Goal: Task Accomplishment & Management: Complete application form

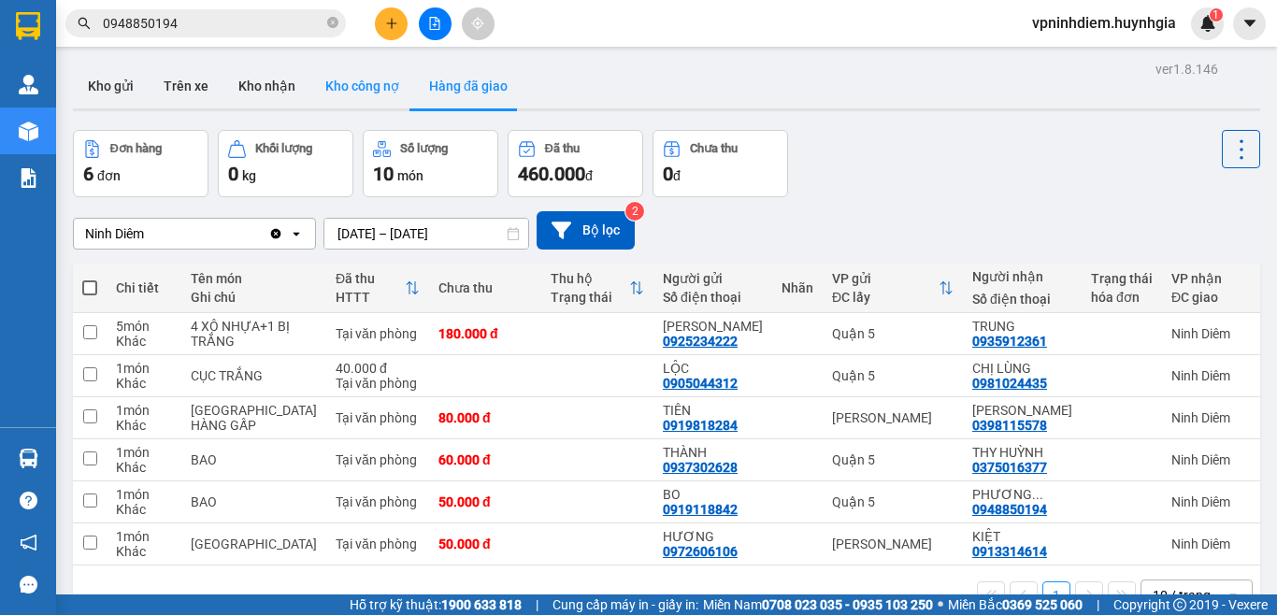
click at [373, 85] on button "Kho công nợ" at bounding box center [362, 86] width 104 height 45
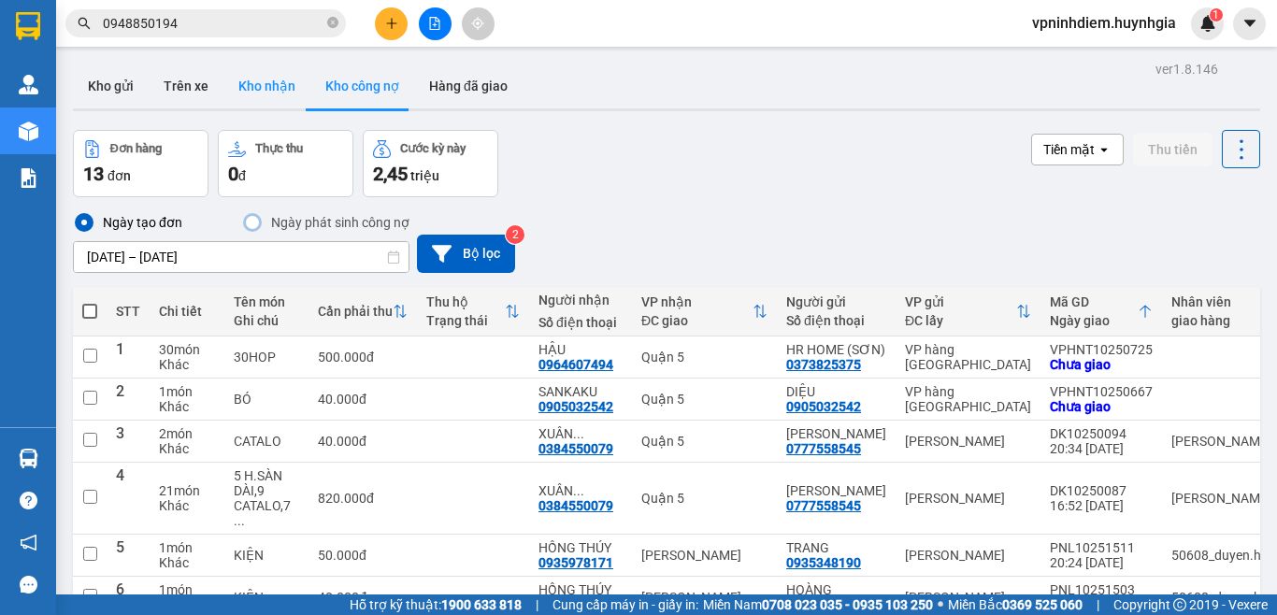
click at [275, 87] on button "Kho nhận" at bounding box center [267, 86] width 87 height 45
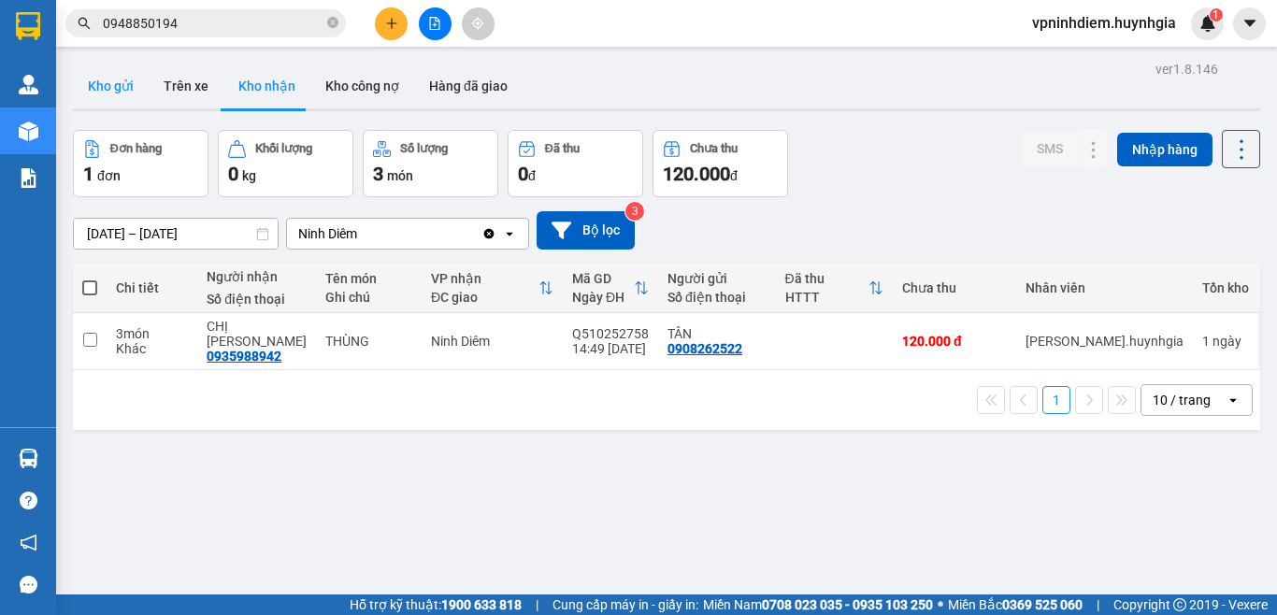
click at [105, 88] on button "Kho gửi" at bounding box center [111, 86] width 76 height 45
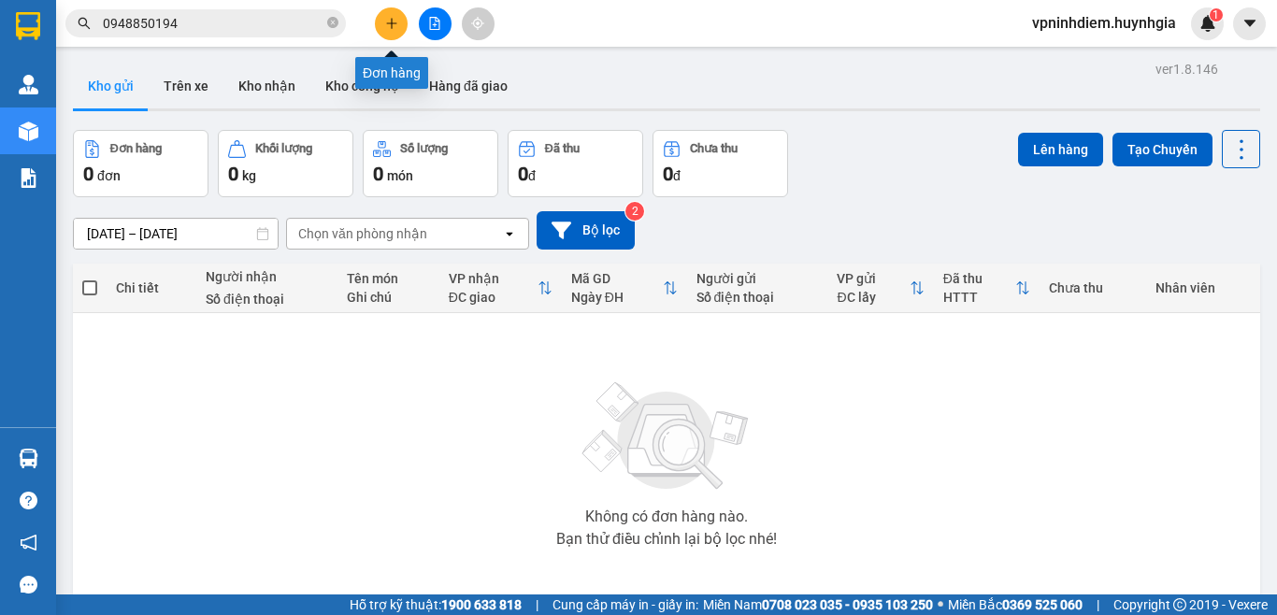
click at [397, 24] on icon "plus" at bounding box center [391, 23] width 13 height 13
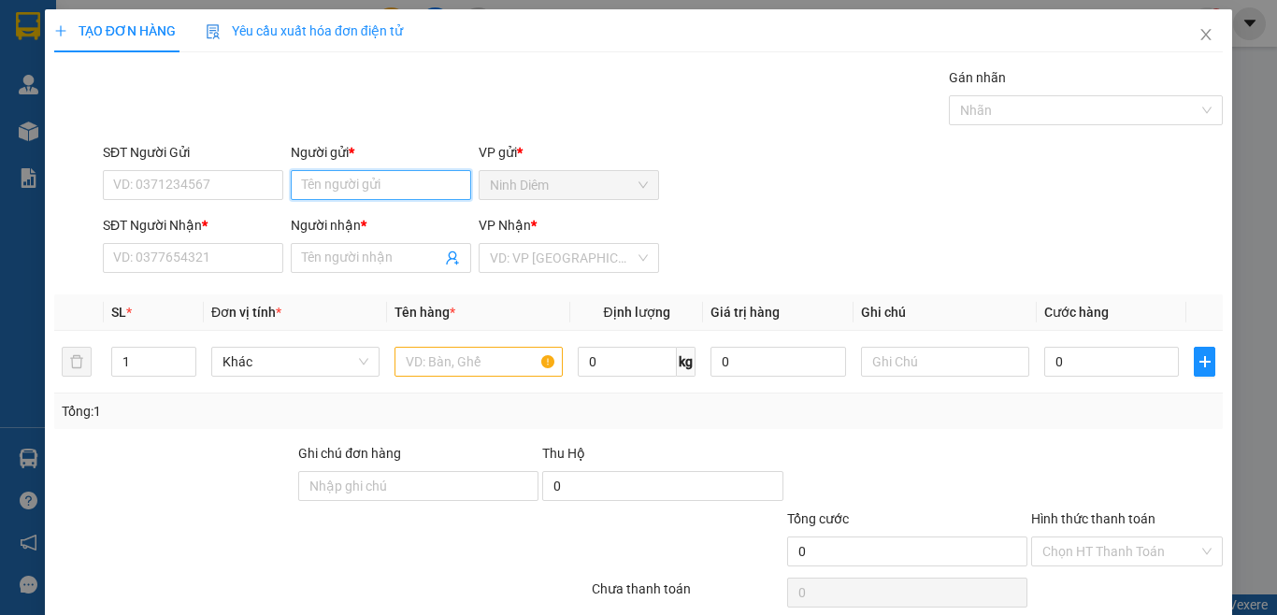
click at [366, 185] on input "Người gửi *" at bounding box center [381, 185] width 180 height 30
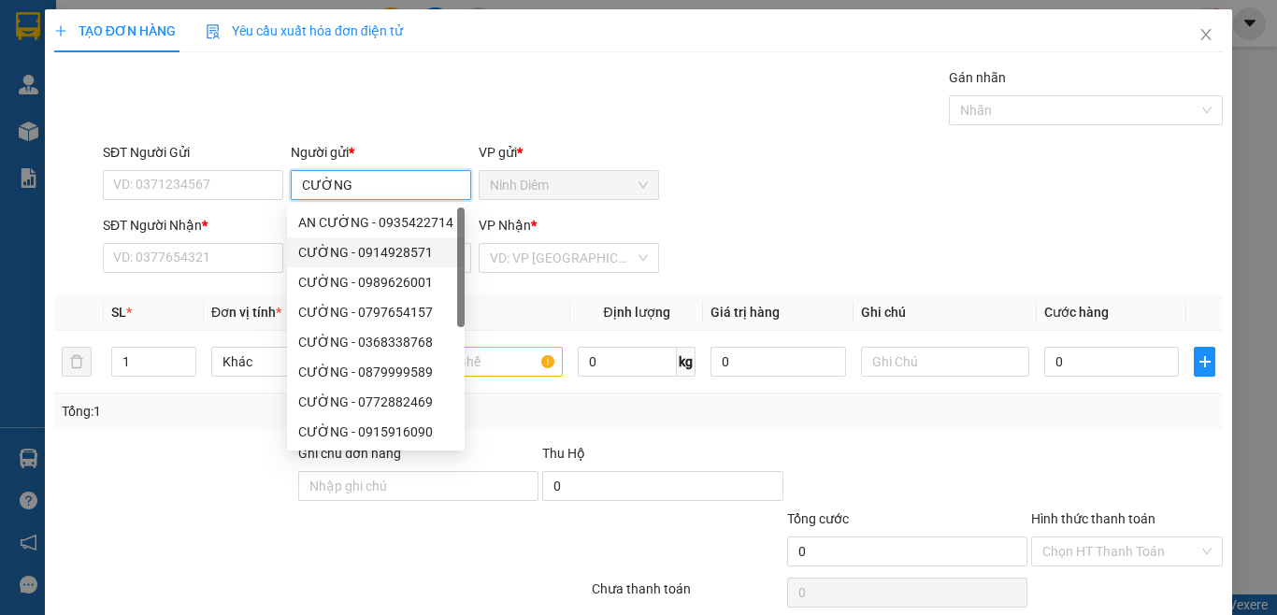
type input "CƯỜNG"
click at [224, 482] on div at bounding box center [174, 475] width 244 height 65
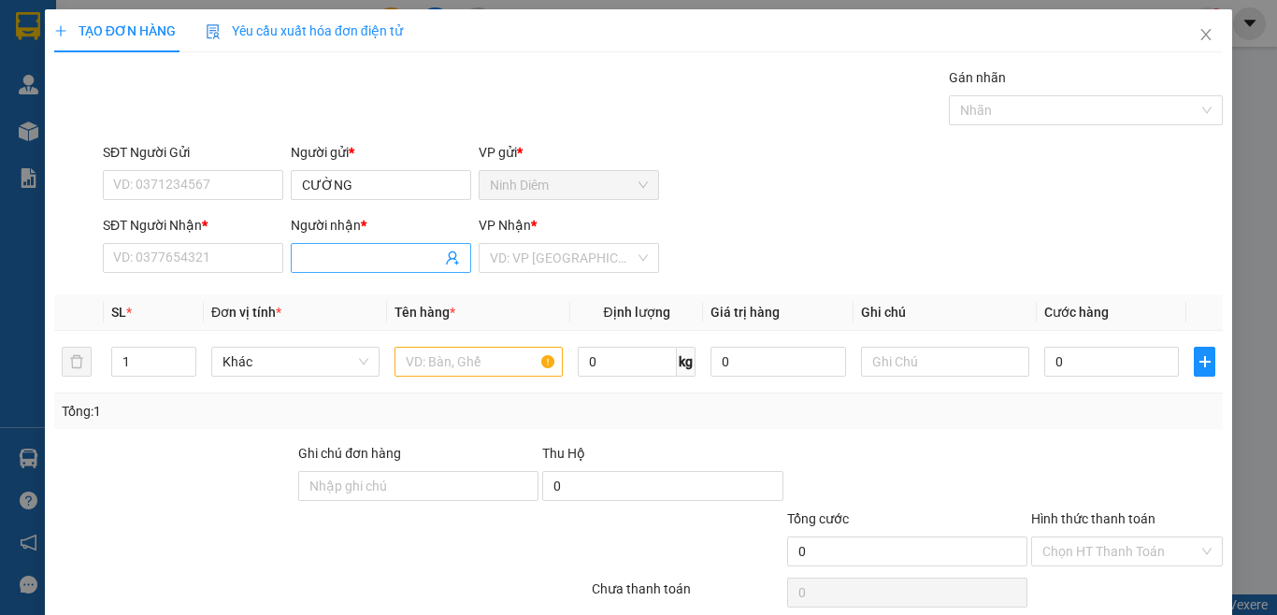
click at [311, 258] on input "Người nhận *" at bounding box center [371, 258] width 139 height 21
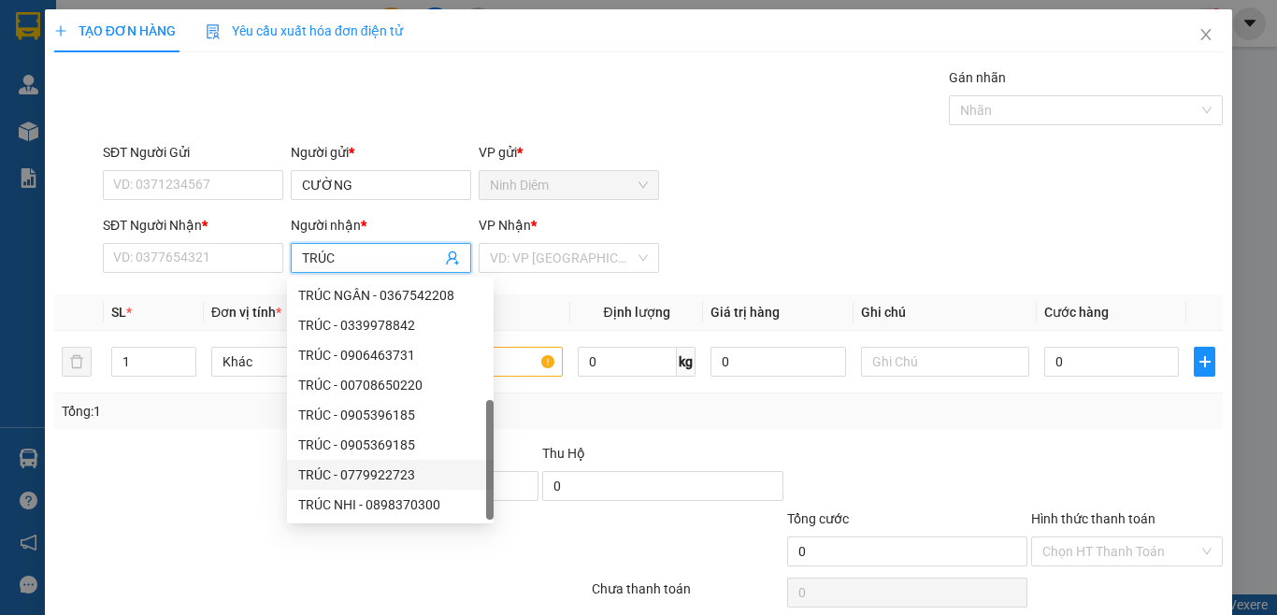
scroll to position [60, 0]
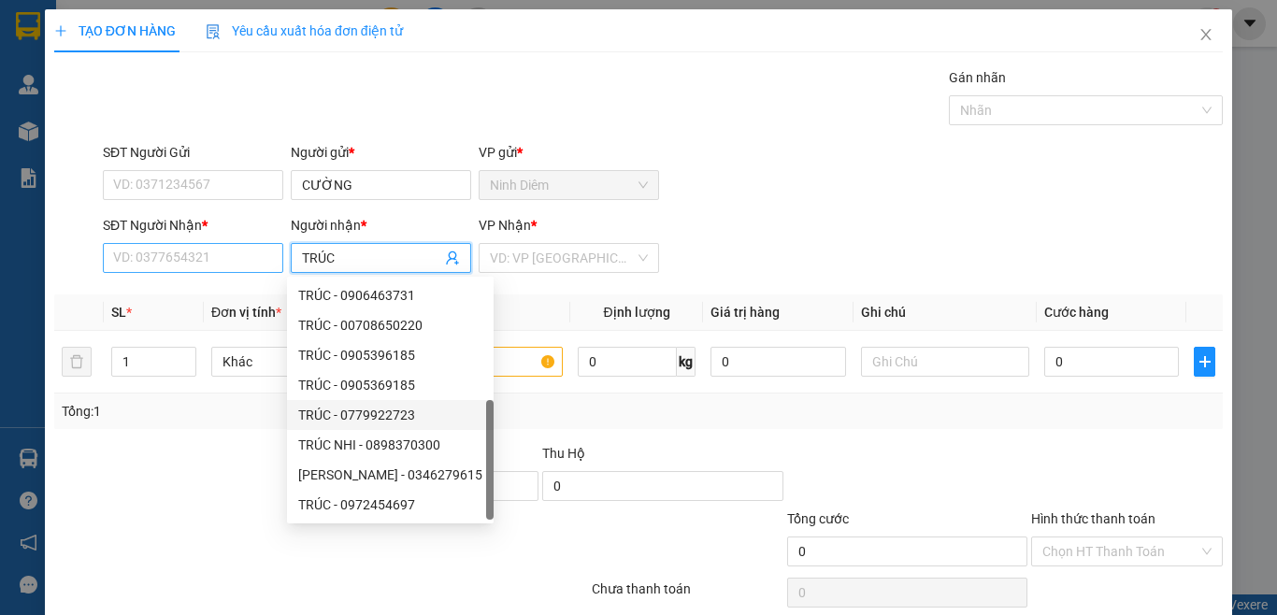
type input "TRÚC"
click at [199, 261] on input "SĐT Người Nhận *" at bounding box center [193, 258] width 180 height 30
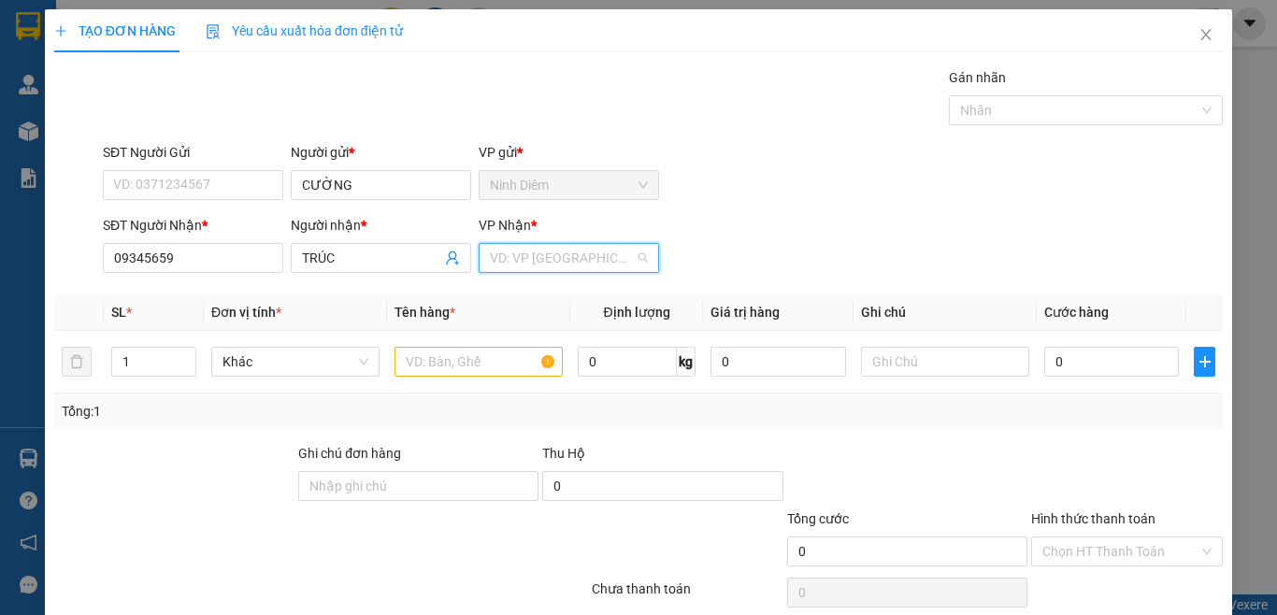
click at [532, 252] on input "search" at bounding box center [562, 258] width 145 height 28
click at [177, 262] on input "09345659" at bounding box center [193, 258] width 180 height 30
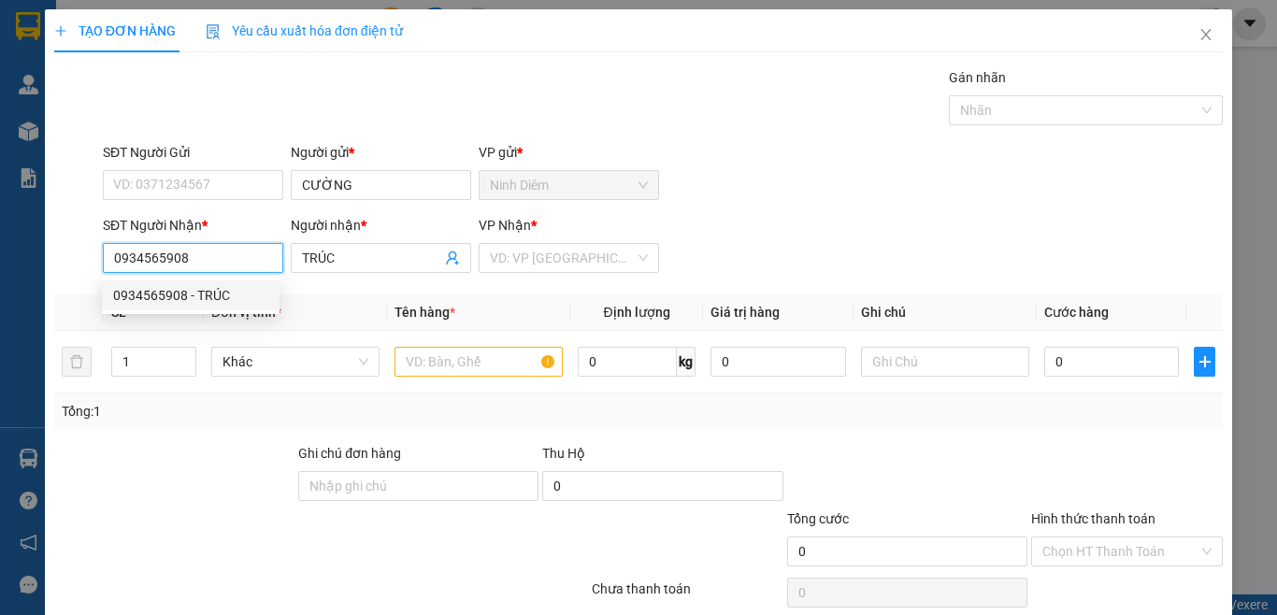
click at [189, 299] on div "0934565908 - TRÚC" at bounding box center [190, 295] width 155 height 21
type input "0934565908"
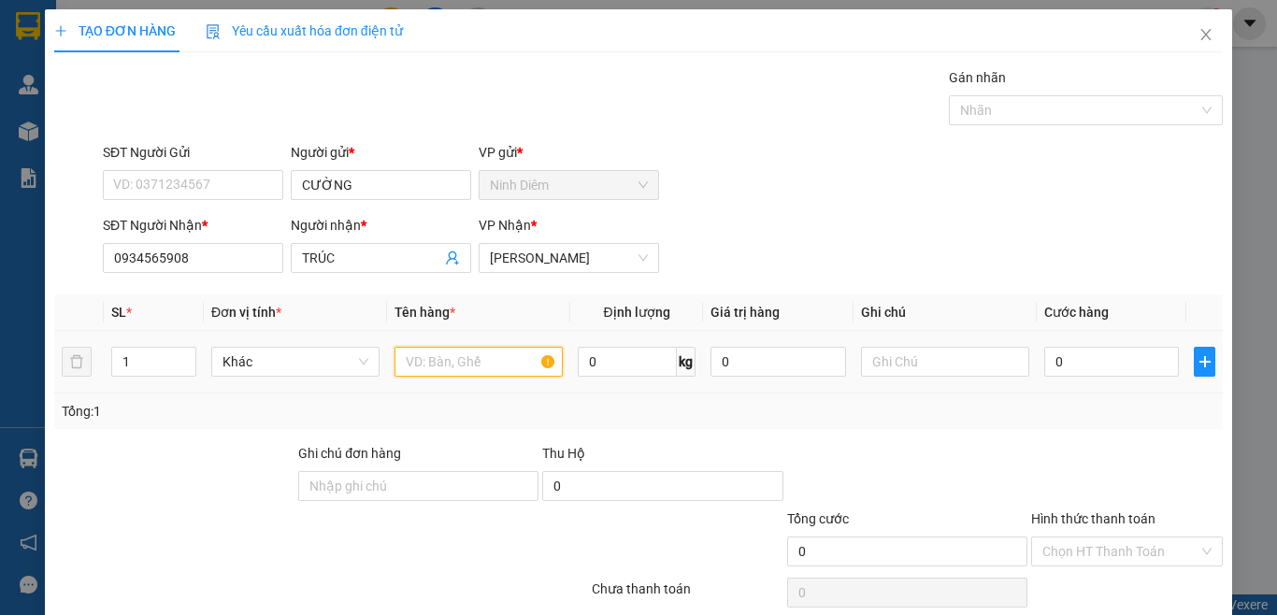
click at [458, 373] on input "text" at bounding box center [479, 362] width 168 height 30
type input "[GEOGRAPHIC_DATA]"
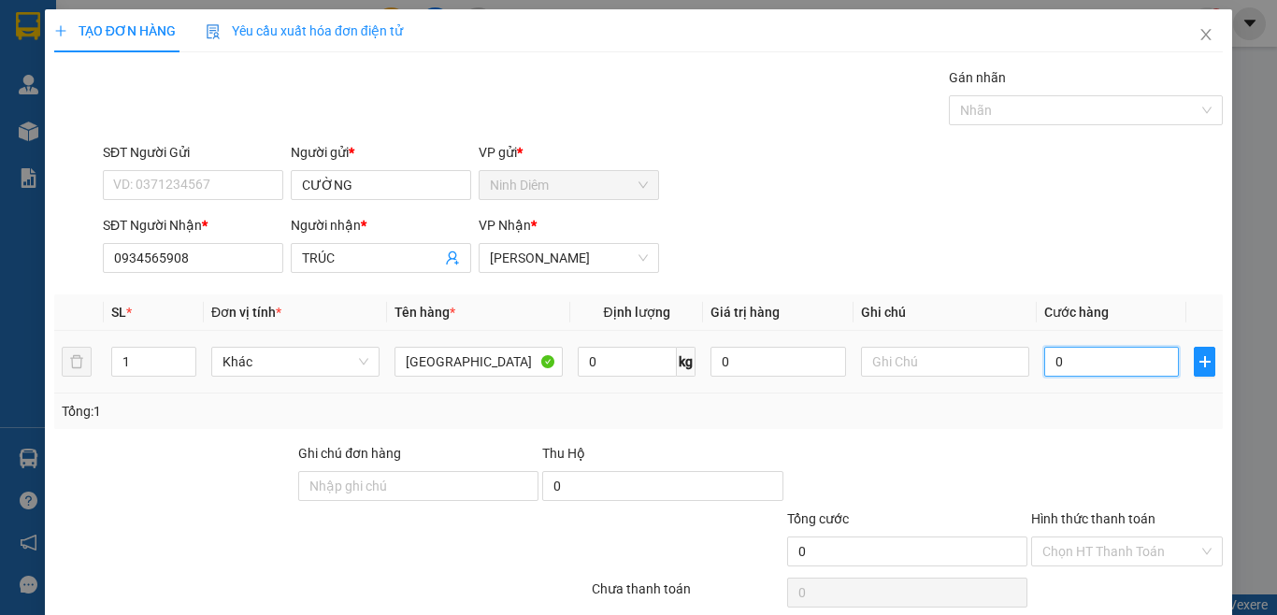
click at [1094, 357] on input "0" at bounding box center [1112, 362] width 135 height 30
type input "3"
type input "30"
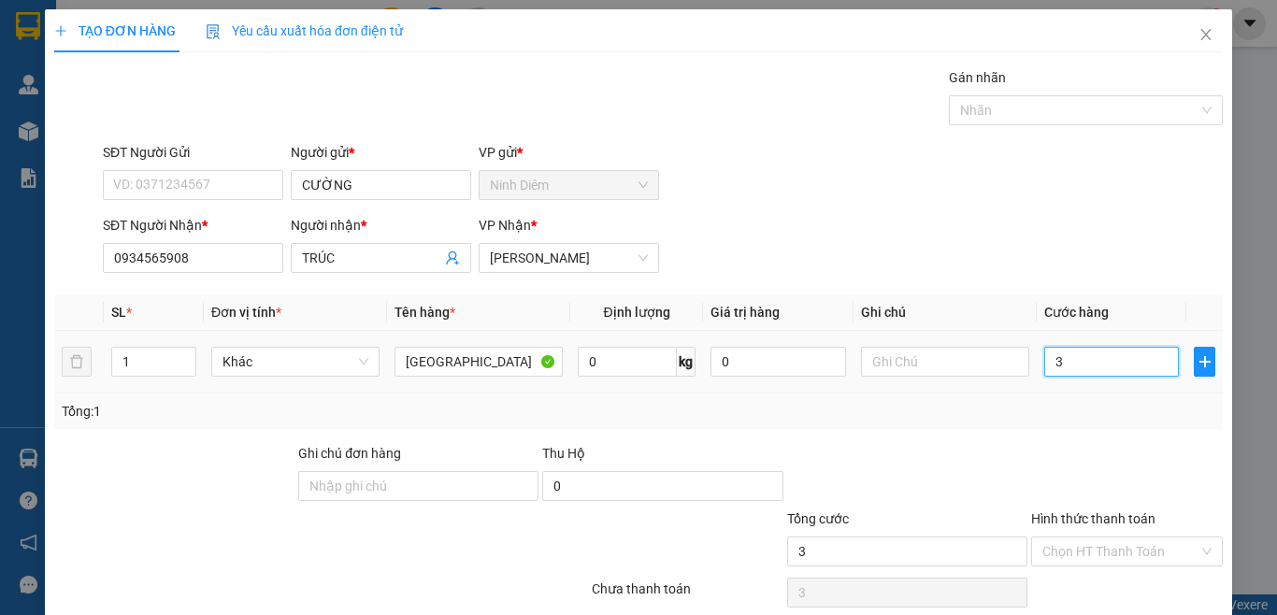
type input "30"
type input "30.000"
click at [1054, 435] on div "Transit Pickup Surcharge Ids Transit Deliver Surcharge Ids Transit Deliver Surc…" at bounding box center [638, 361] width 1169 height 588
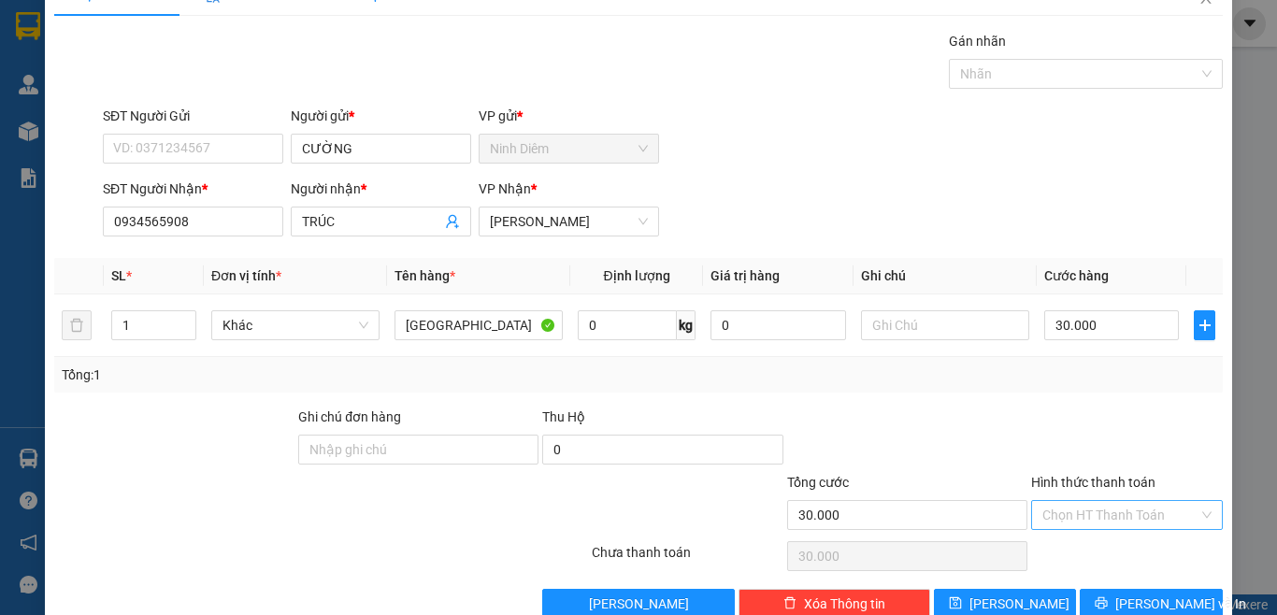
scroll to position [77, 0]
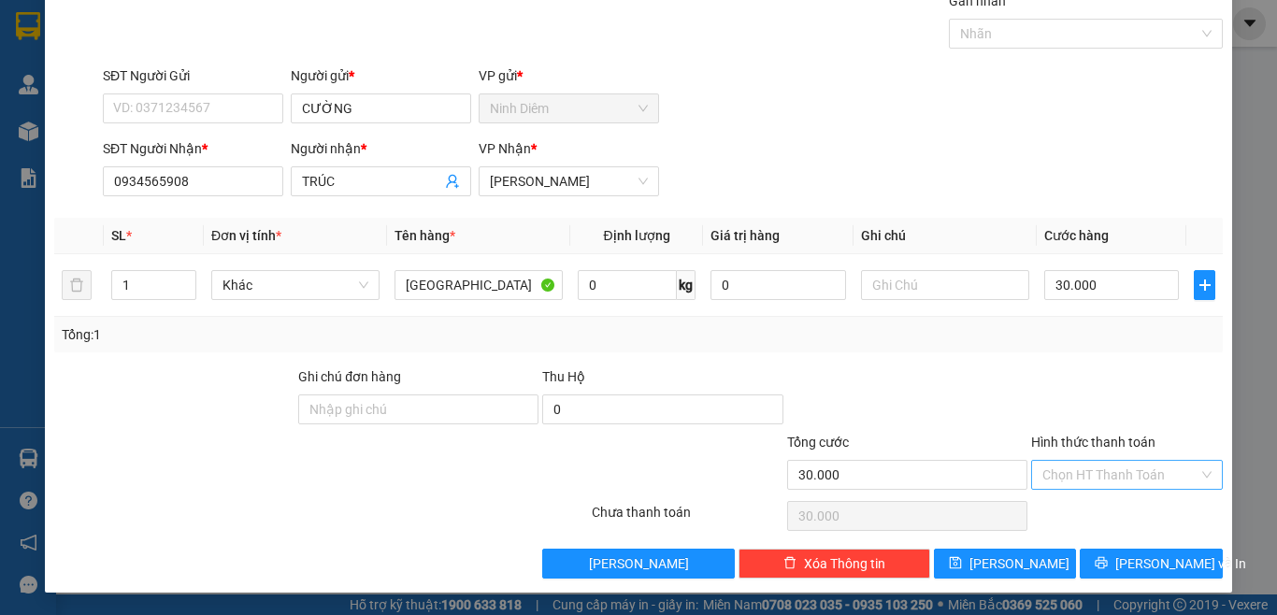
click at [1105, 477] on input "Hình thức thanh toán" at bounding box center [1121, 475] width 156 height 28
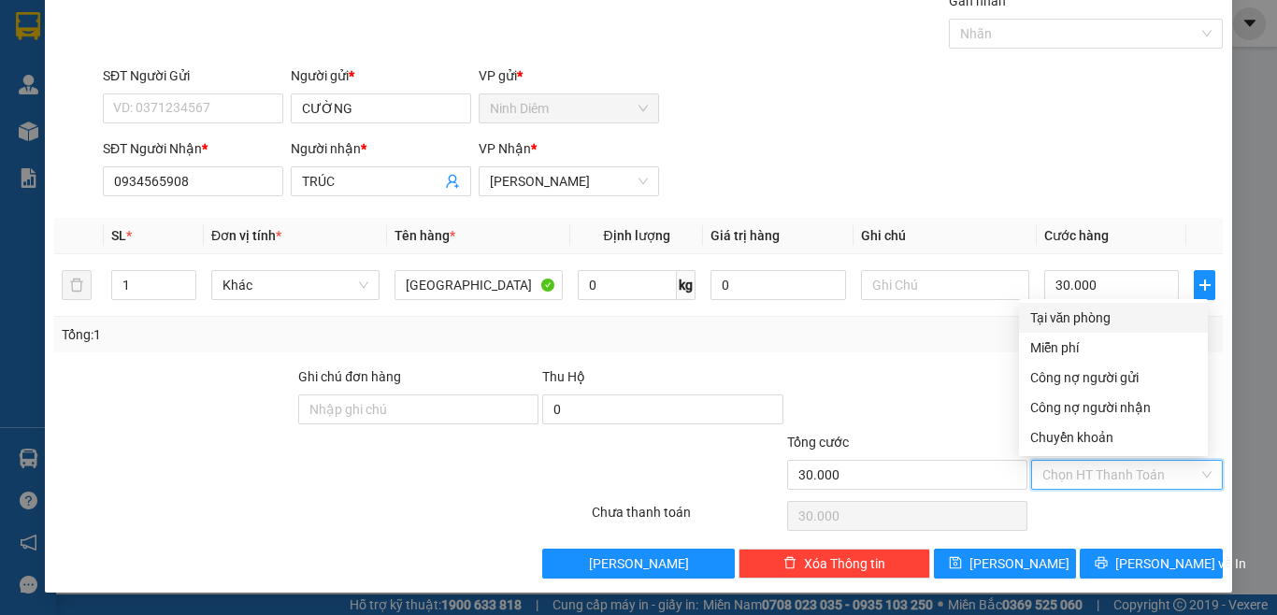
click at [1067, 322] on div "Tại văn phòng" at bounding box center [1114, 318] width 166 height 21
type input "0"
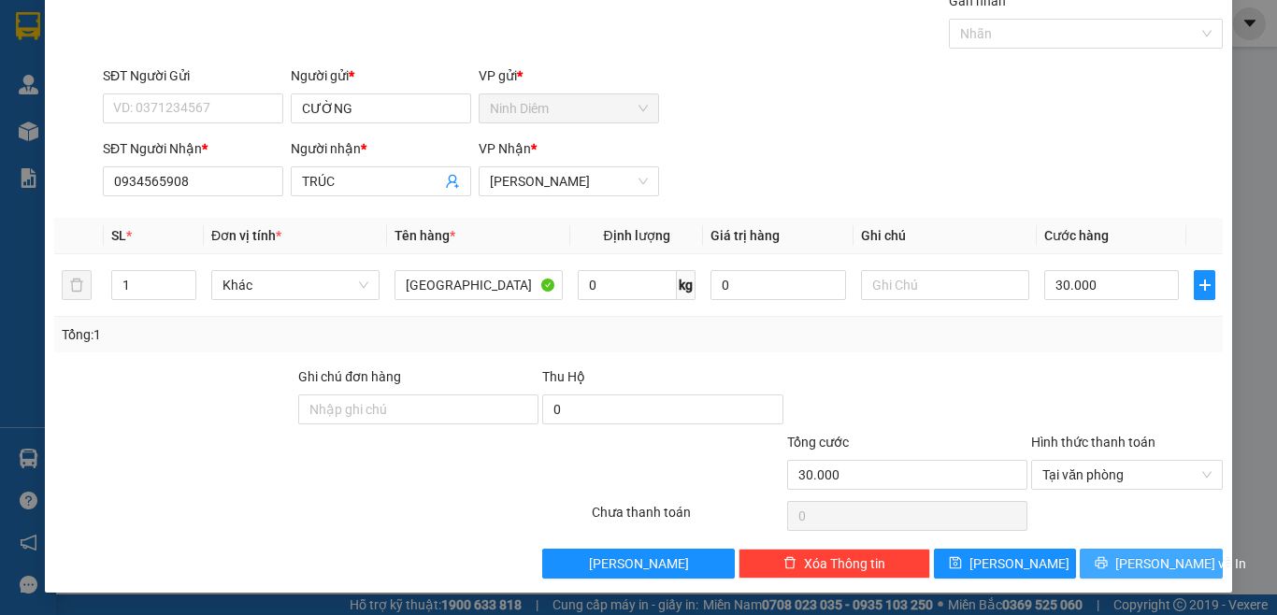
click at [1133, 563] on span "[PERSON_NAME] và In" at bounding box center [1181, 564] width 131 height 21
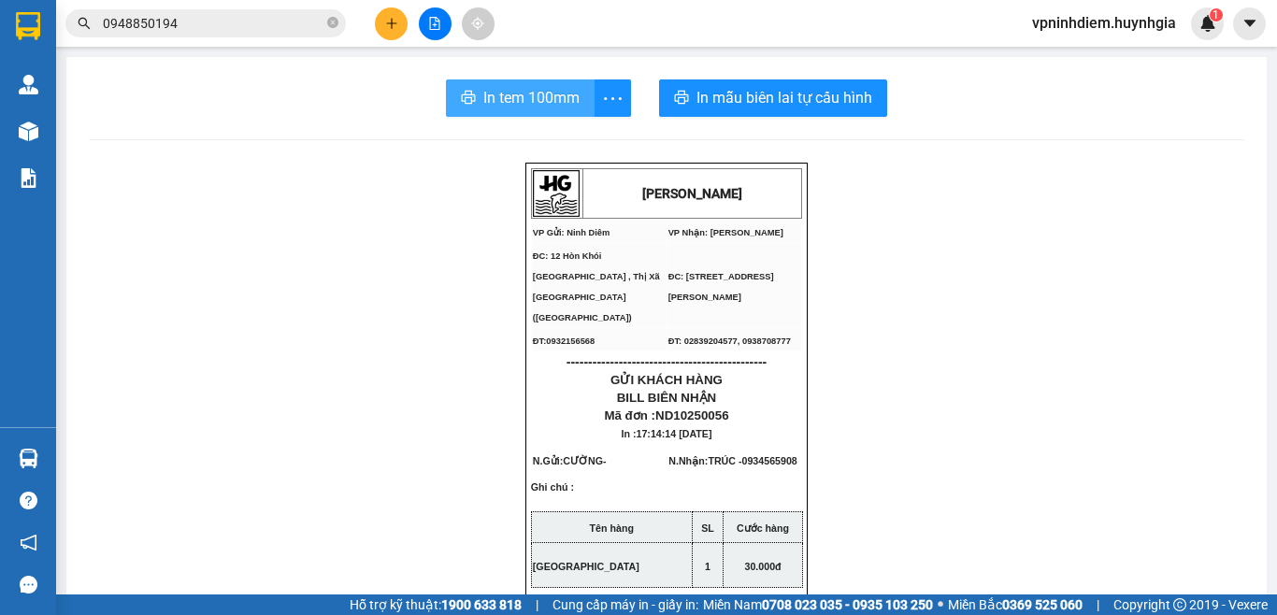
click at [503, 100] on span "In tem 100mm" at bounding box center [531, 97] width 96 height 23
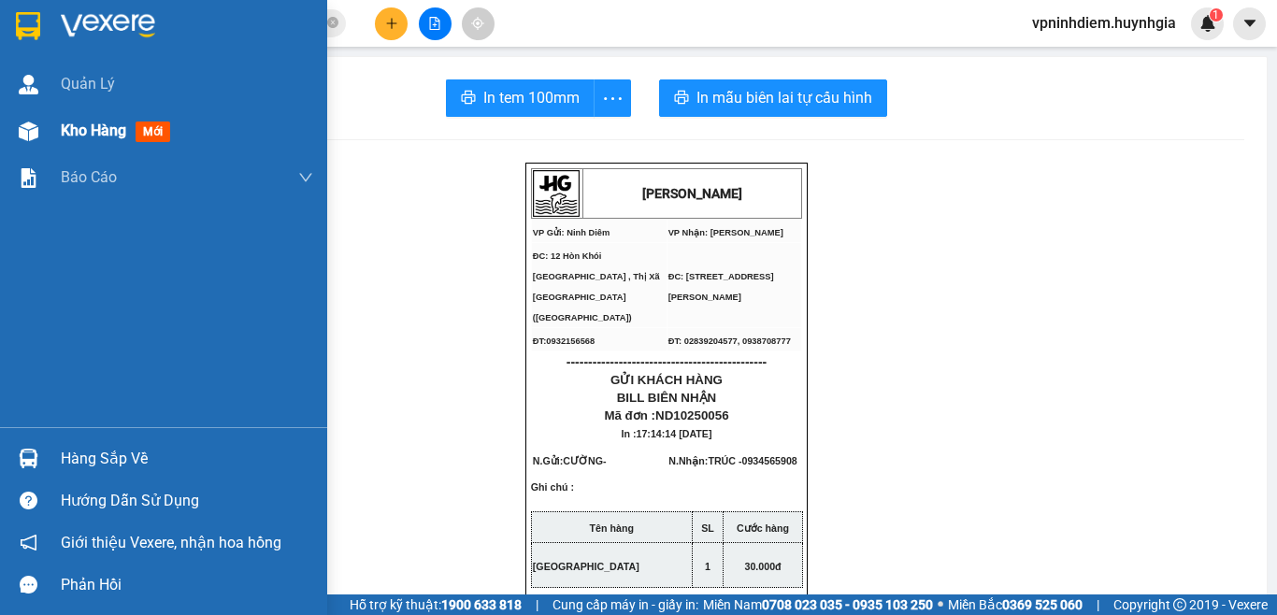
click at [63, 136] on span "Kho hàng" at bounding box center [93, 131] width 65 height 18
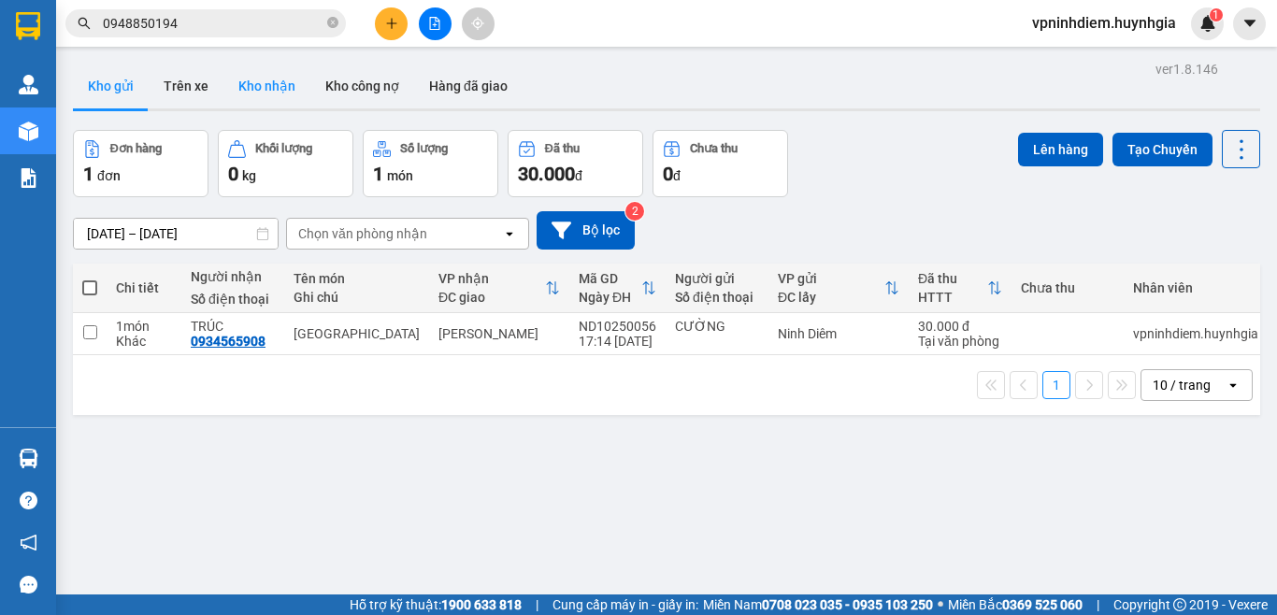
click at [259, 86] on button "Kho nhận" at bounding box center [267, 86] width 87 height 45
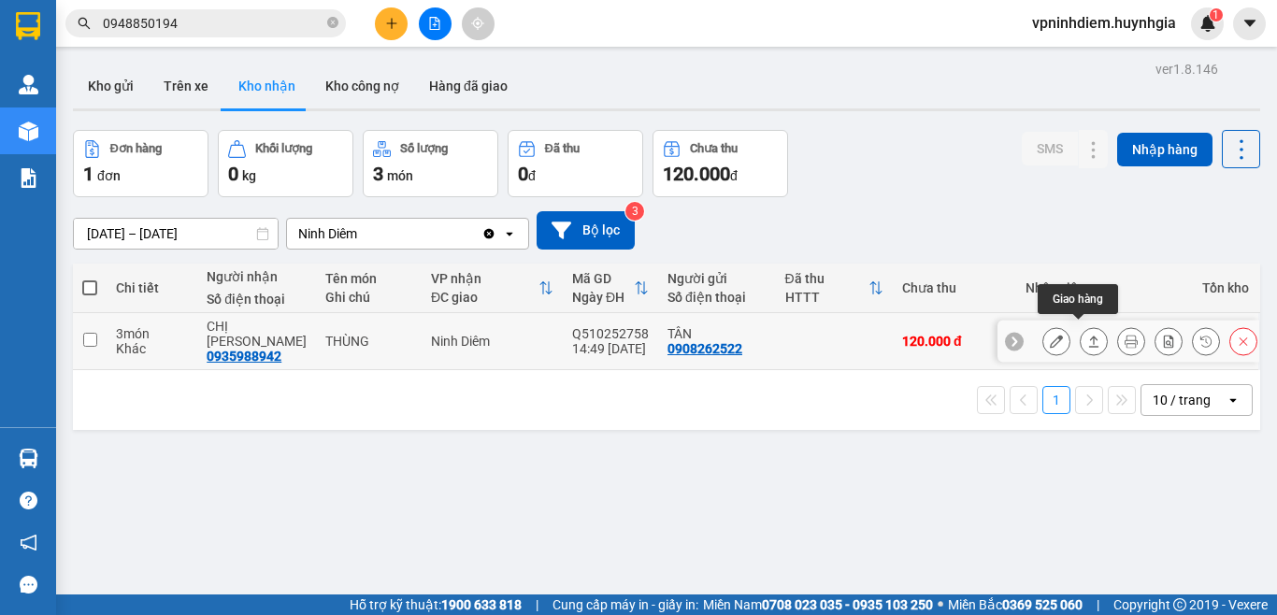
click at [1088, 335] on icon at bounding box center [1094, 341] width 13 height 13
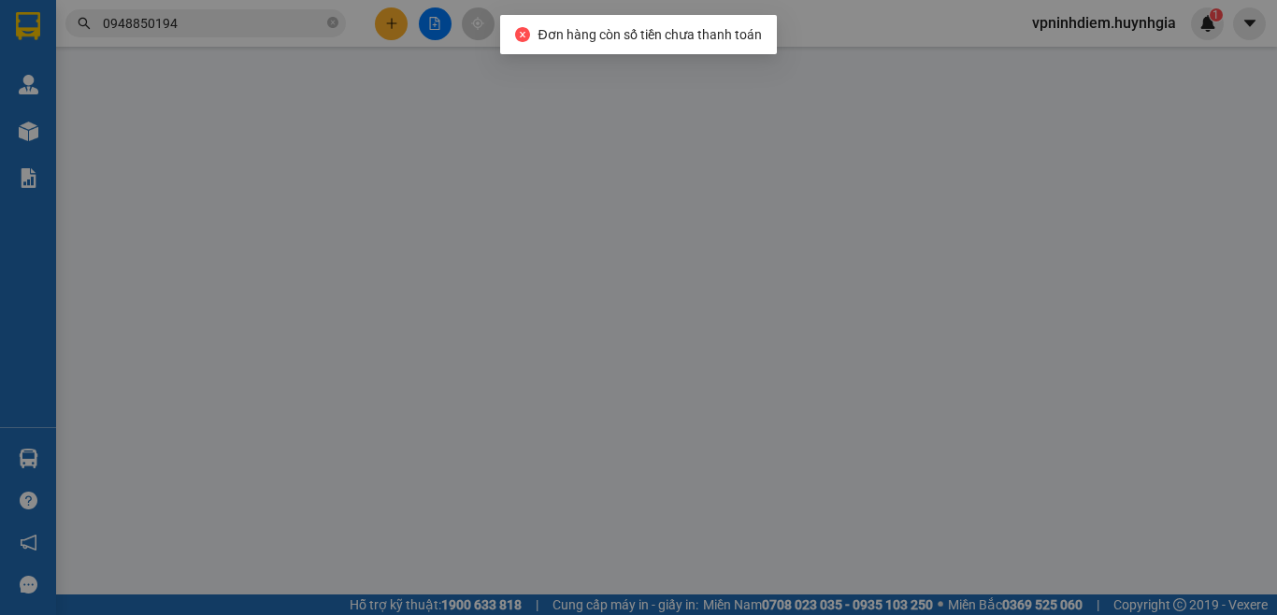
type input "0908262522"
type input "TÂN"
type input "0935988942"
type input "CHỊ [PERSON_NAME]"
type input "120.000"
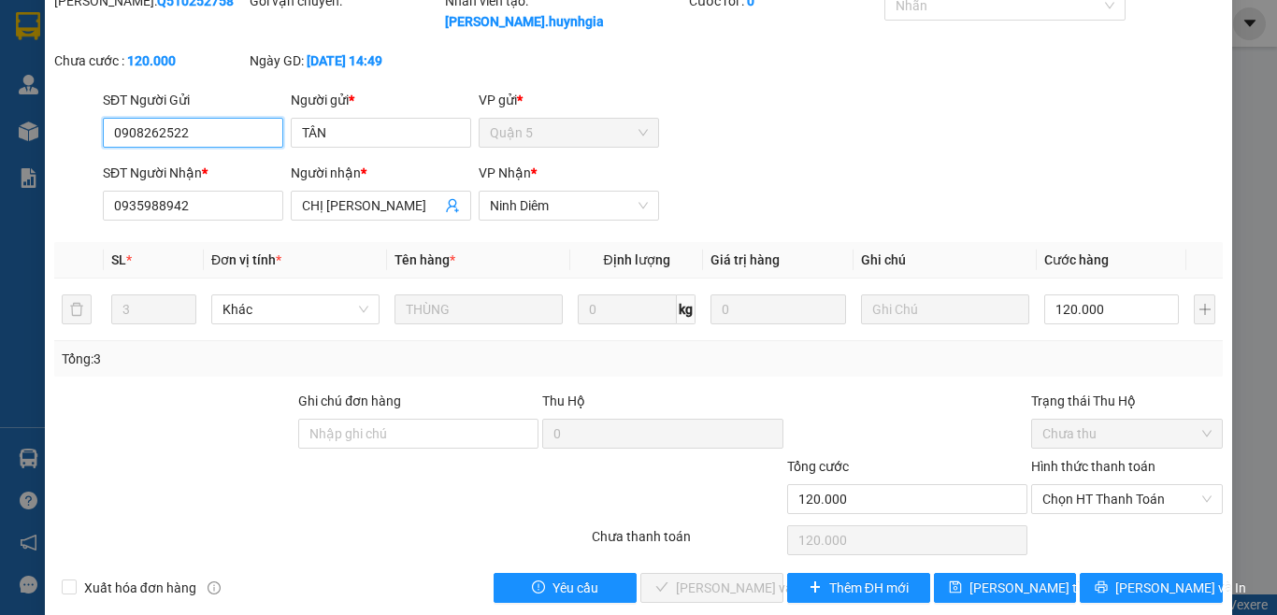
scroll to position [80, 0]
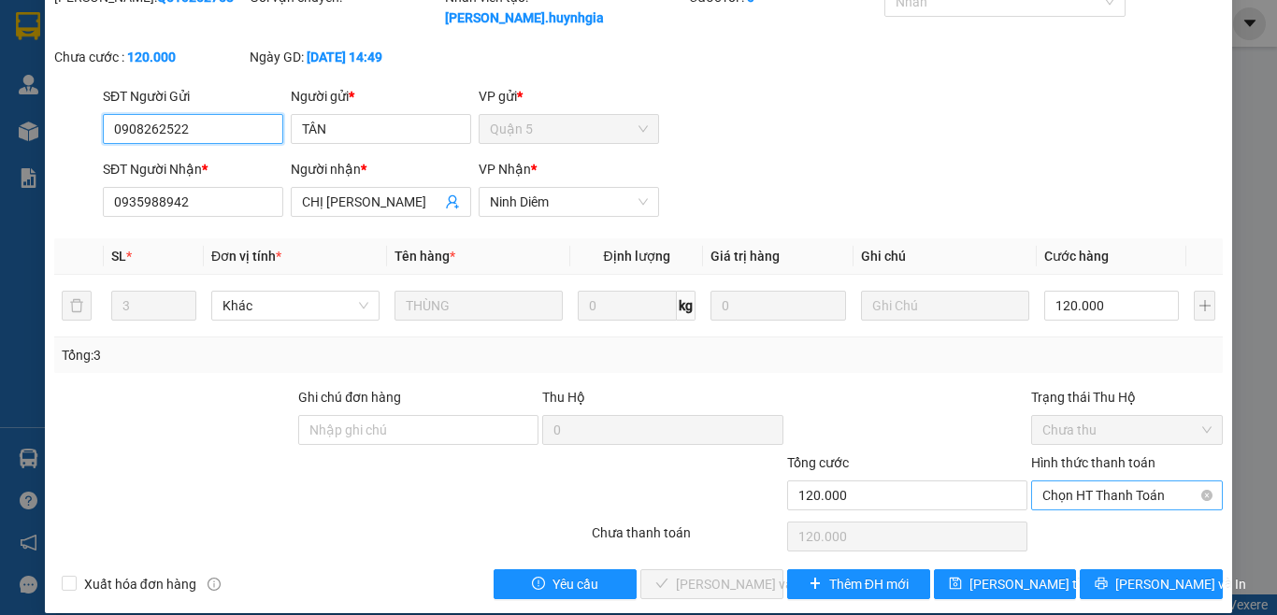
click at [1096, 482] on span "Chọn HT Thanh Toán" at bounding box center [1127, 496] width 169 height 28
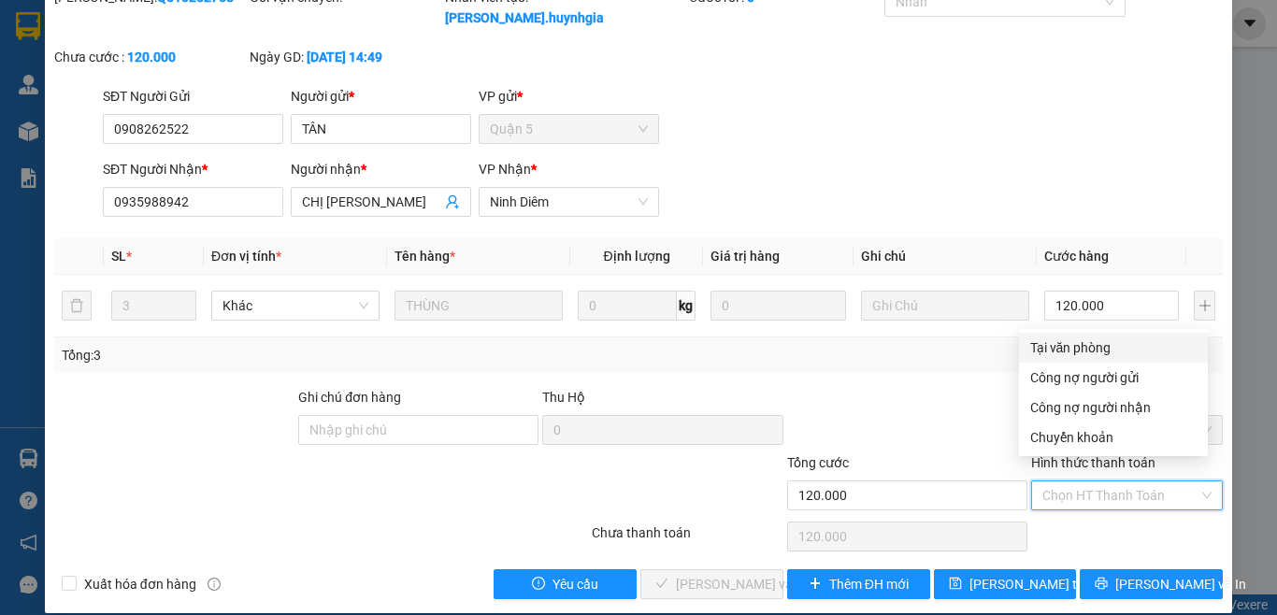
click at [1076, 347] on div "Tại văn phòng" at bounding box center [1114, 348] width 166 height 21
type input "0"
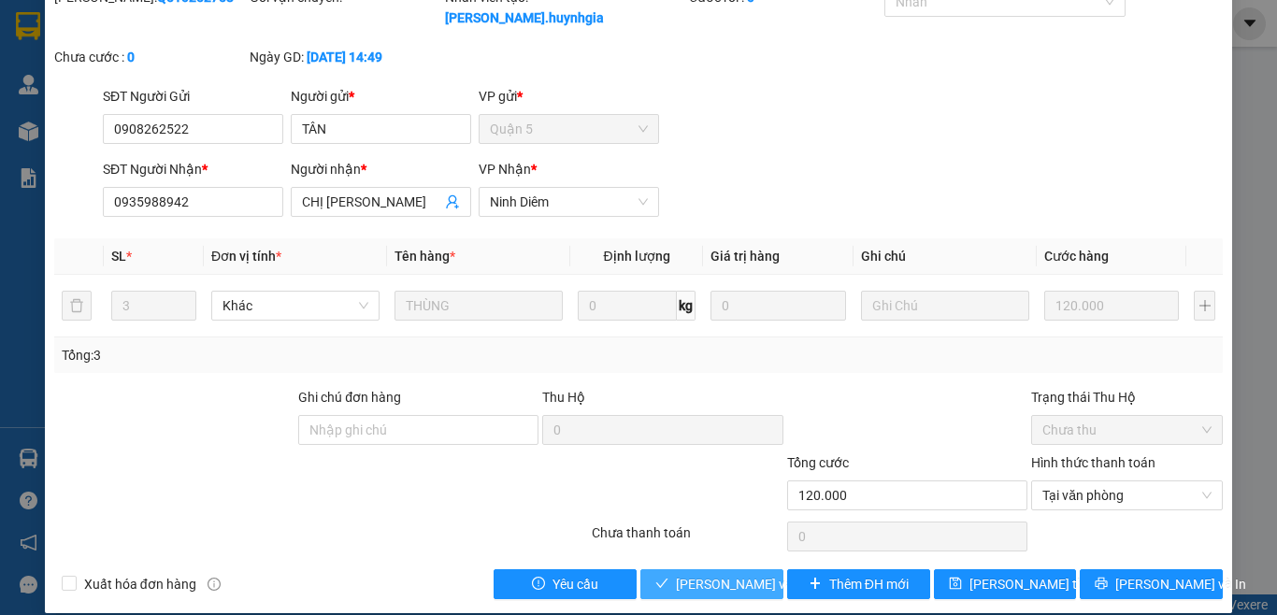
click at [731, 574] on span "[PERSON_NAME] và Giao hàng" at bounding box center [766, 584] width 180 height 21
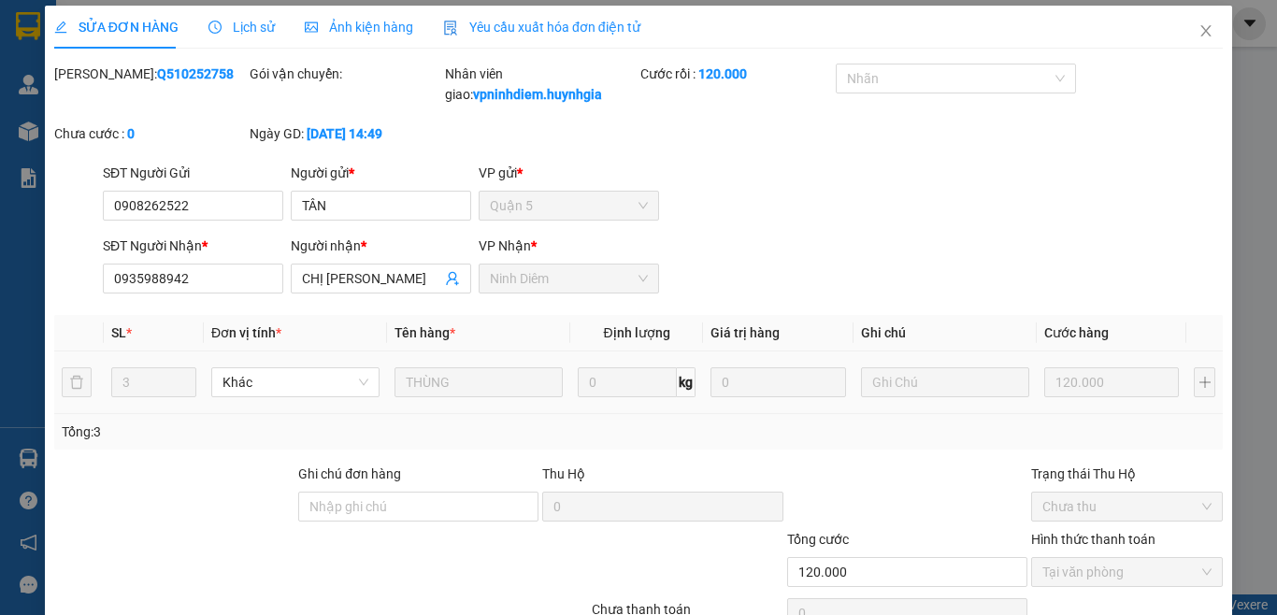
scroll to position [0, 0]
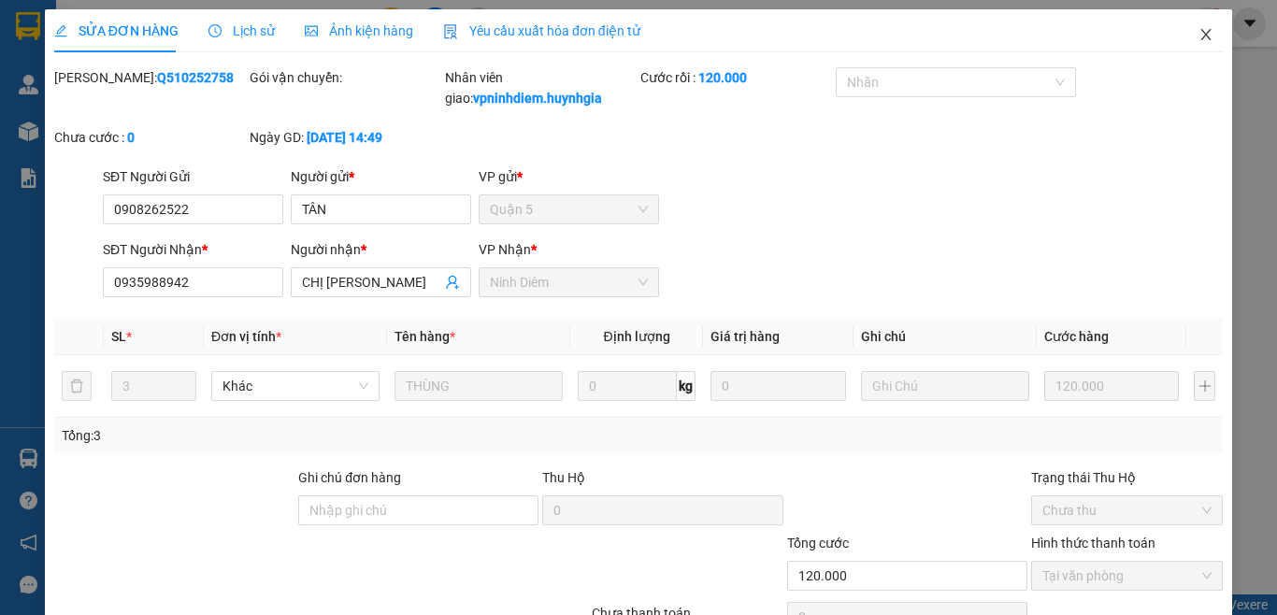
click at [1199, 32] on icon "close" at bounding box center [1206, 34] width 15 height 15
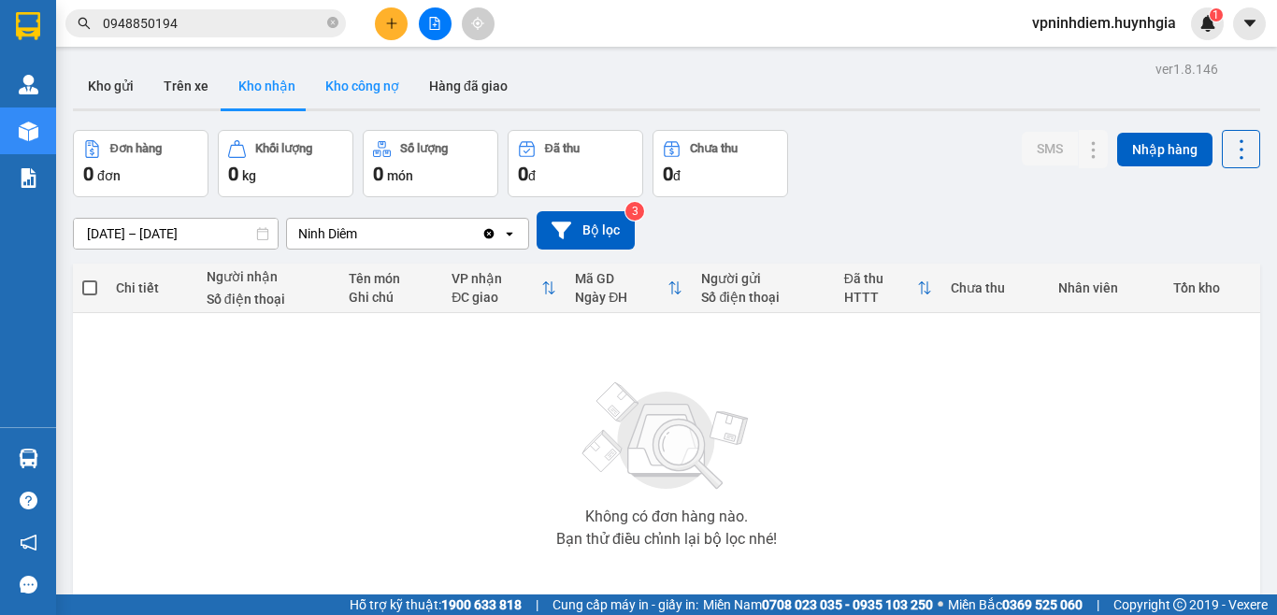
click at [397, 88] on button "Kho công nợ" at bounding box center [362, 86] width 104 height 45
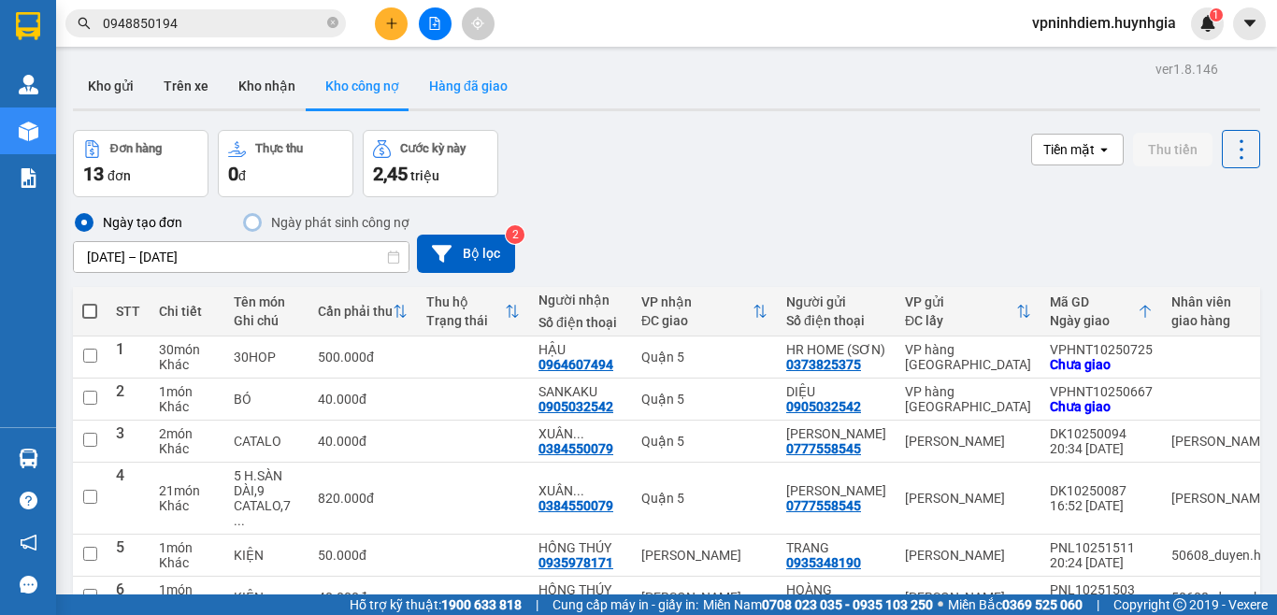
click at [454, 88] on button "Hàng đã giao" at bounding box center [468, 86] width 108 height 45
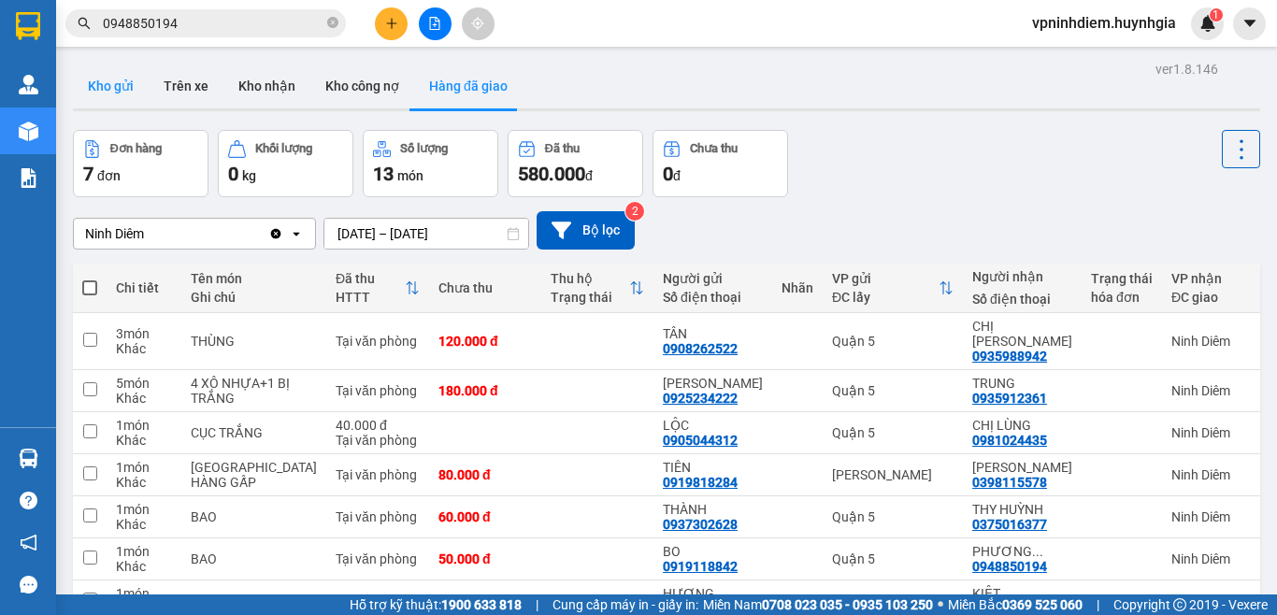
click at [135, 93] on button "Kho gửi" at bounding box center [111, 86] width 76 height 45
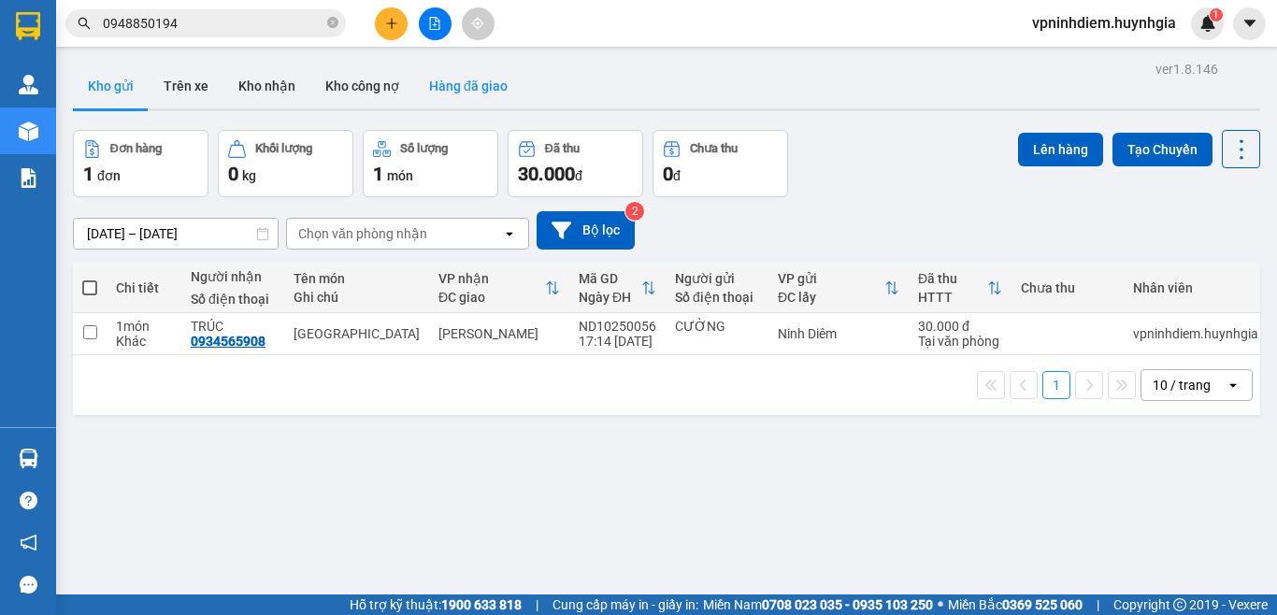
click at [454, 88] on button "Hàng đã giao" at bounding box center [468, 86] width 108 height 45
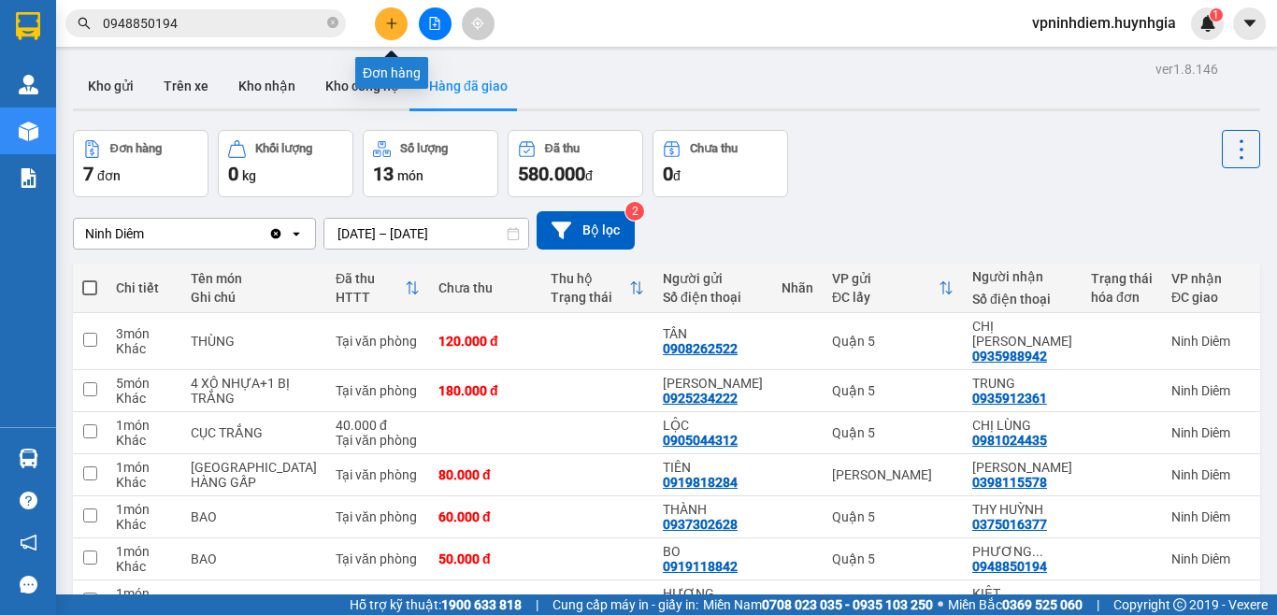
click at [383, 21] on button at bounding box center [391, 23] width 33 height 33
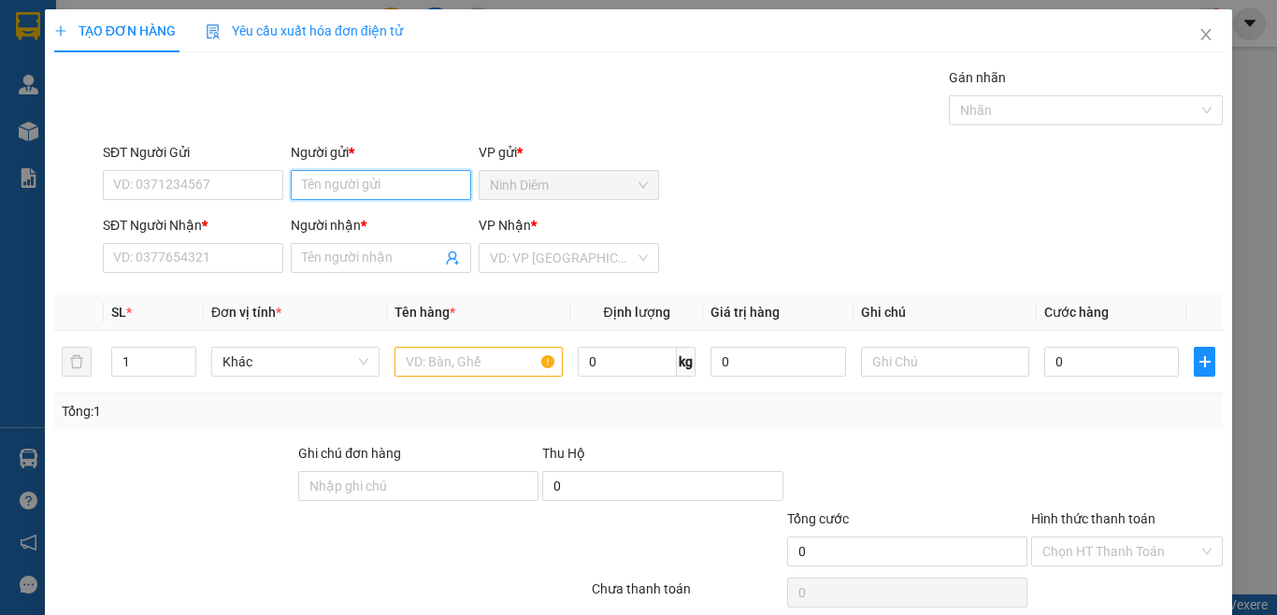
click at [321, 192] on input "Người gửi *" at bounding box center [381, 185] width 180 height 30
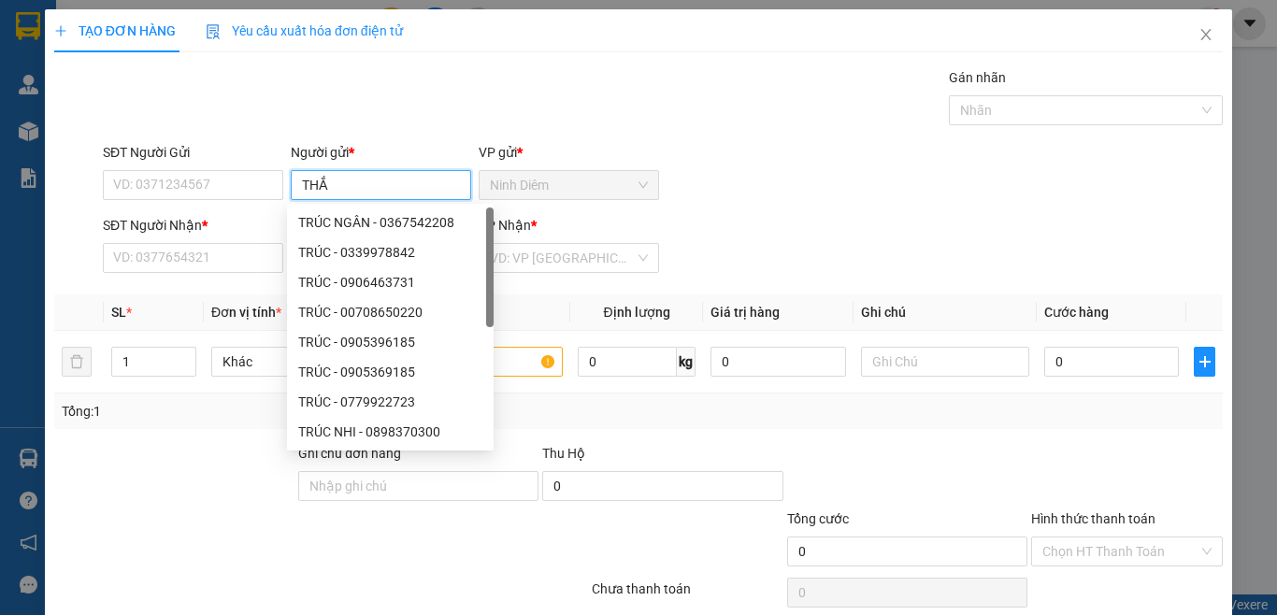
type input "THẮM"
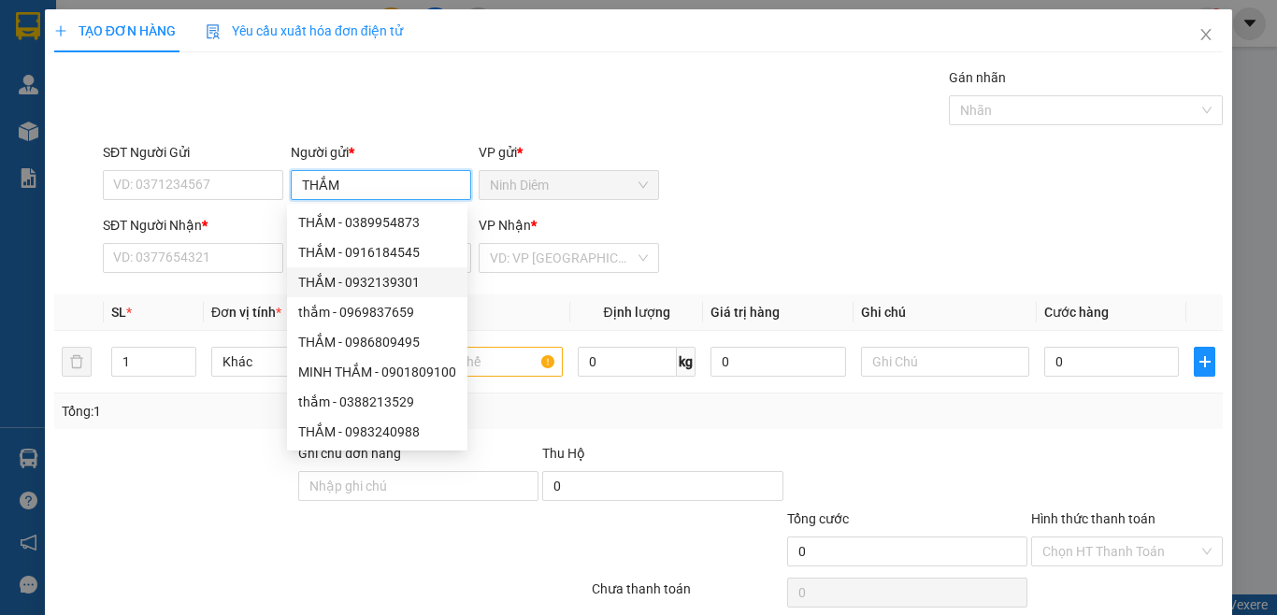
click at [357, 285] on div "THẮM - 0932139301" at bounding box center [377, 282] width 158 height 21
type input "0932139301"
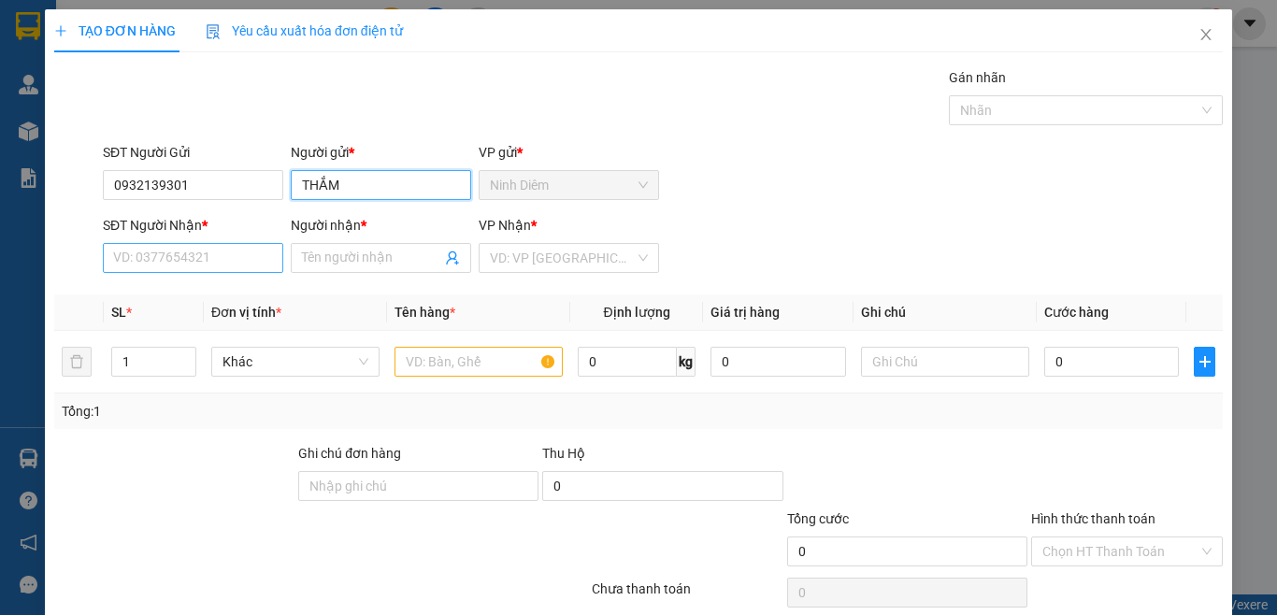
type input "THẮM"
click at [189, 260] on input "SĐT Người Nhận *" at bounding box center [193, 258] width 180 height 30
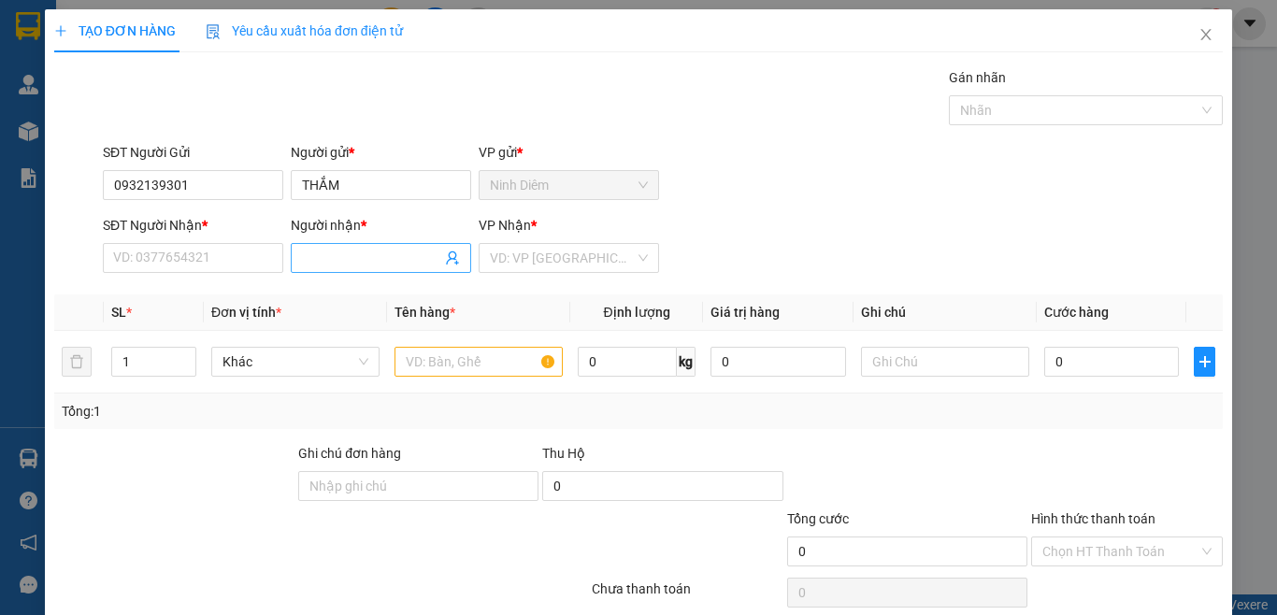
click at [349, 252] on input "Người nhận *" at bounding box center [371, 258] width 139 height 21
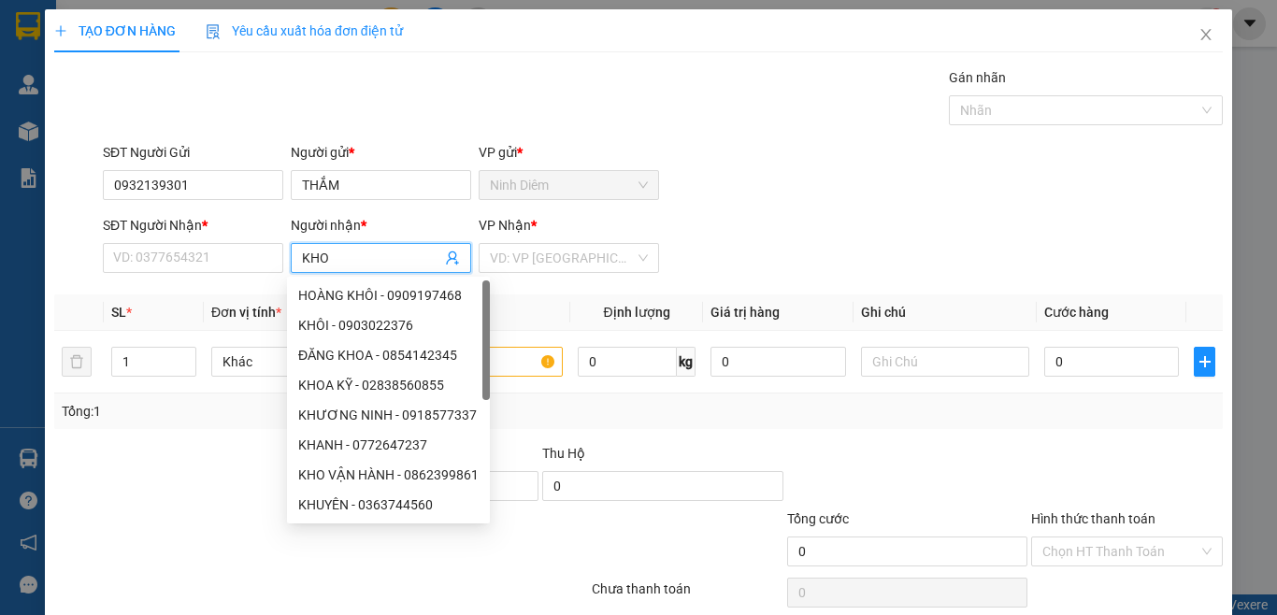
type input "KHOA"
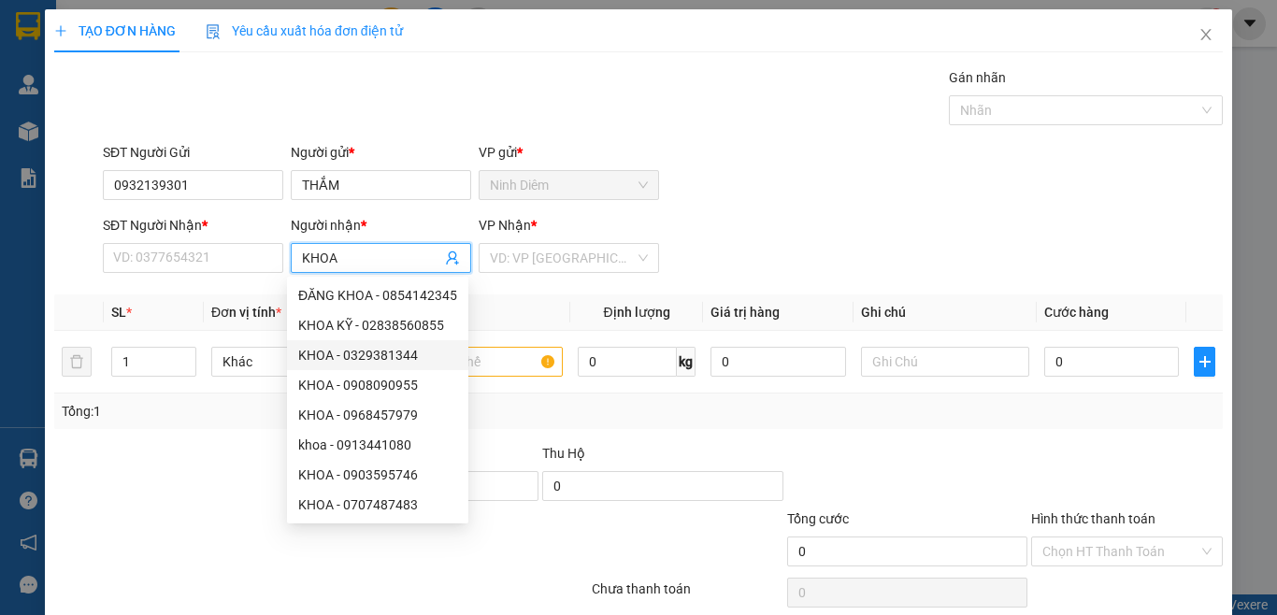
click at [392, 355] on div "KHOA - 0329381344" at bounding box center [377, 355] width 159 height 21
type input "0329381344"
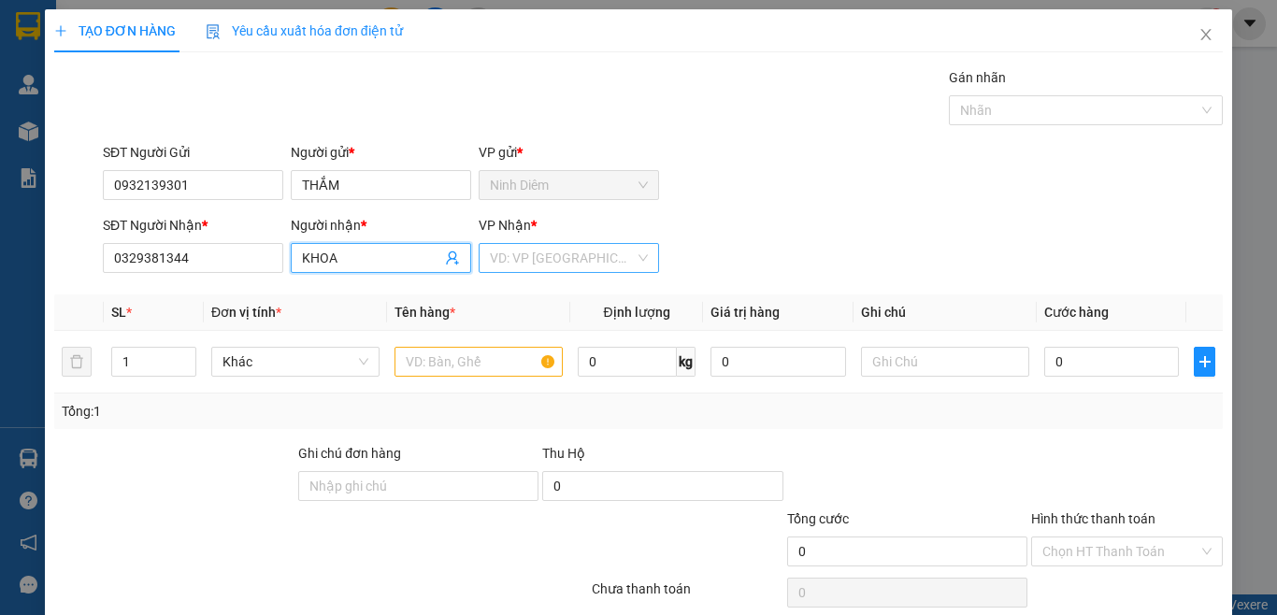
type input "KHOA"
click at [564, 265] on input "search" at bounding box center [562, 258] width 145 height 28
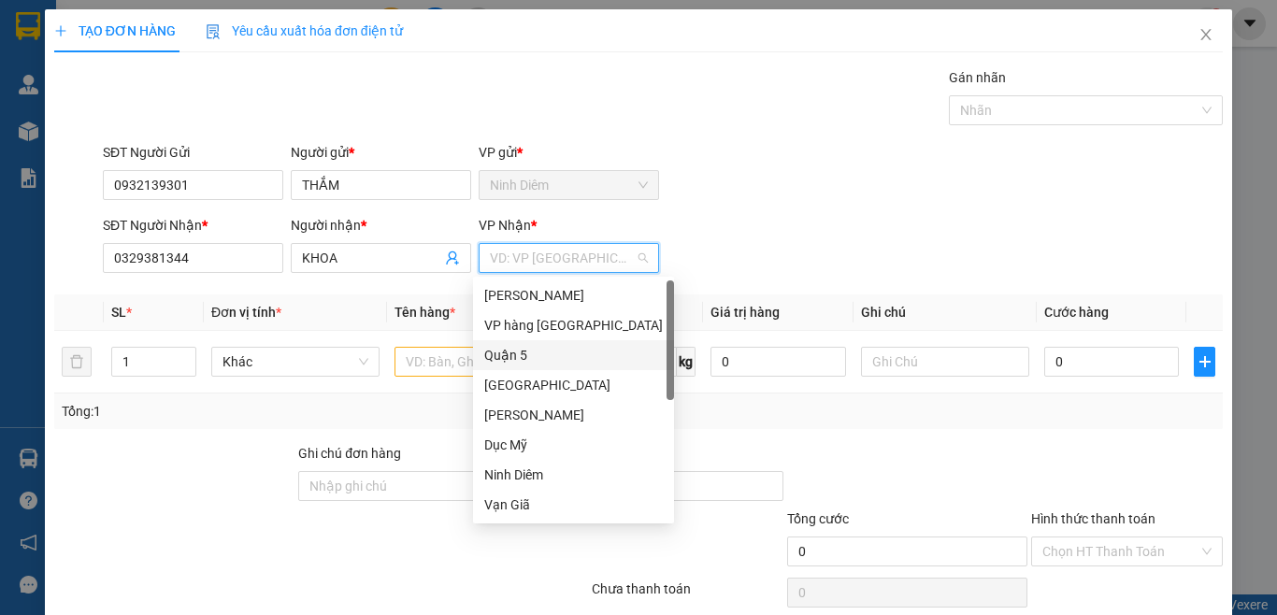
click at [520, 367] on div "Quận 5" at bounding box center [573, 355] width 201 height 30
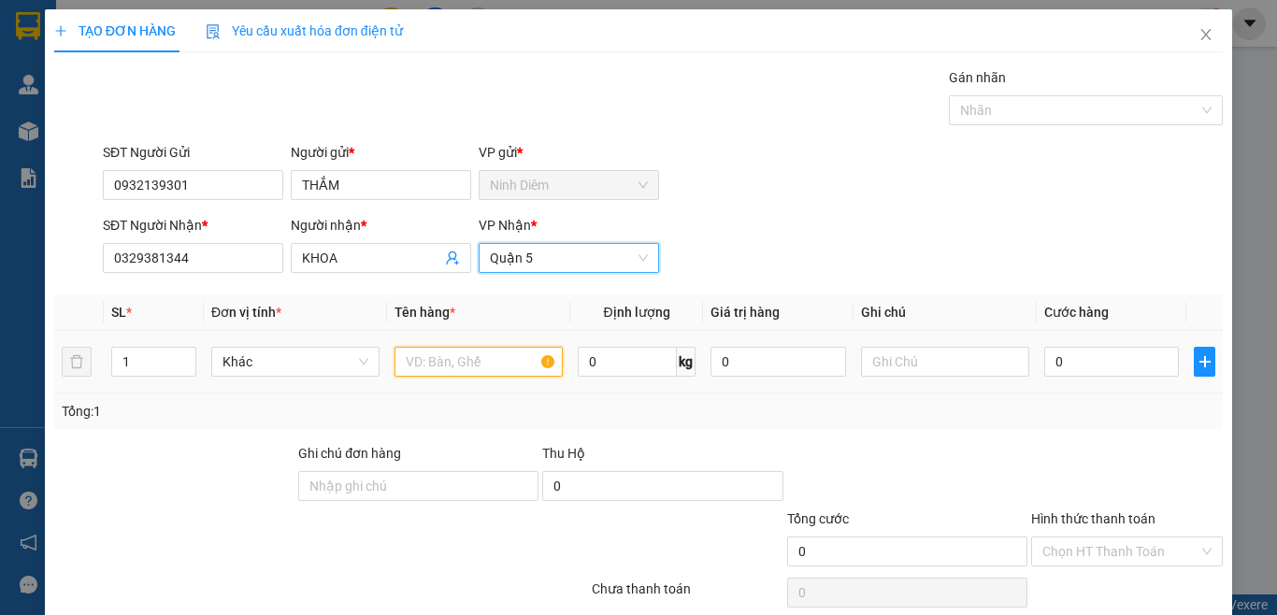
click at [479, 372] on input "text" at bounding box center [479, 362] width 168 height 30
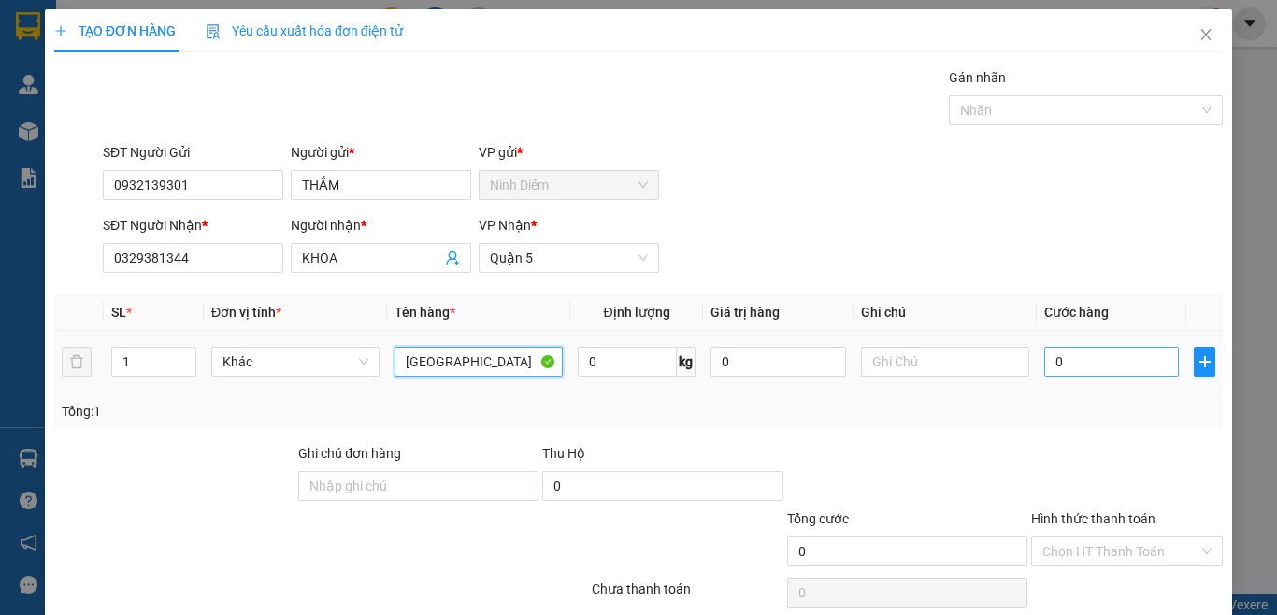
type input "[GEOGRAPHIC_DATA]"
click at [1066, 365] on input "0" at bounding box center [1112, 362] width 135 height 30
type input "1"
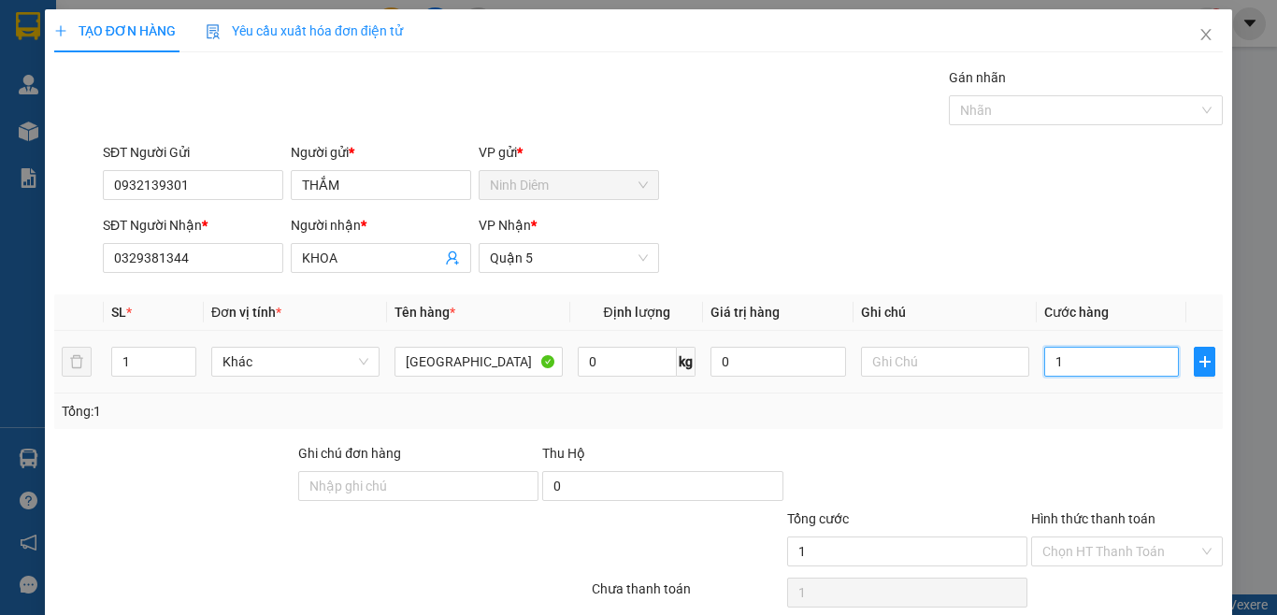
type input "10"
type input "100"
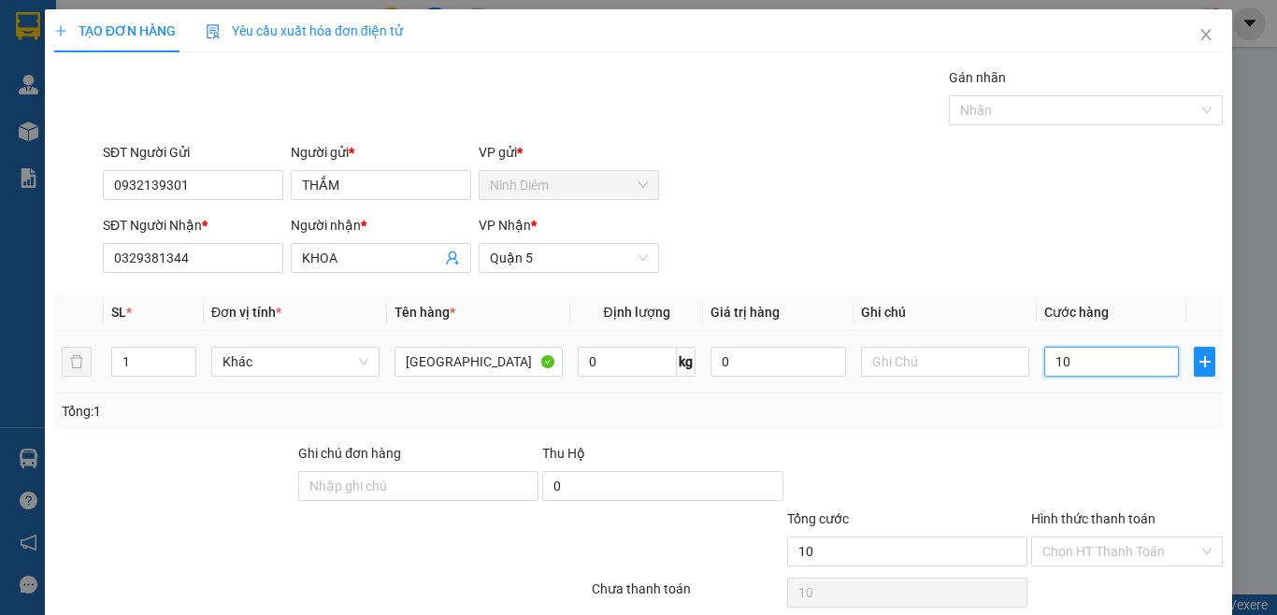
type input "100"
type input "100.000"
click at [1069, 439] on div "Transit Pickup Surcharge Ids Transit Deliver Surcharge Ids Transit Deliver Surc…" at bounding box center [638, 361] width 1169 height 588
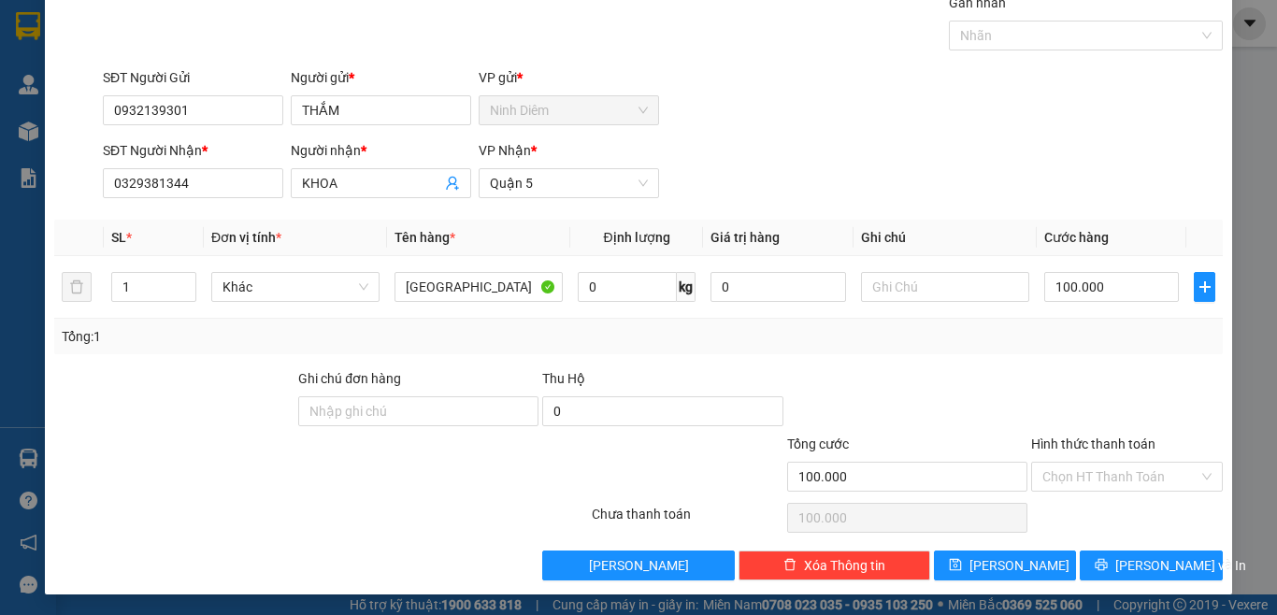
scroll to position [77, 0]
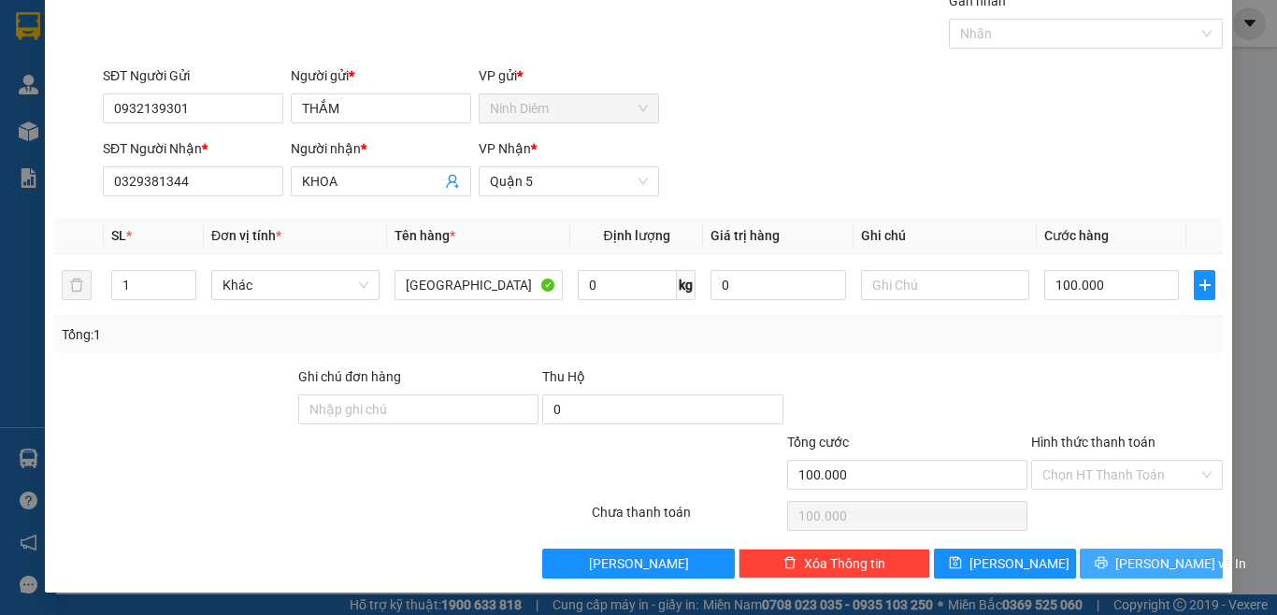
click at [1137, 570] on span "[PERSON_NAME] và In" at bounding box center [1181, 564] width 131 height 21
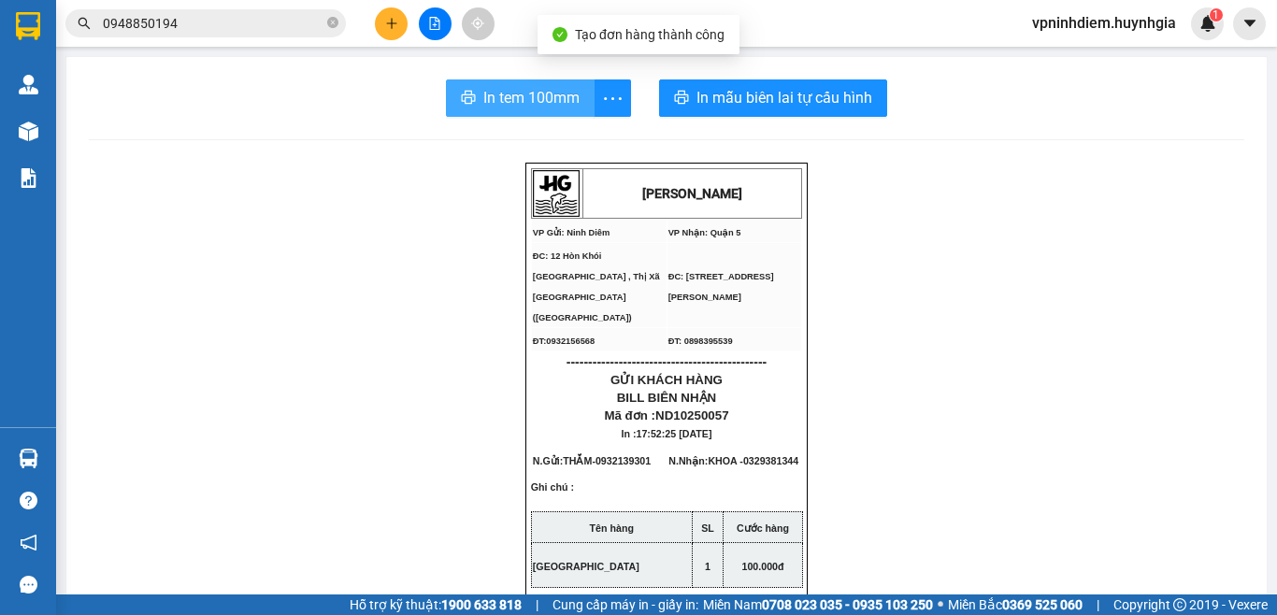
click at [526, 100] on span "In tem 100mm" at bounding box center [531, 97] width 96 height 23
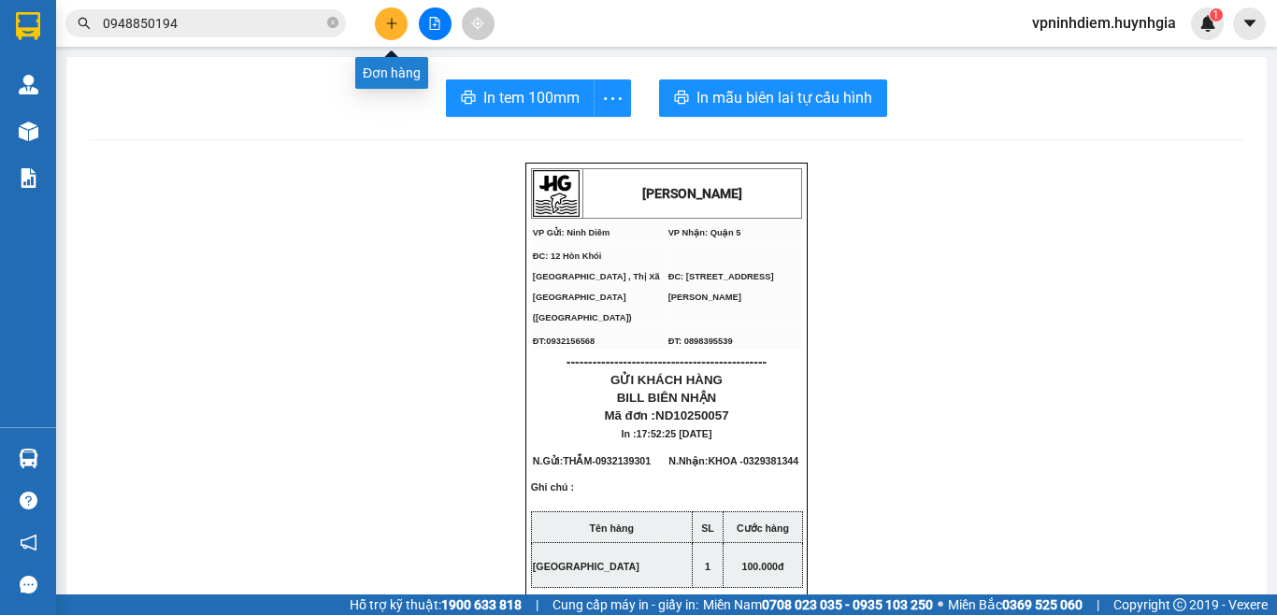
click at [383, 24] on button at bounding box center [391, 23] width 33 height 33
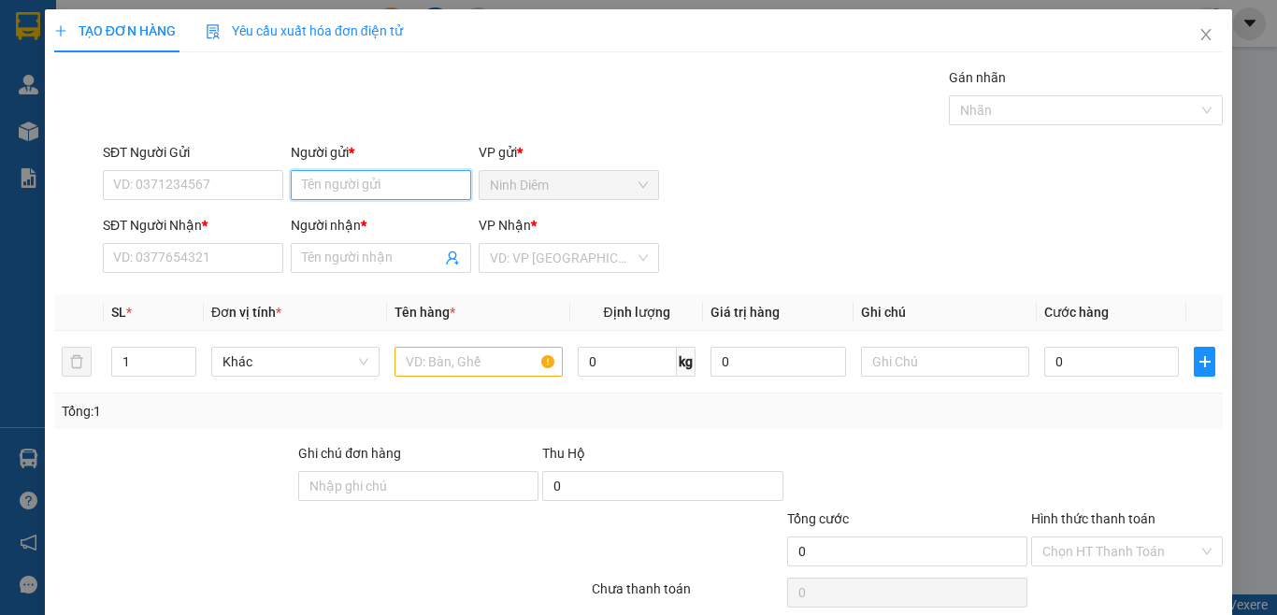
click at [313, 189] on input "Người gửi *" at bounding box center [381, 185] width 180 height 30
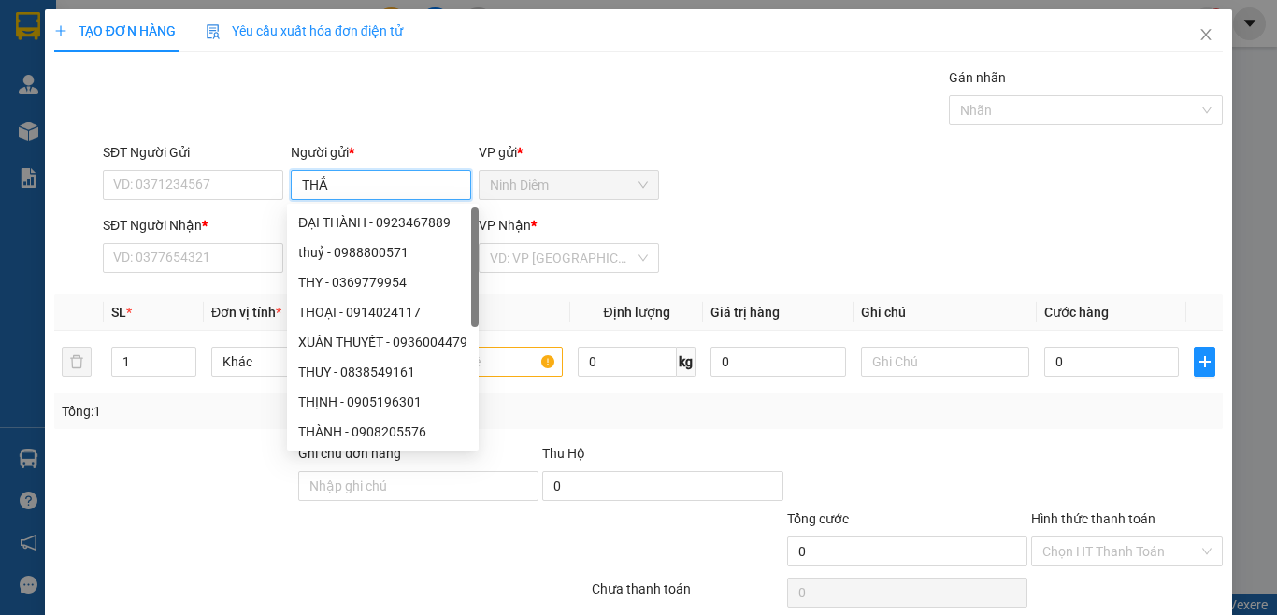
type input "THẮM"
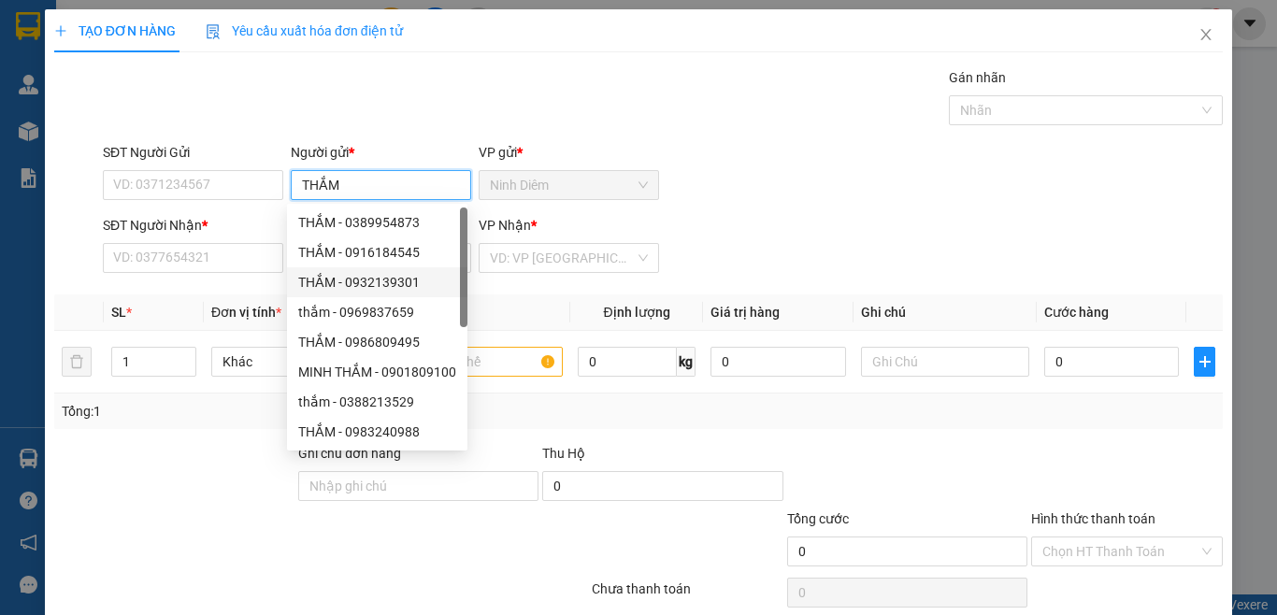
click at [384, 286] on div "THẮM - 0932139301" at bounding box center [377, 282] width 158 height 21
type input "0932139301"
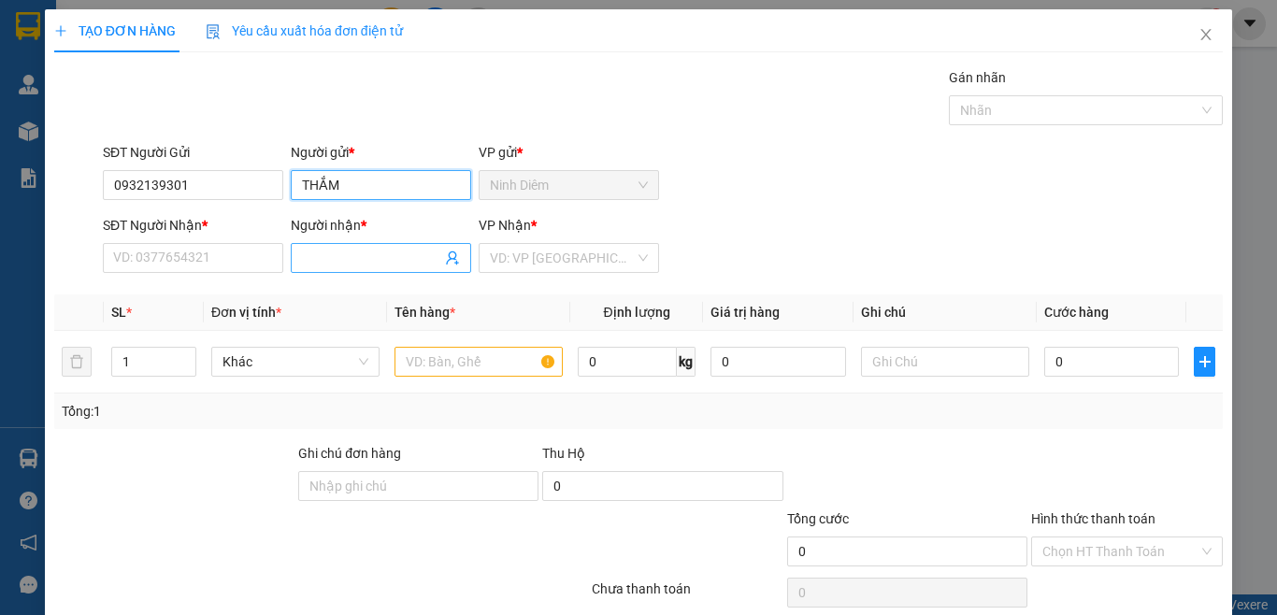
type input "THẮM"
click at [321, 260] on input "Người nhận *" at bounding box center [371, 258] width 139 height 21
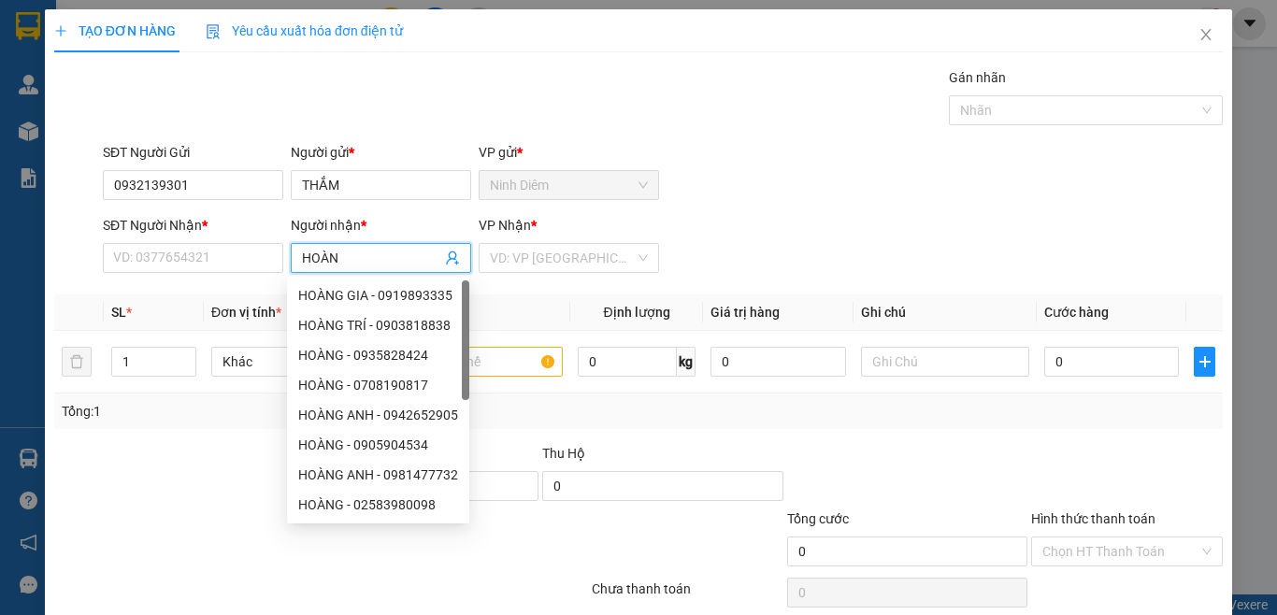
type input "HOÀNG"
click at [364, 419] on div "HOÀNG - 0708190817" at bounding box center [380, 415] width 164 height 21
type input "0708190817"
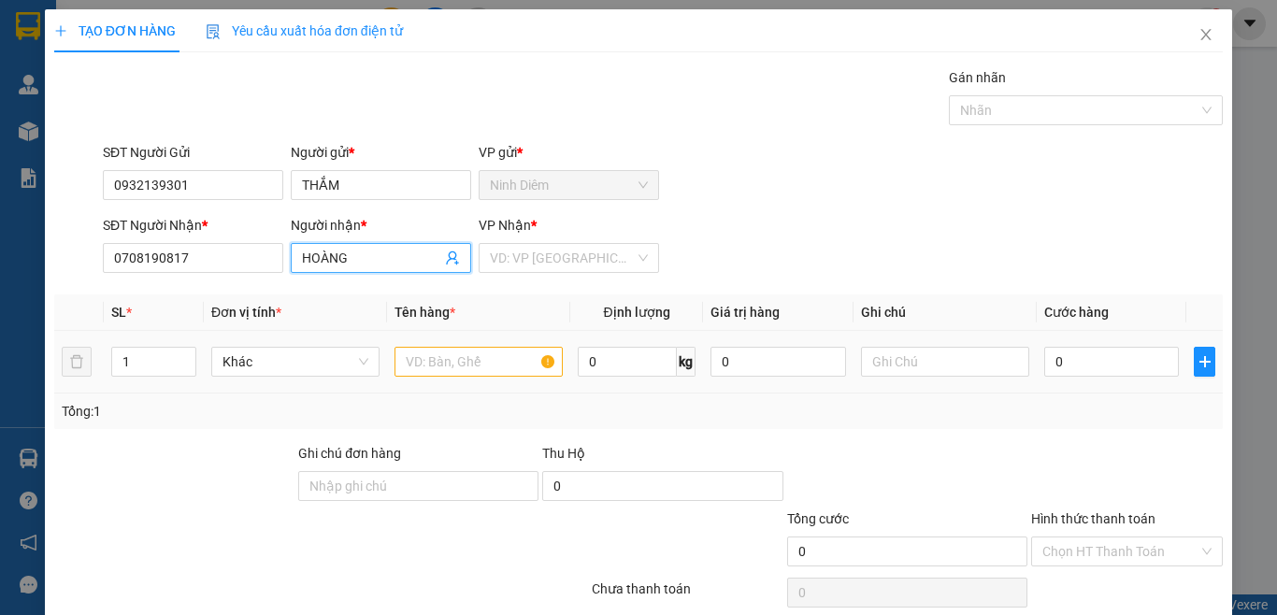
type input "HOÀNG"
click at [430, 365] on input "text" at bounding box center [479, 362] width 168 height 30
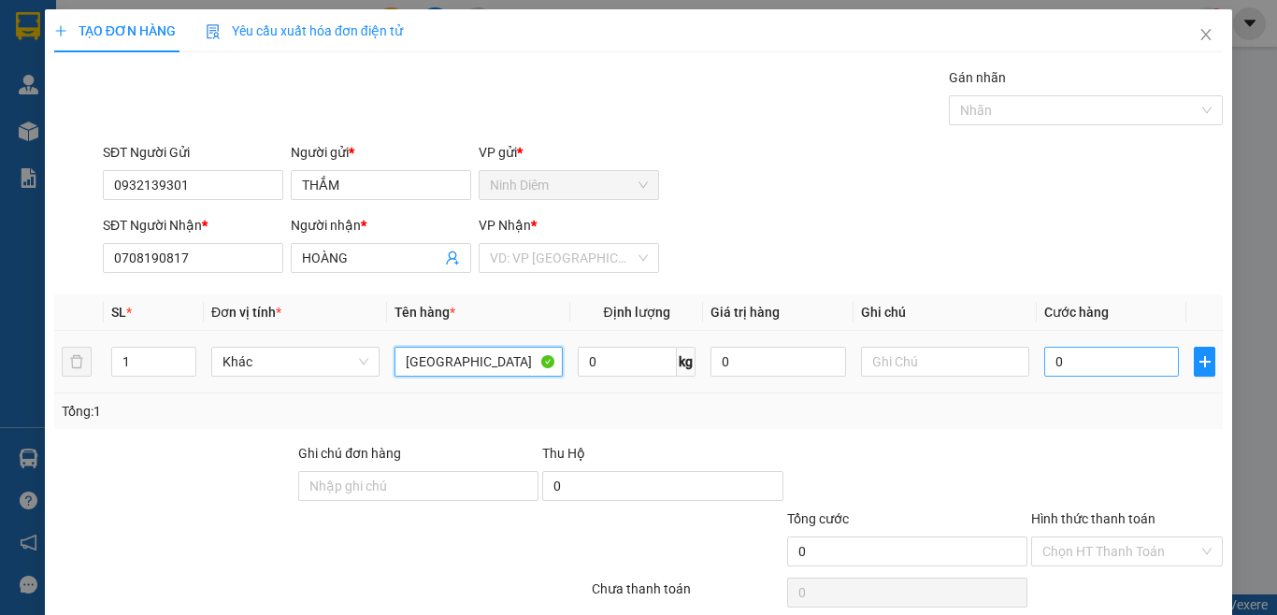
type input "[GEOGRAPHIC_DATA]"
click at [1086, 370] on input "0" at bounding box center [1112, 362] width 135 height 30
type input "4"
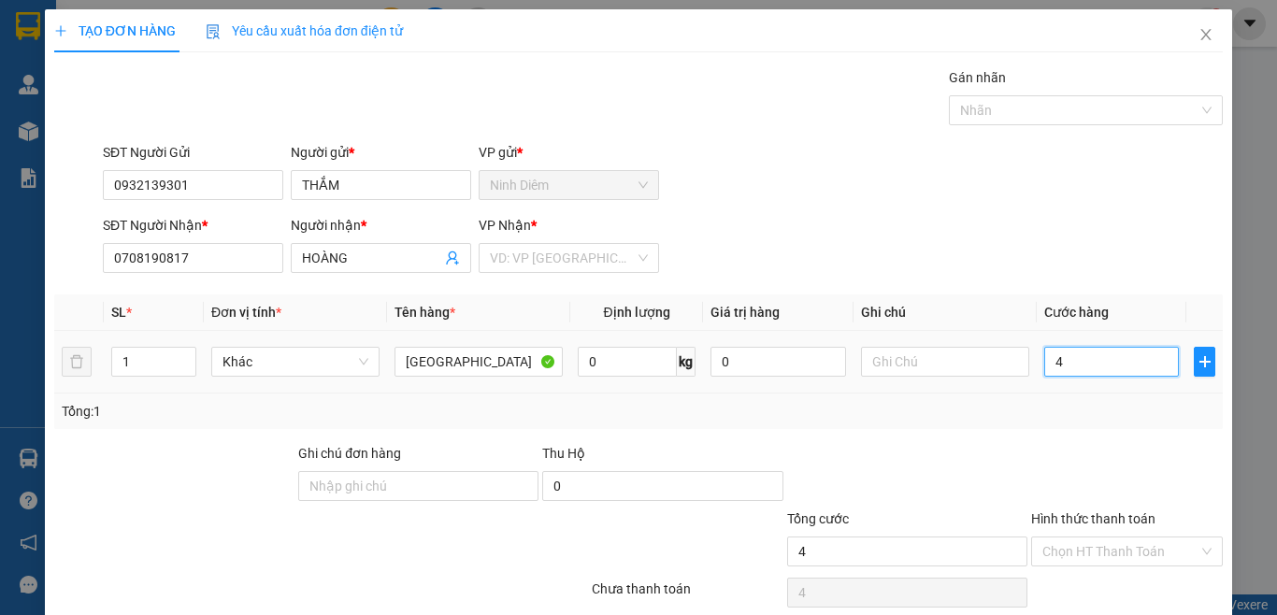
type input "40"
type input "40.000"
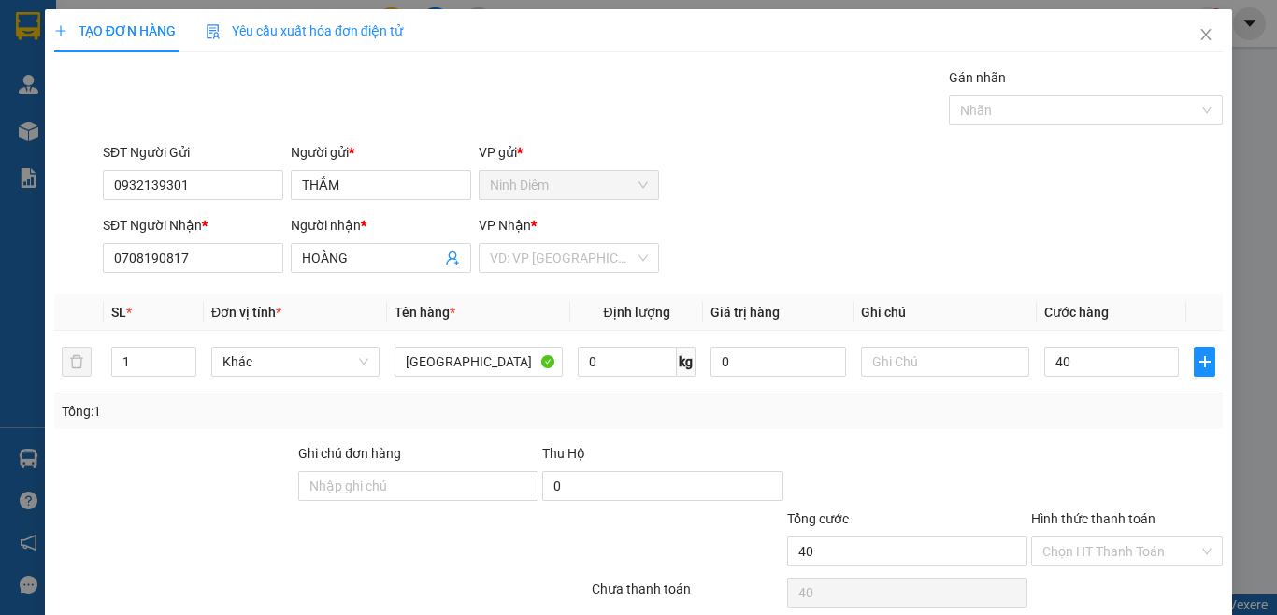
type input "40.000"
click at [1037, 469] on div at bounding box center [1127, 475] width 195 height 65
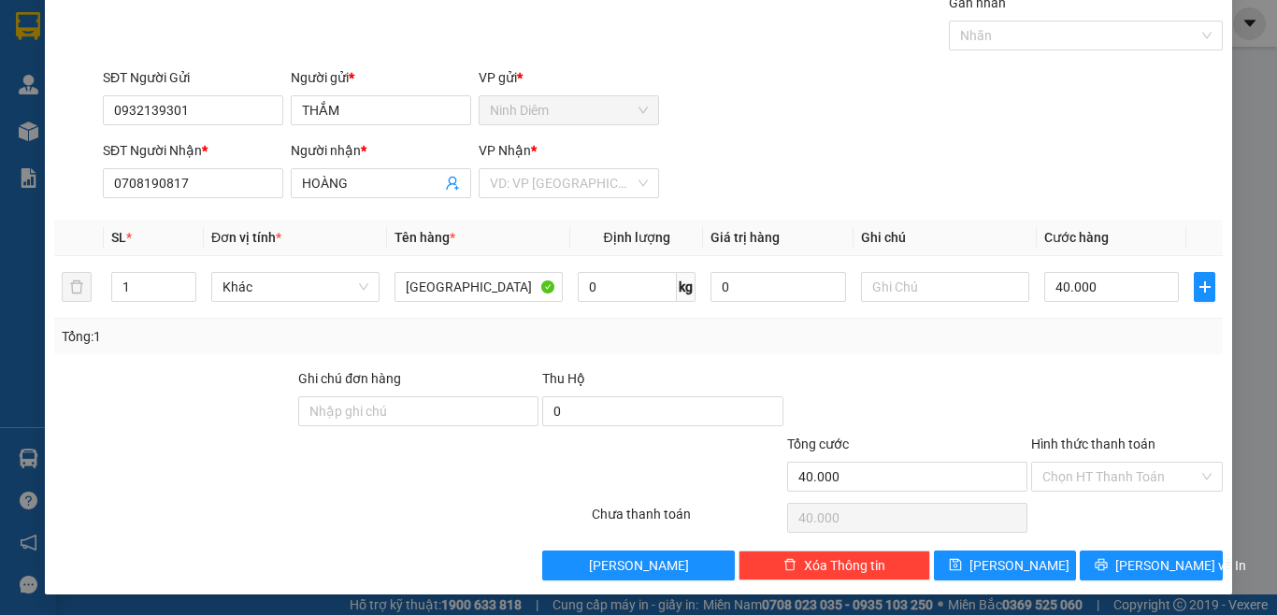
scroll to position [77, 0]
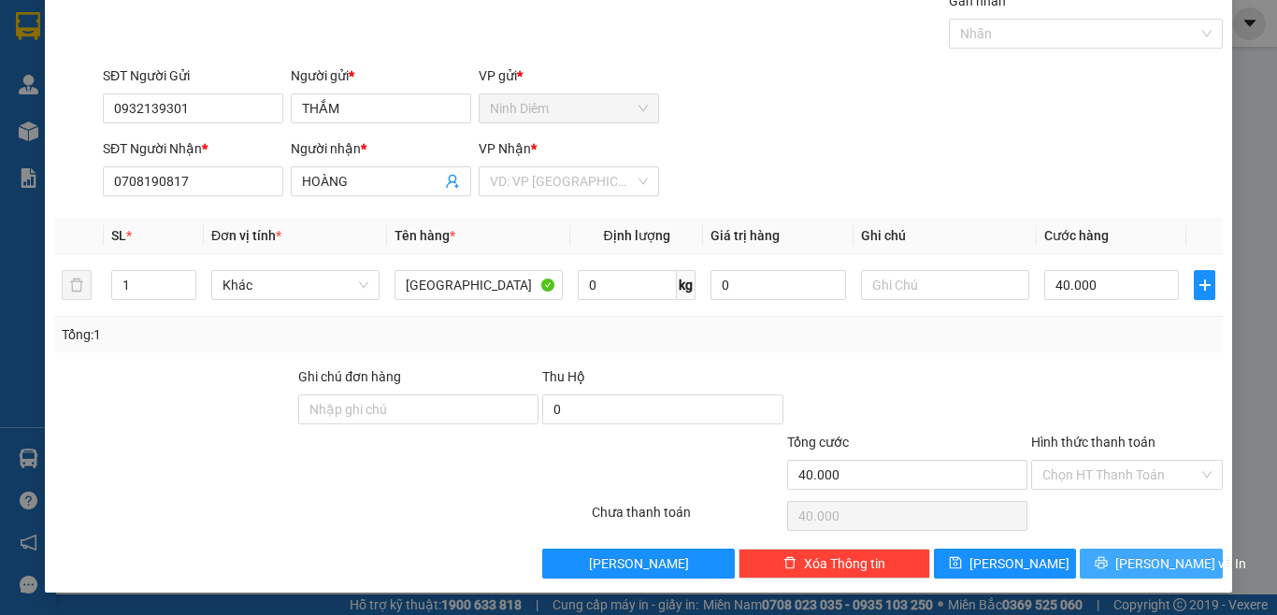
click at [1097, 568] on button "[PERSON_NAME] và In" at bounding box center [1151, 564] width 143 height 30
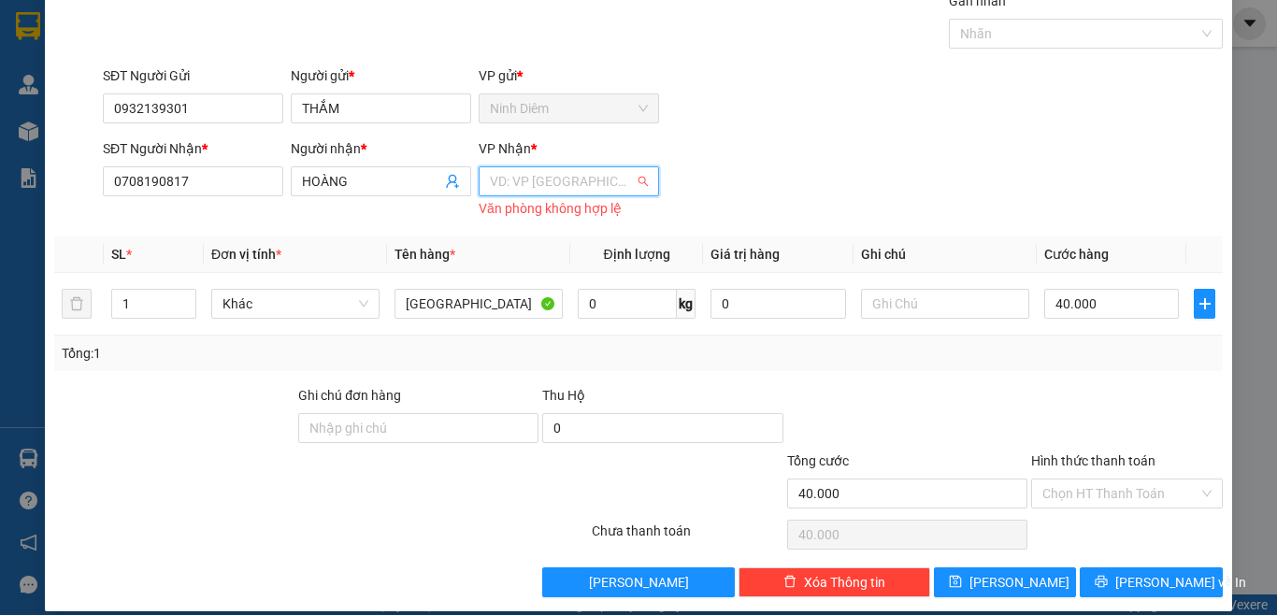
click at [550, 183] on input "search" at bounding box center [562, 181] width 145 height 28
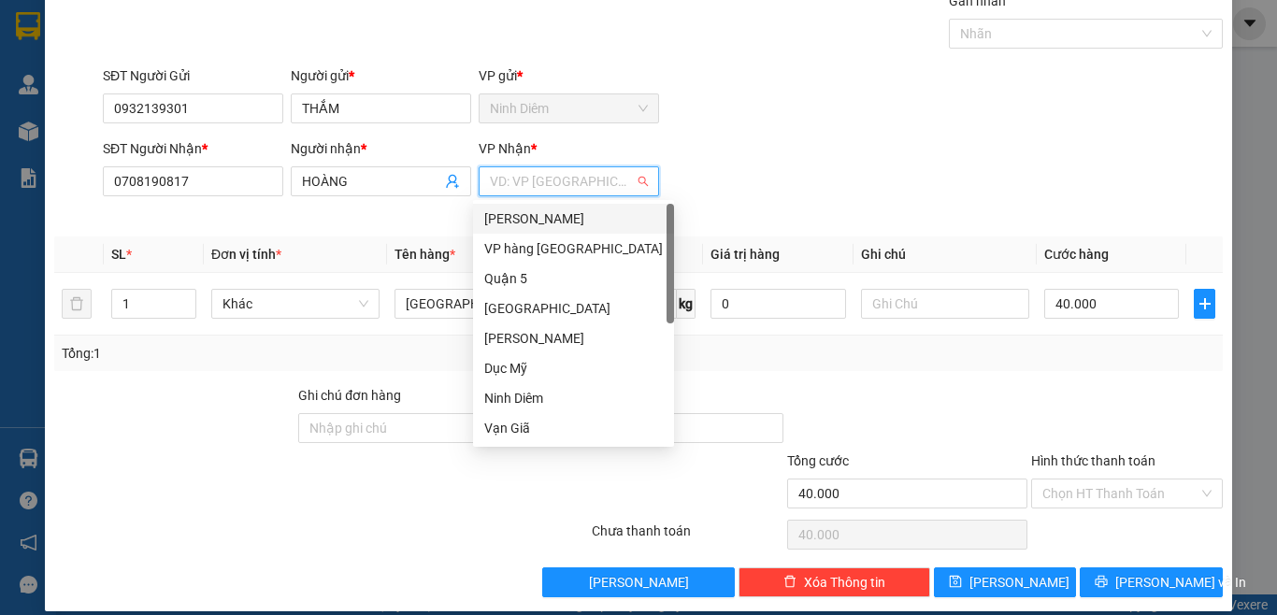
click at [551, 224] on div "[PERSON_NAME]" at bounding box center [573, 219] width 179 height 21
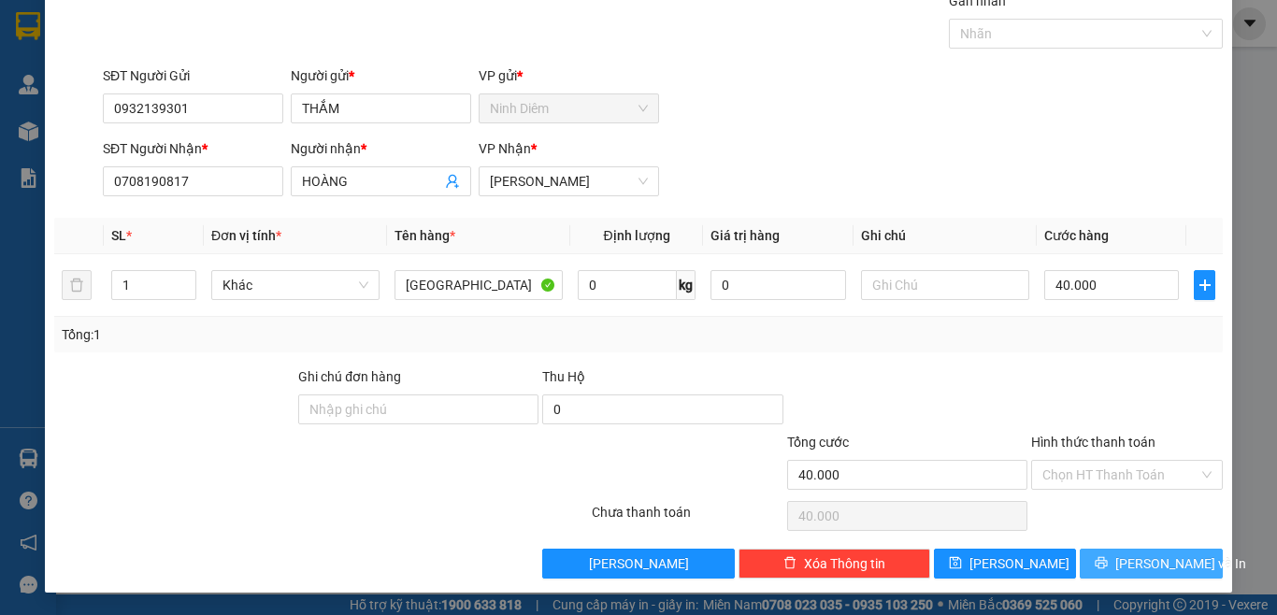
click at [1132, 570] on span "[PERSON_NAME] và In" at bounding box center [1181, 564] width 131 height 21
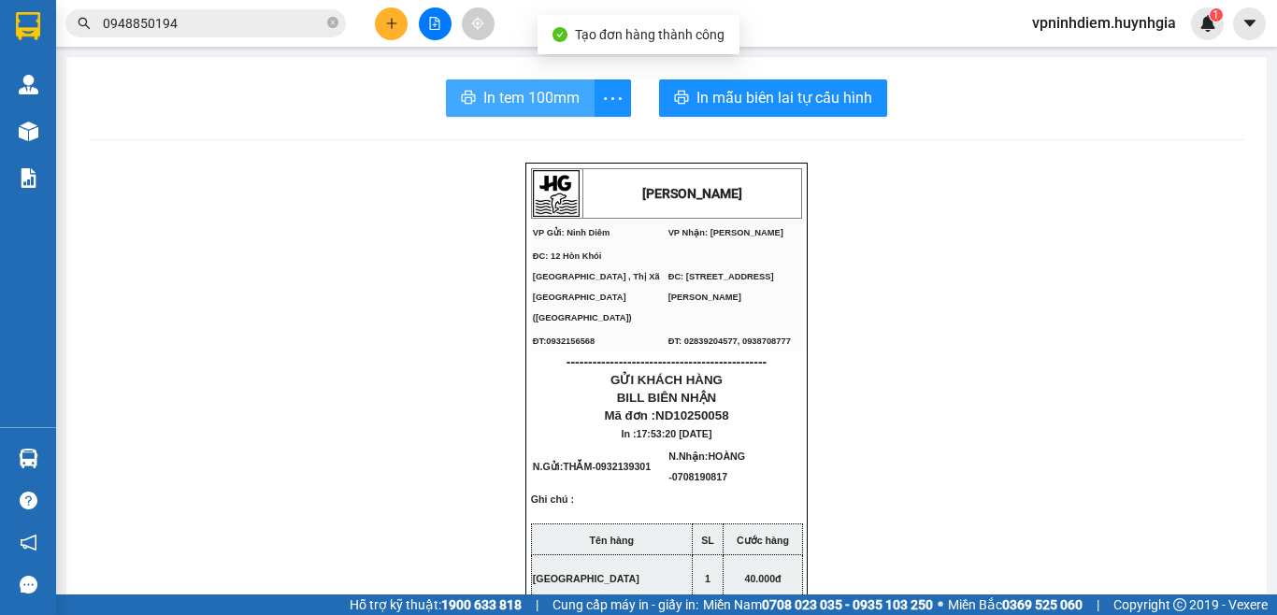
click at [509, 108] on span "In tem 100mm" at bounding box center [531, 97] width 96 height 23
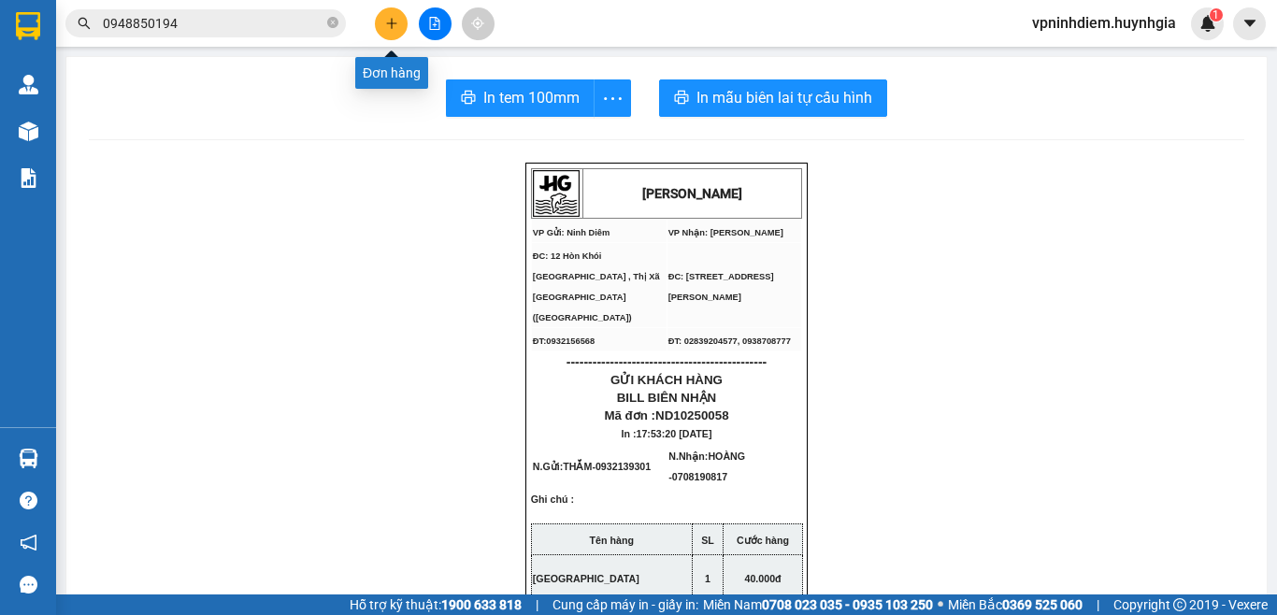
click at [380, 26] on button at bounding box center [391, 23] width 33 height 33
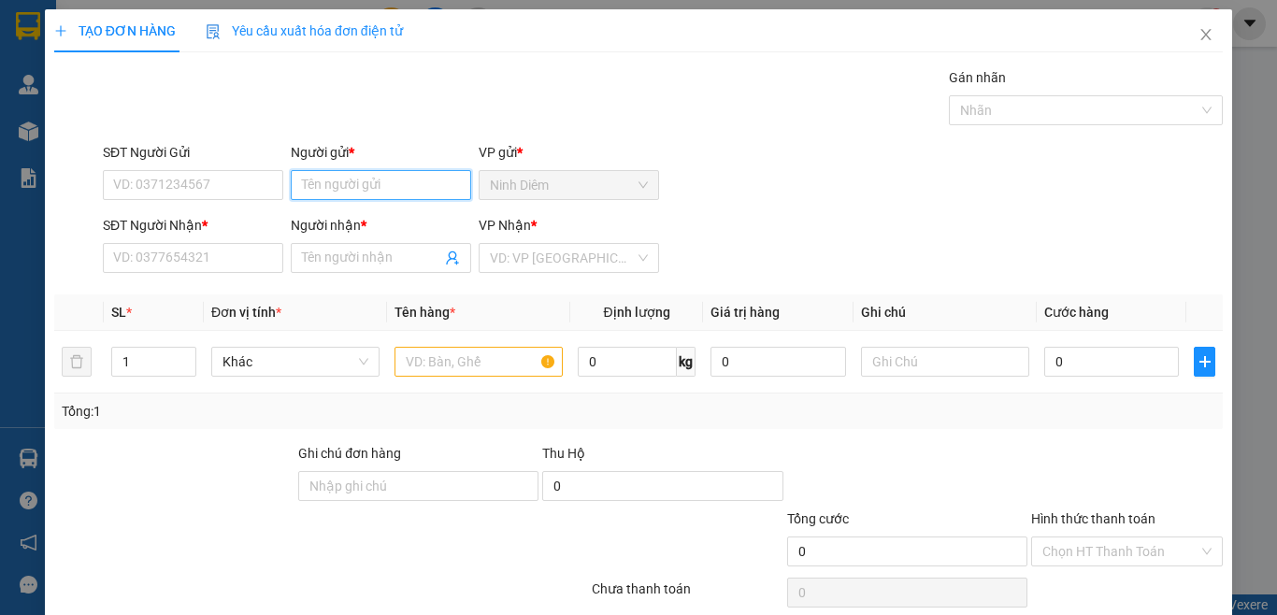
click at [333, 188] on input "Người gửi *" at bounding box center [381, 185] width 180 height 30
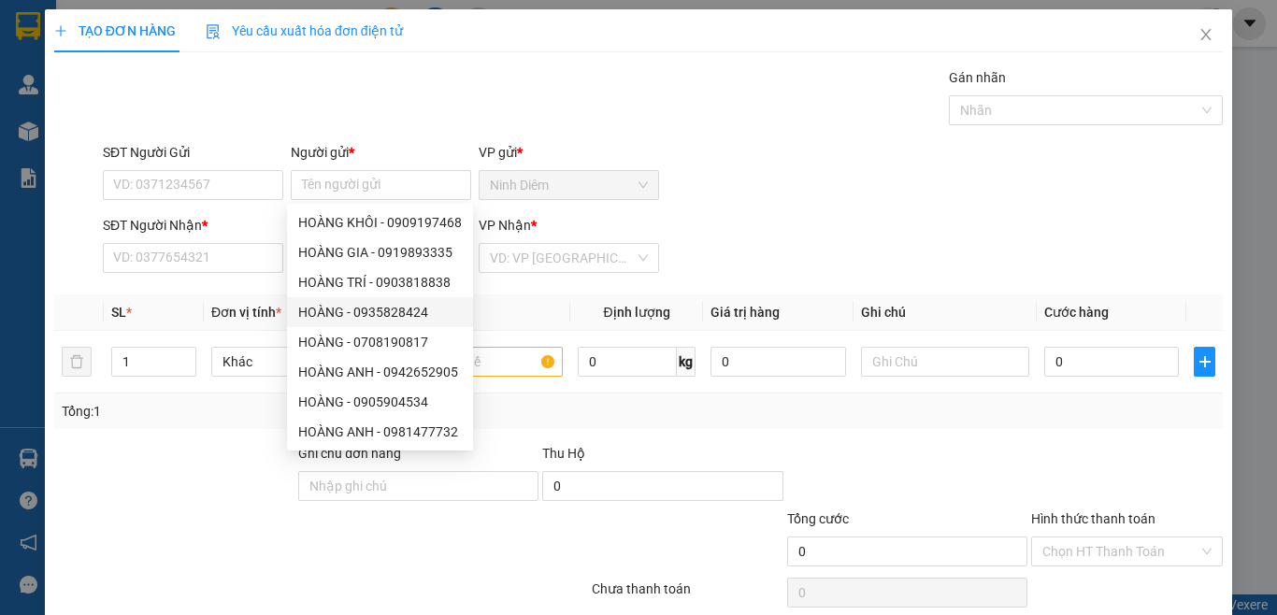
click at [579, 298] on th "Định lượng" at bounding box center [636, 313] width 133 height 36
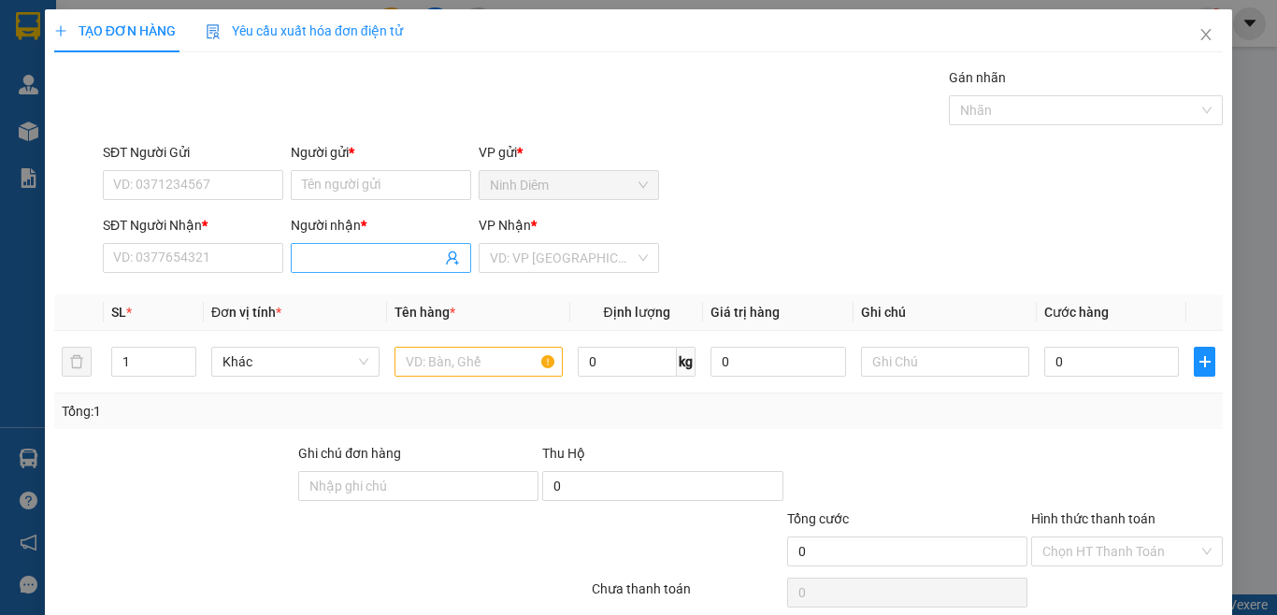
click at [342, 250] on input "Người nhận *" at bounding box center [371, 258] width 139 height 21
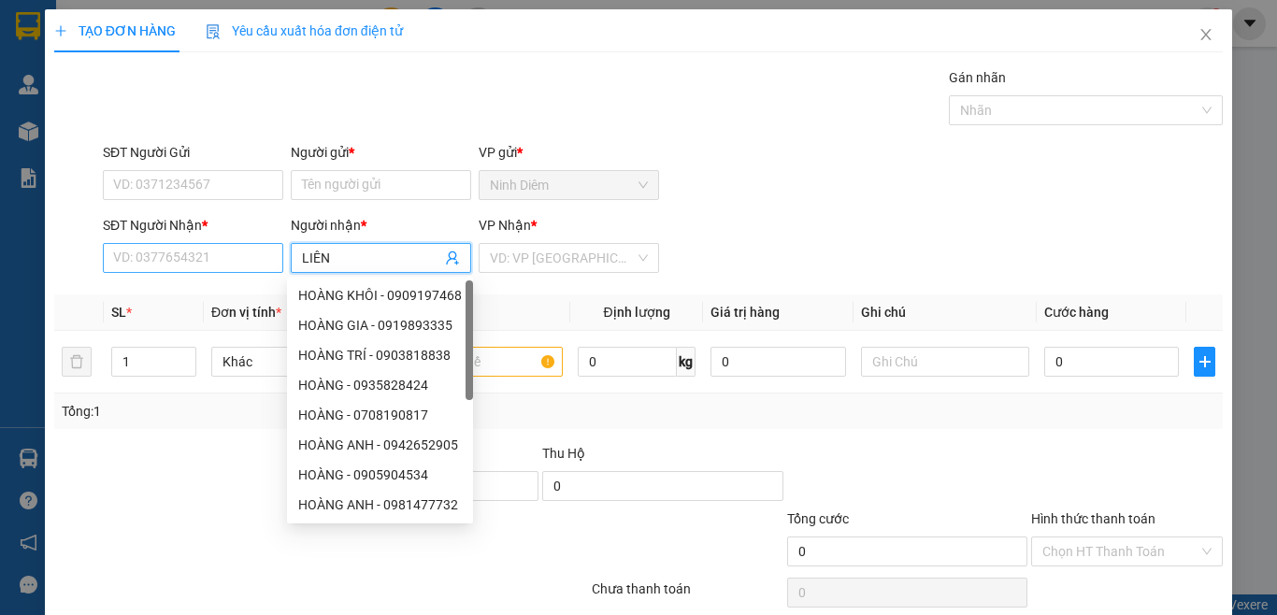
type input "LIÊN"
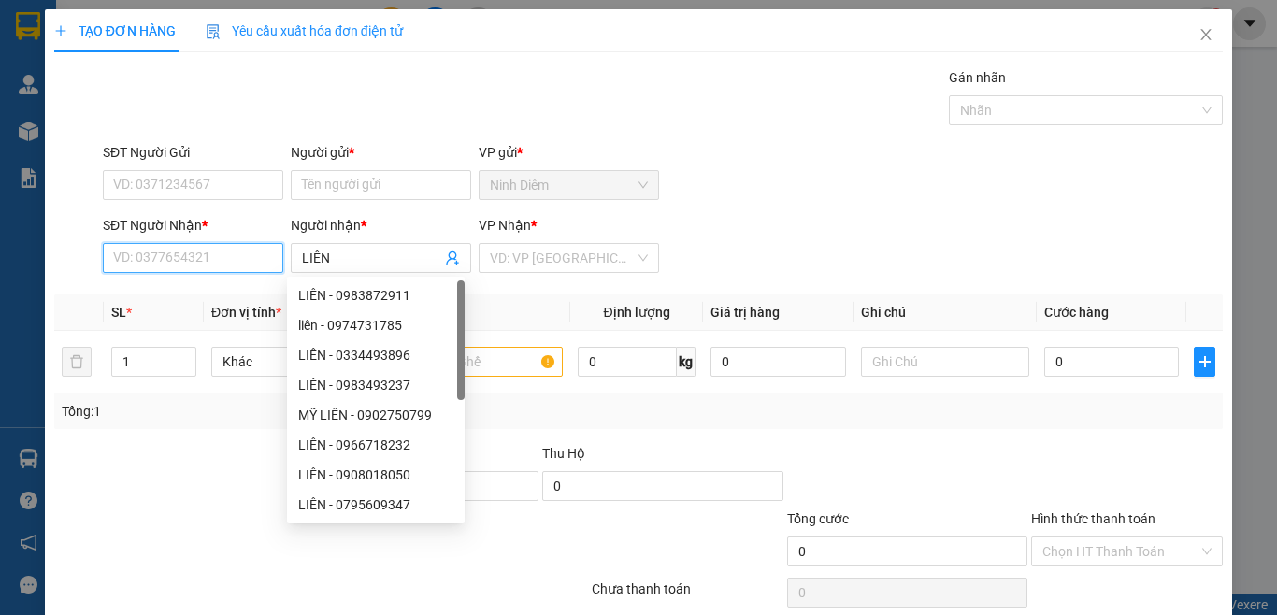
click at [168, 263] on input "SĐT Người Nhận *" at bounding box center [193, 258] width 180 height 30
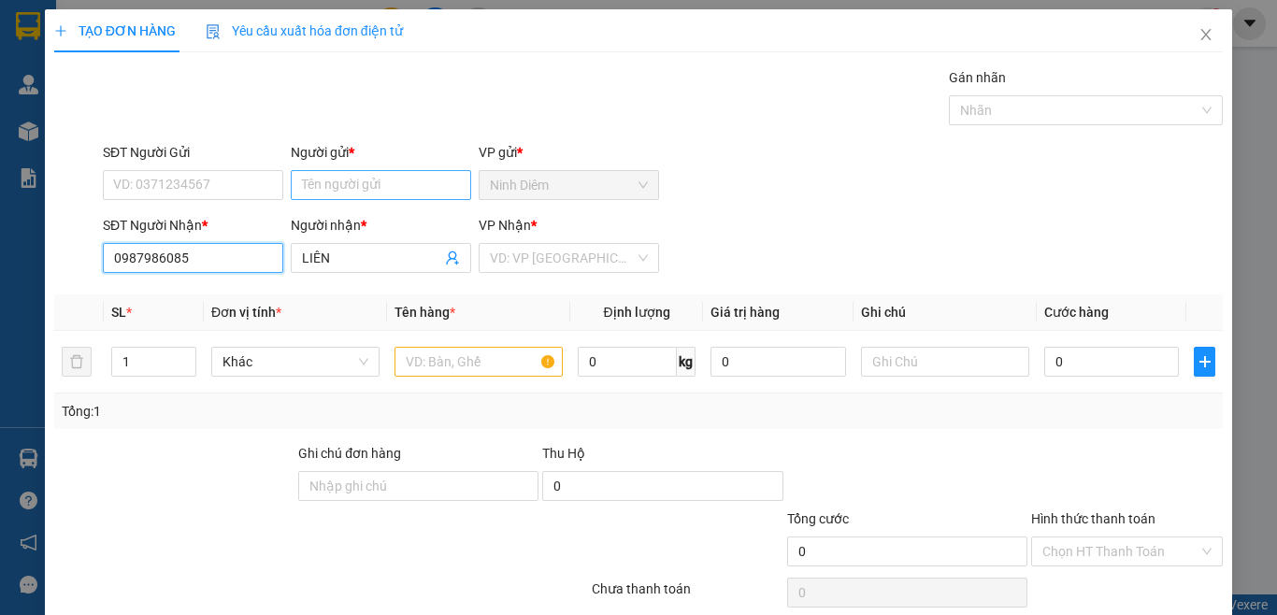
type input "0987986085"
click at [383, 183] on input "Người gửi *" at bounding box center [381, 185] width 180 height 30
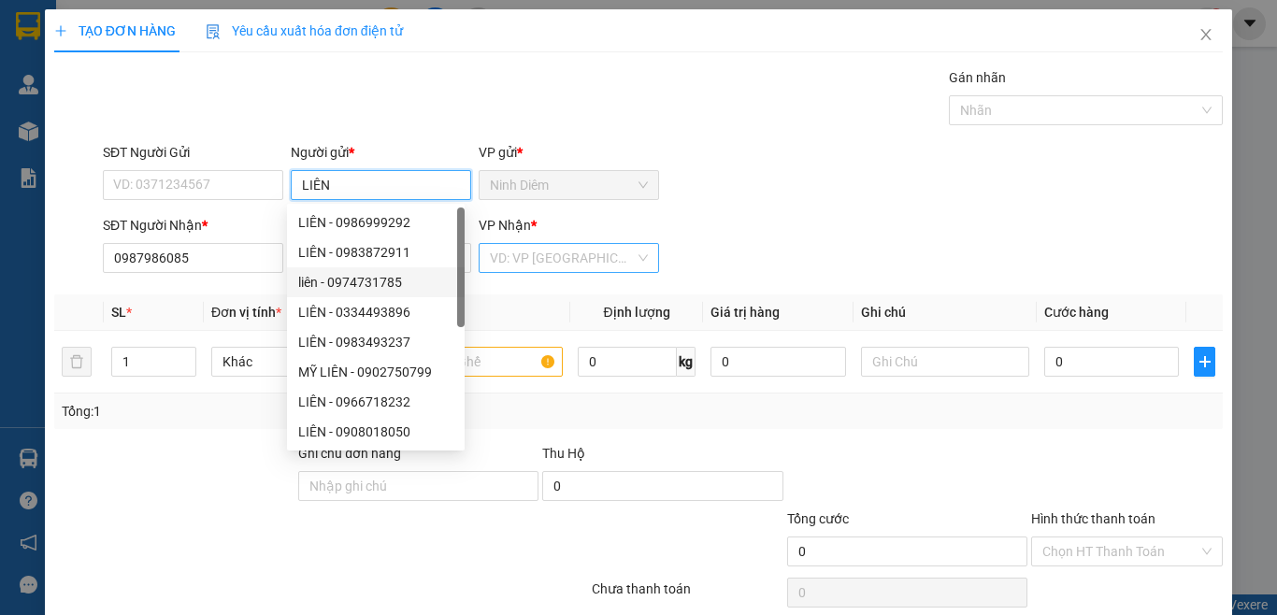
type input "LIÊN"
click at [618, 253] on input "search" at bounding box center [562, 258] width 145 height 28
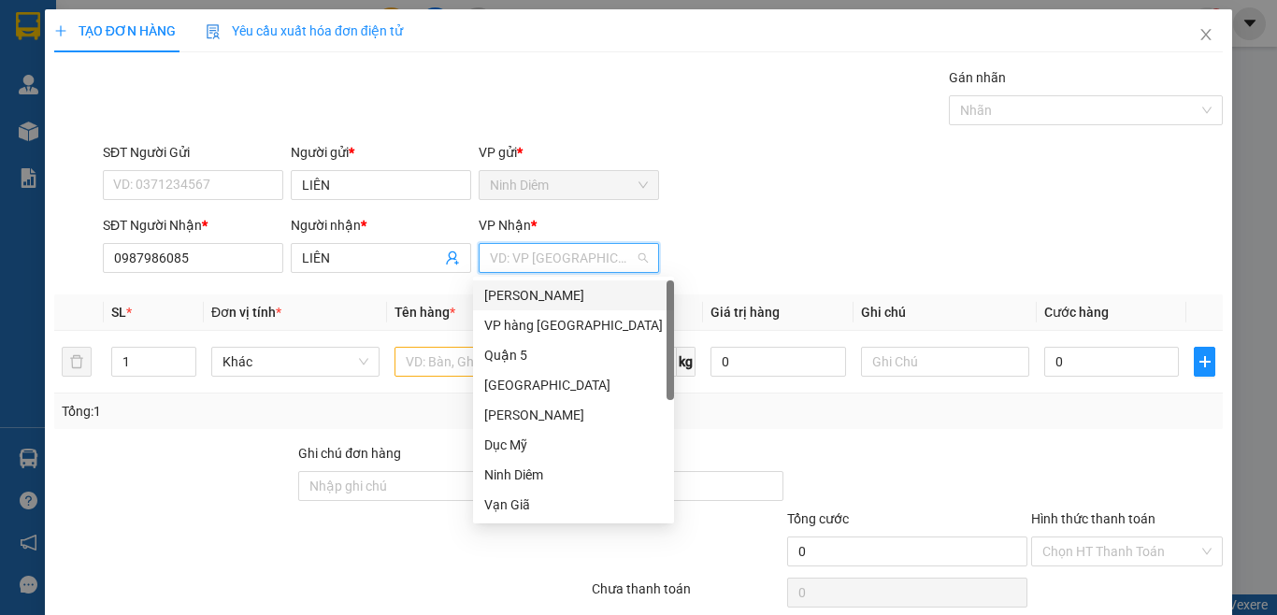
click at [582, 296] on div "[PERSON_NAME]" at bounding box center [573, 295] width 179 height 21
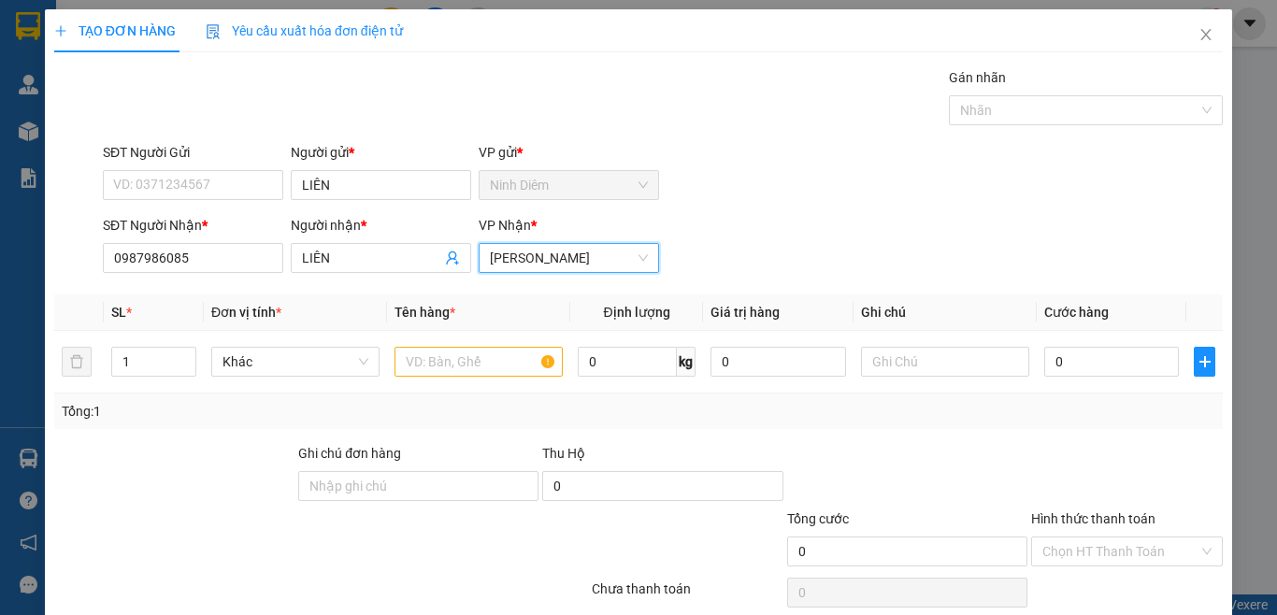
click at [743, 240] on div "SĐT Người Nhận * 0987986085 Người nhận * LIÊN VP Nhận * [PERSON_NAME] Lão [PERS…" at bounding box center [663, 247] width 1128 height 65
click at [505, 368] on input "text" at bounding box center [479, 362] width 168 height 30
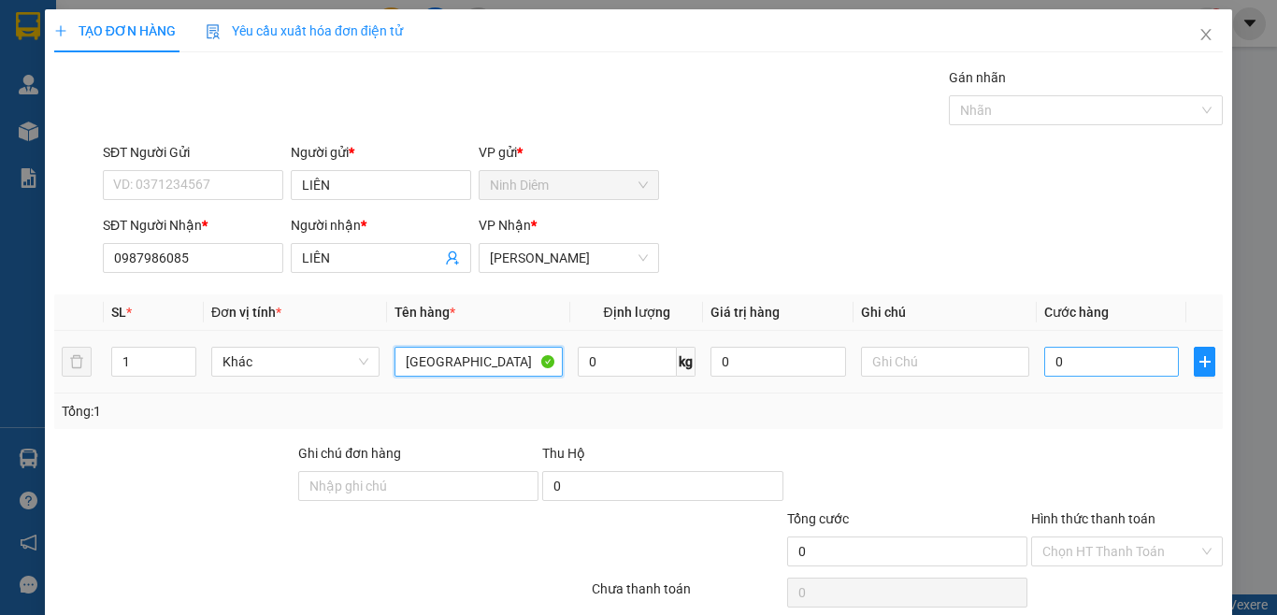
type input "[GEOGRAPHIC_DATA]"
click at [1068, 359] on input "0" at bounding box center [1112, 362] width 135 height 30
type input "1"
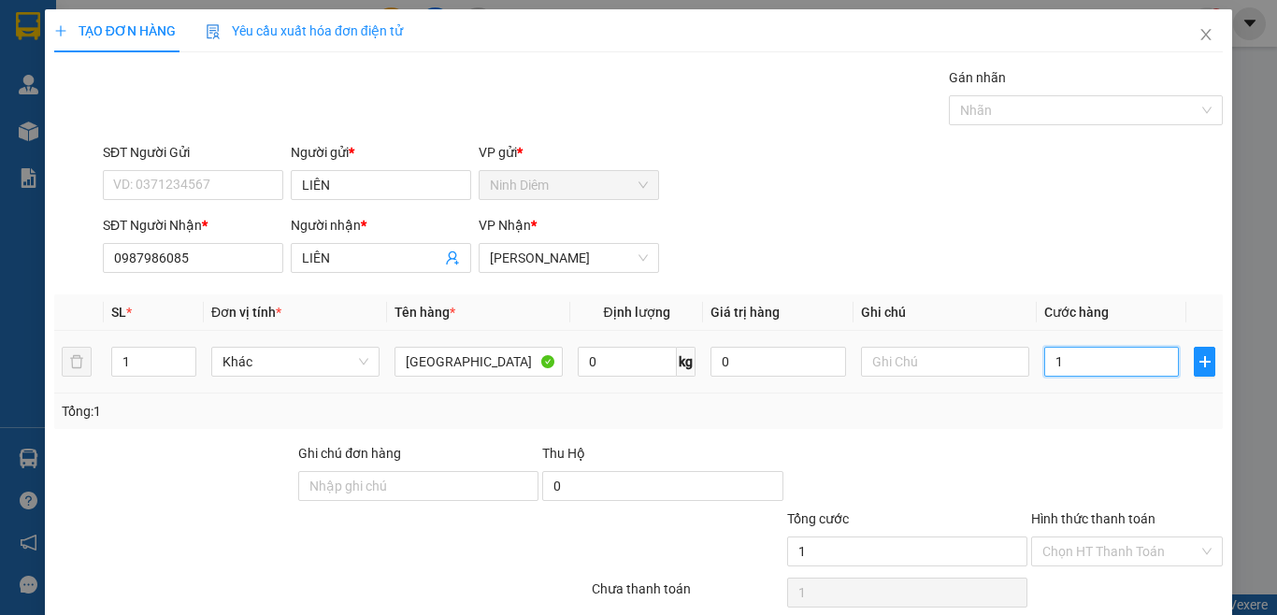
type input "10"
type input "100"
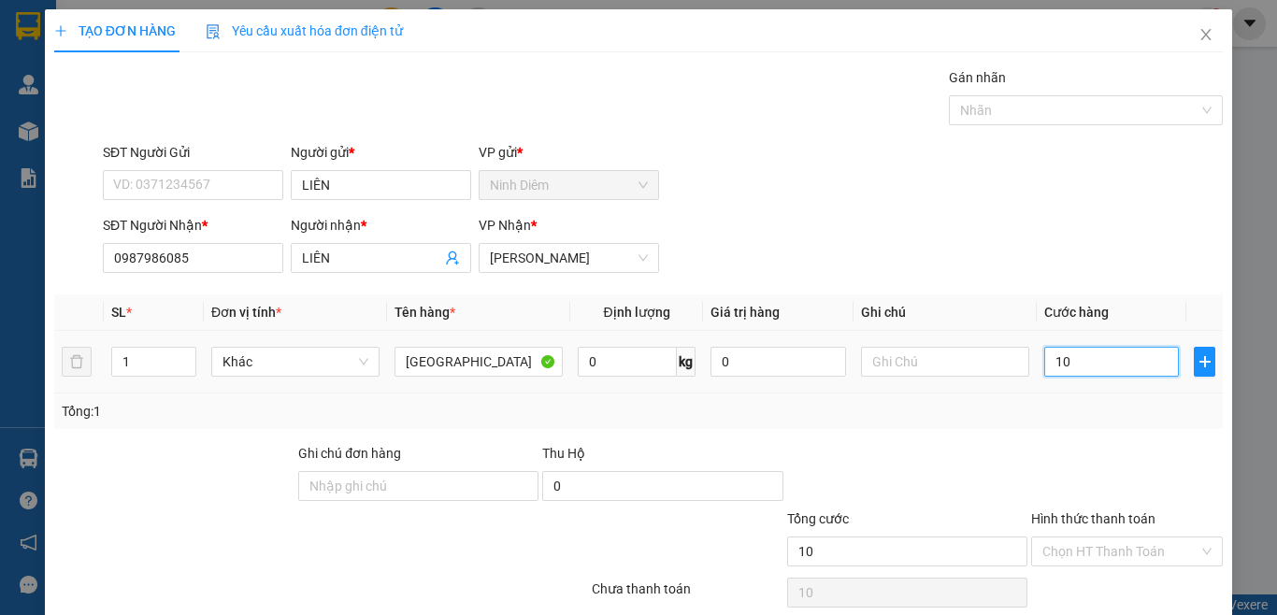
type input "100"
type input "100.000"
click at [1023, 411] on div "Tổng: 1" at bounding box center [639, 411] width 1154 height 21
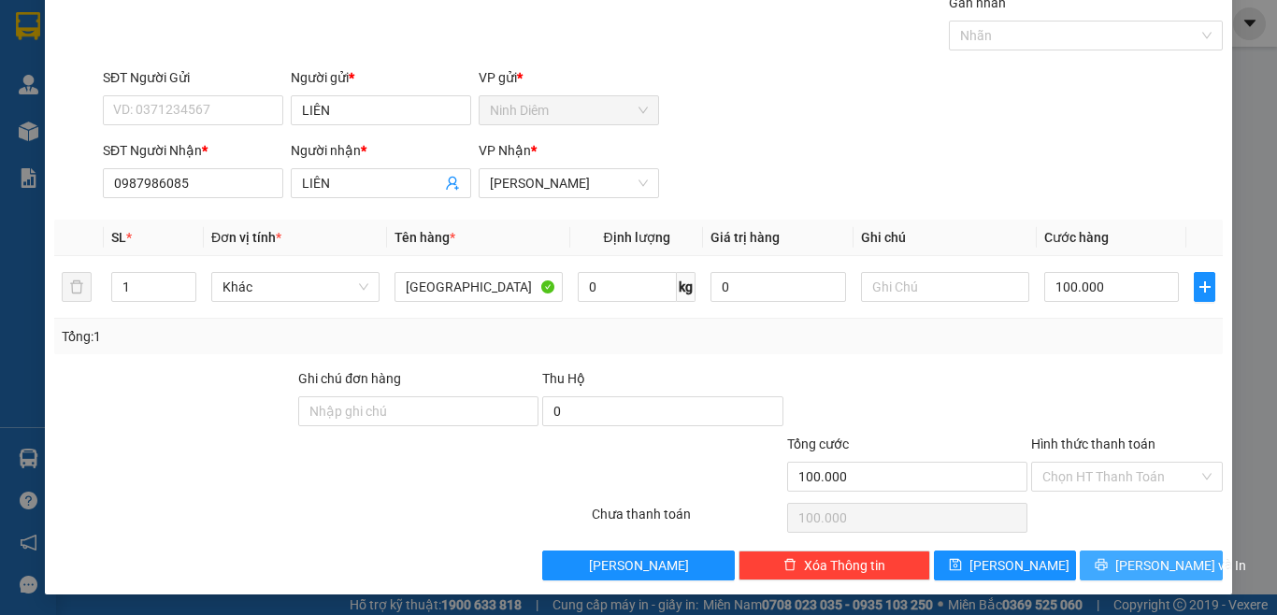
scroll to position [77, 0]
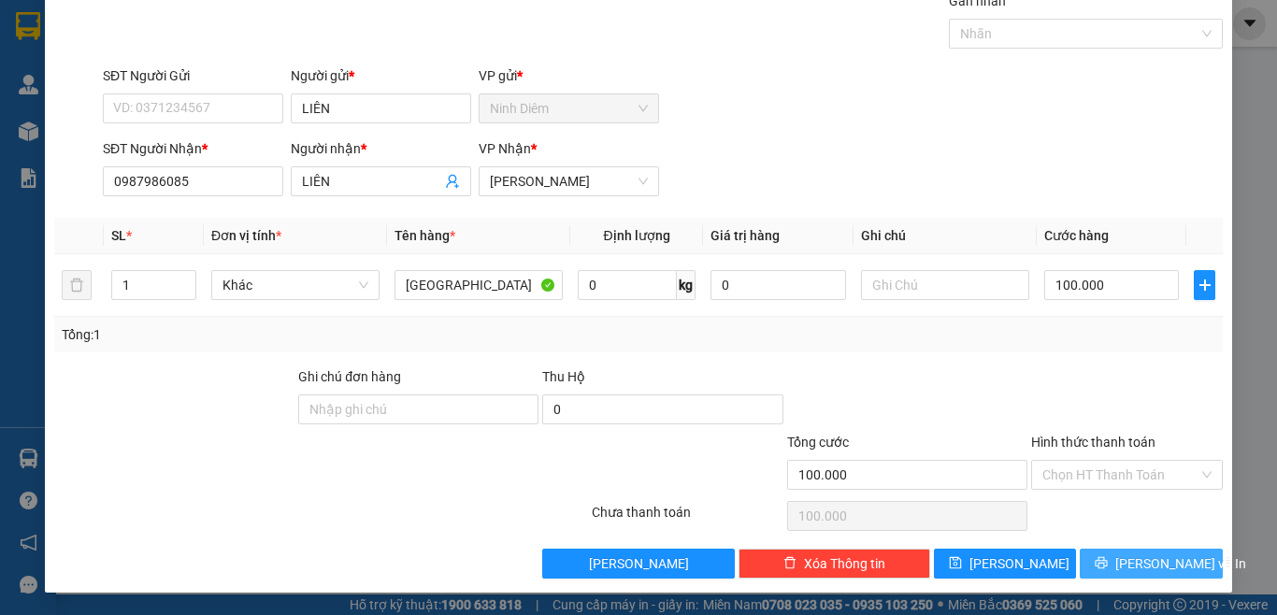
click at [1120, 555] on button "[PERSON_NAME] và In" at bounding box center [1151, 564] width 143 height 30
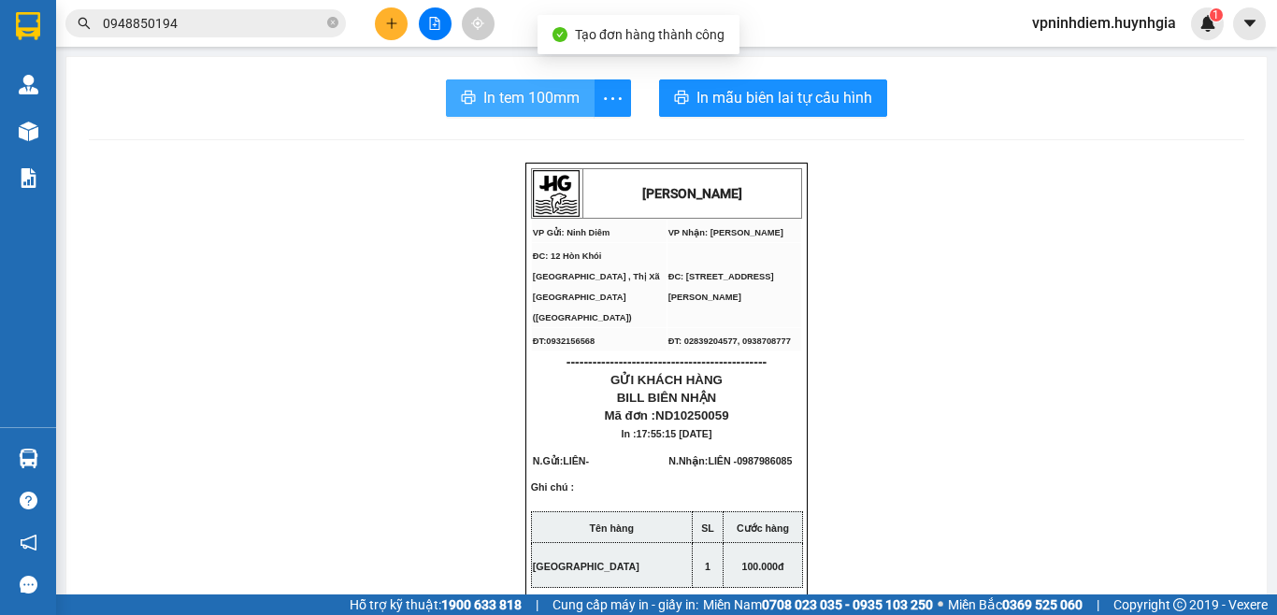
click at [535, 91] on span "In tem 100mm" at bounding box center [531, 97] width 96 height 23
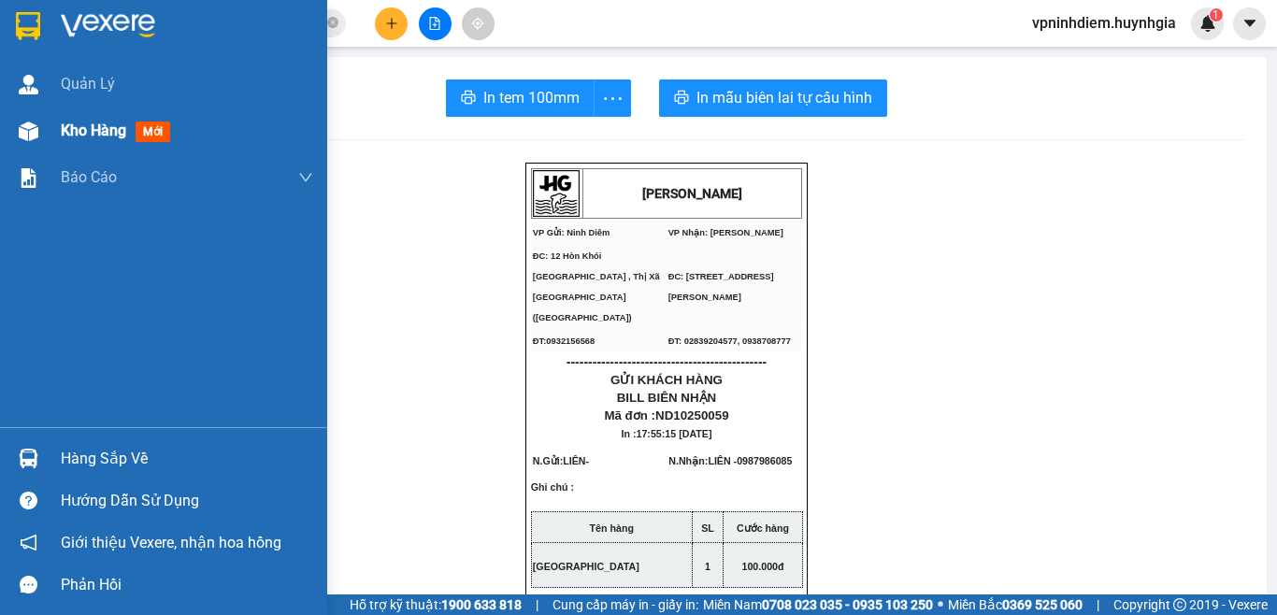
click at [45, 134] on div "Kho hàng mới" at bounding box center [163, 131] width 327 height 47
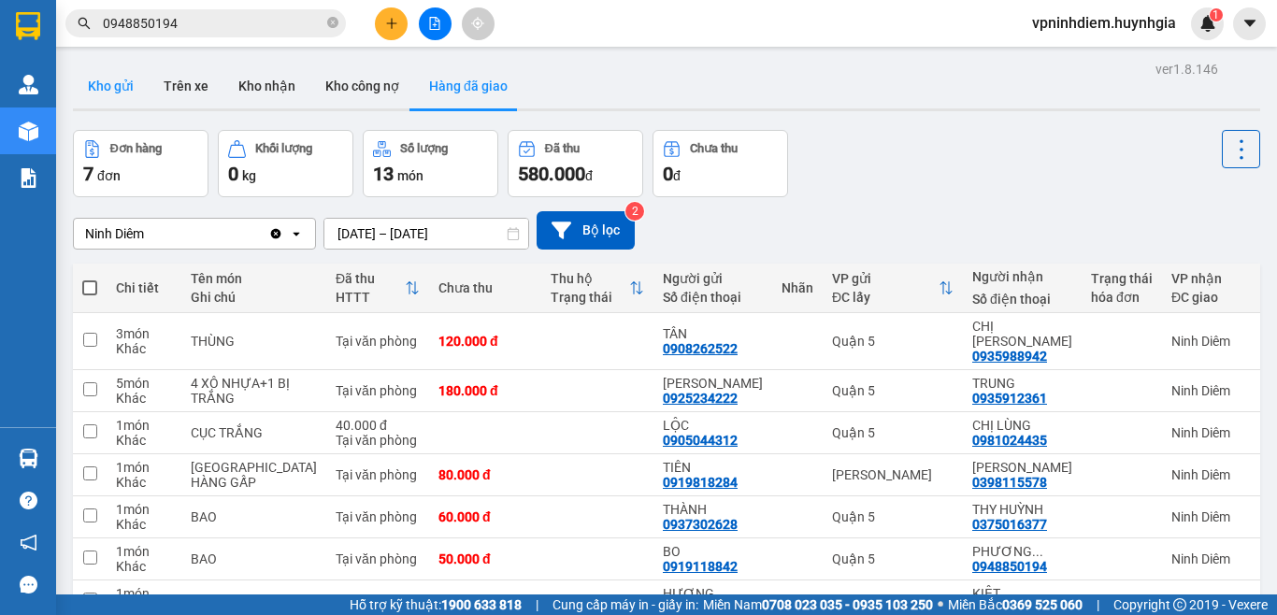
click at [96, 79] on button "Kho gửi" at bounding box center [111, 86] width 76 height 45
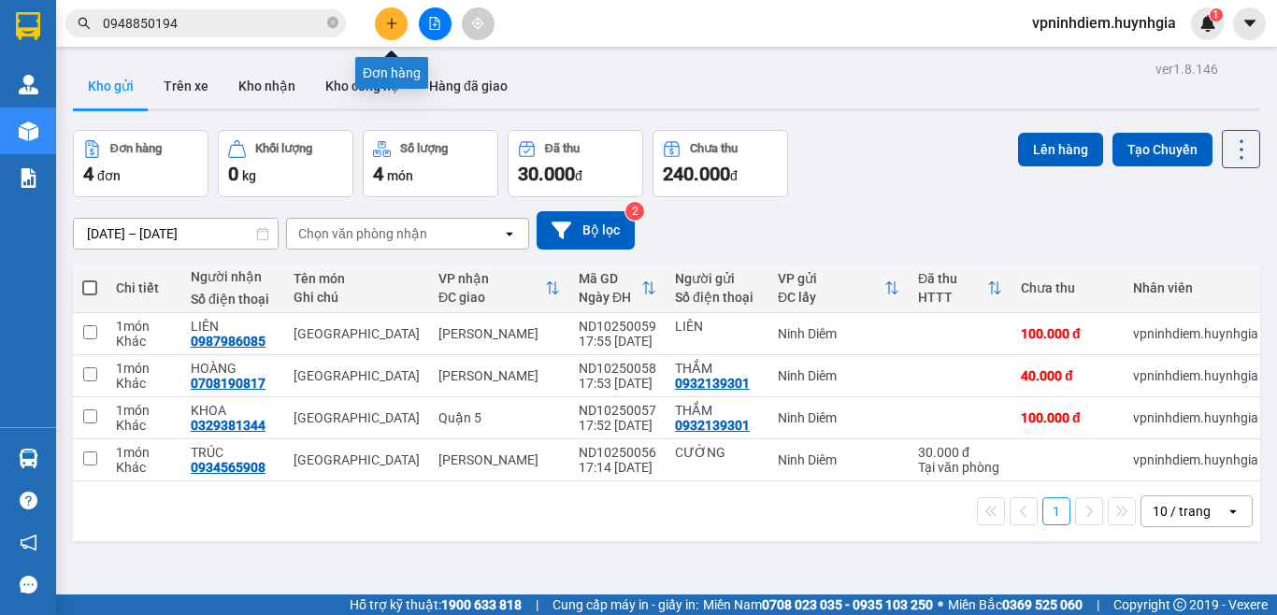
click at [393, 19] on icon "plus" at bounding box center [391, 23] width 13 height 13
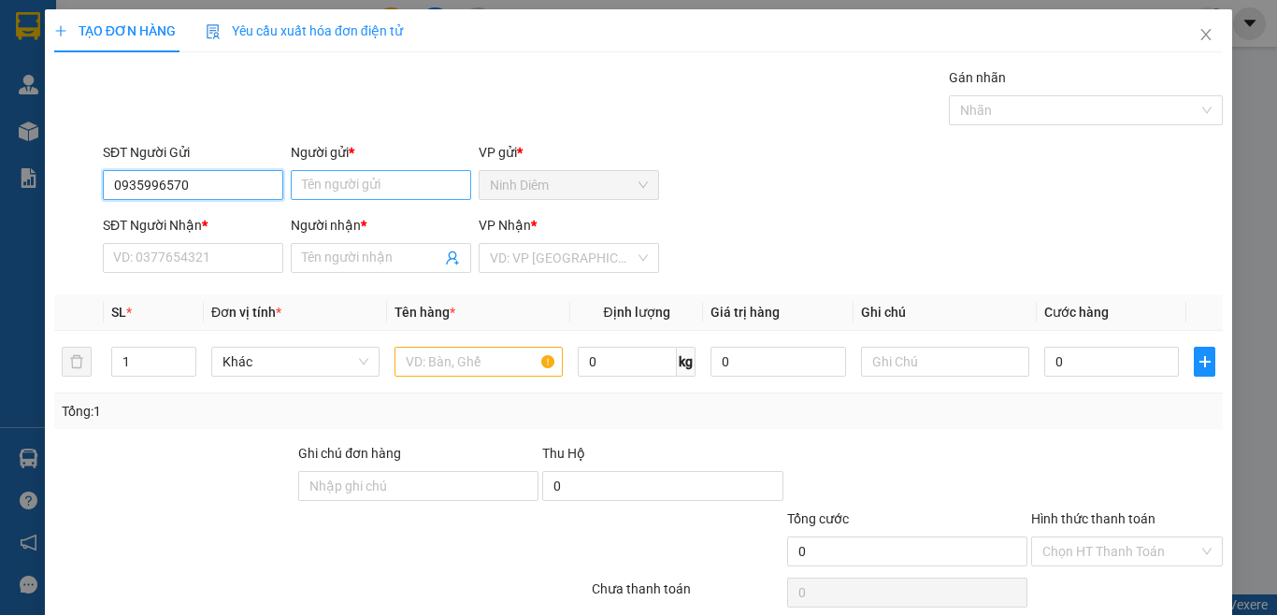
type input "0935996570"
click at [386, 184] on input "Người gửi *" at bounding box center [381, 185] width 180 height 30
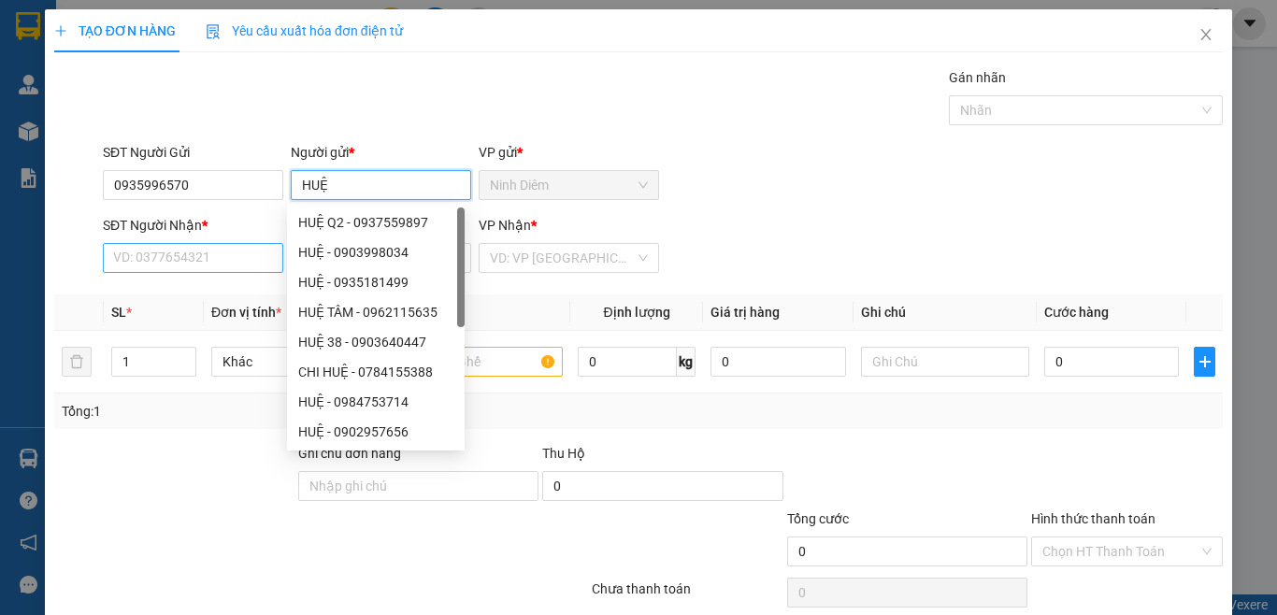
type input "HUỆ"
click at [219, 255] on input "SĐT Người Nhận *" at bounding box center [193, 258] width 180 height 30
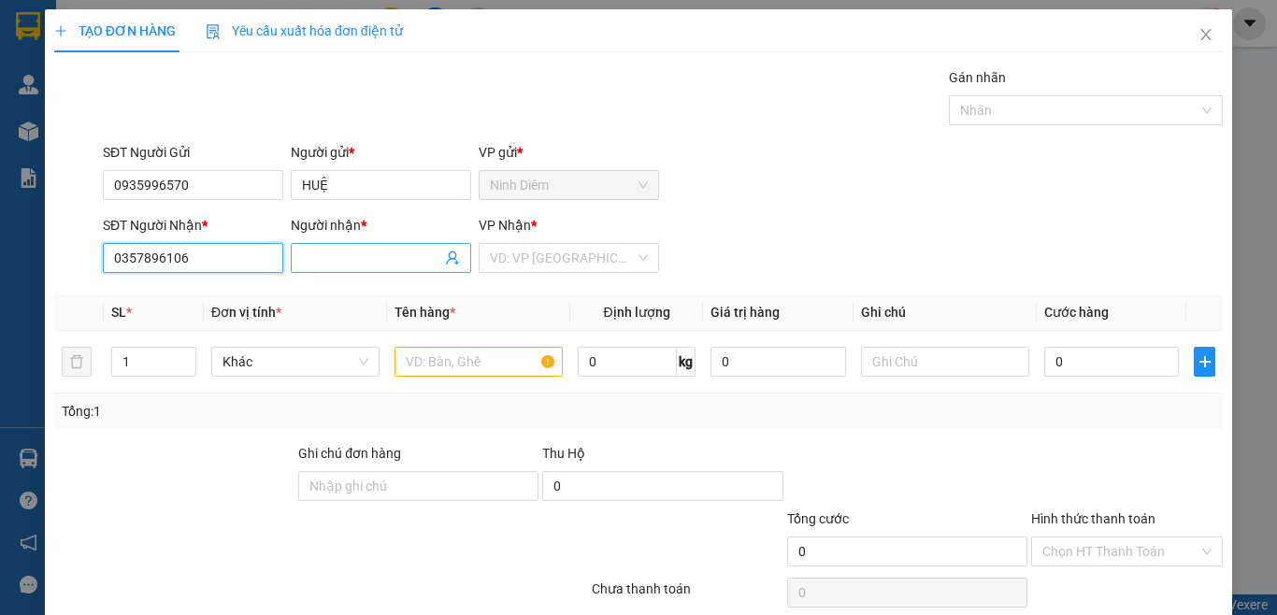
type input "0357896106"
click at [360, 258] on input "Người nhận *" at bounding box center [371, 258] width 139 height 21
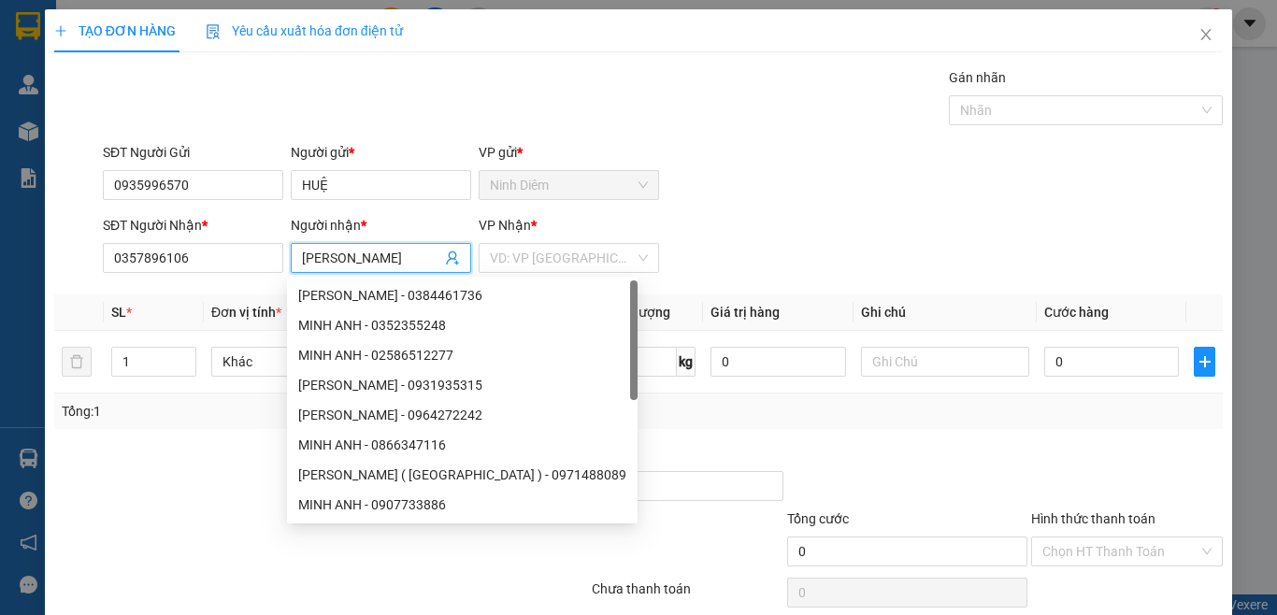
type input "[PERSON_NAME]"
click at [147, 484] on div at bounding box center [174, 475] width 244 height 65
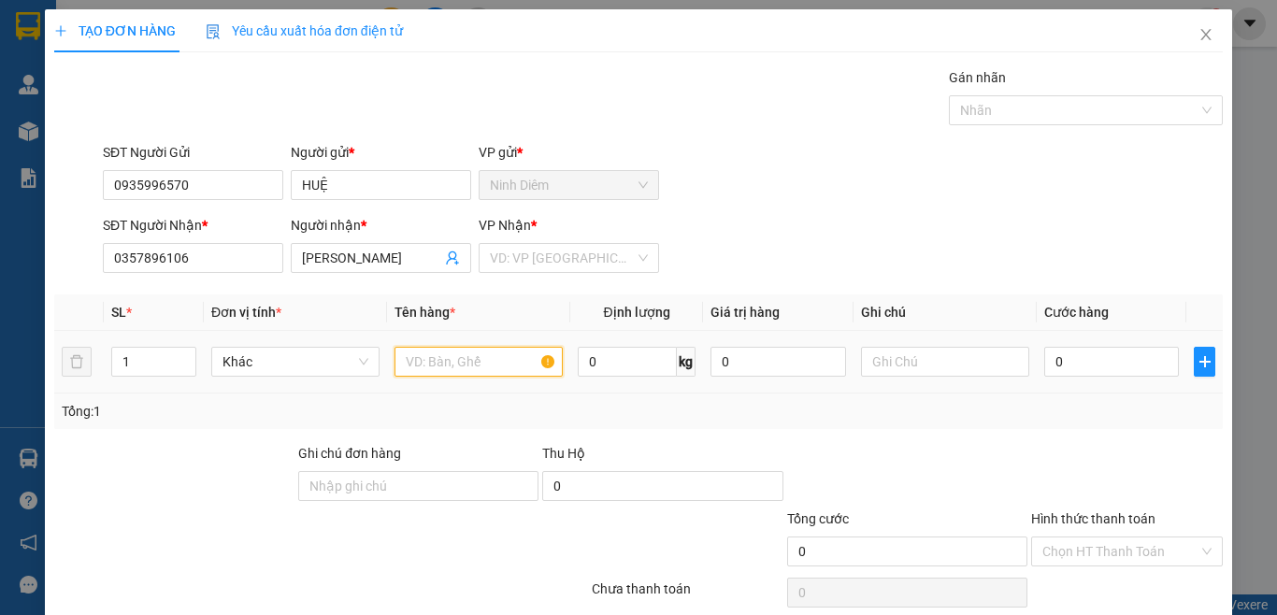
click at [467, 368] on input "text" at bounding box center [479, 362] width 168 height 30
type input "[GEOGRAPHIC_DATA]"
drag, startPoint x: 593, startPoint y: 406, endPoint x: 578, endPoint y: 397, distance: 17.2
click at [580, 399] on div "Tổng: 1" at bounding box center [638, 412] width 1169 height 36
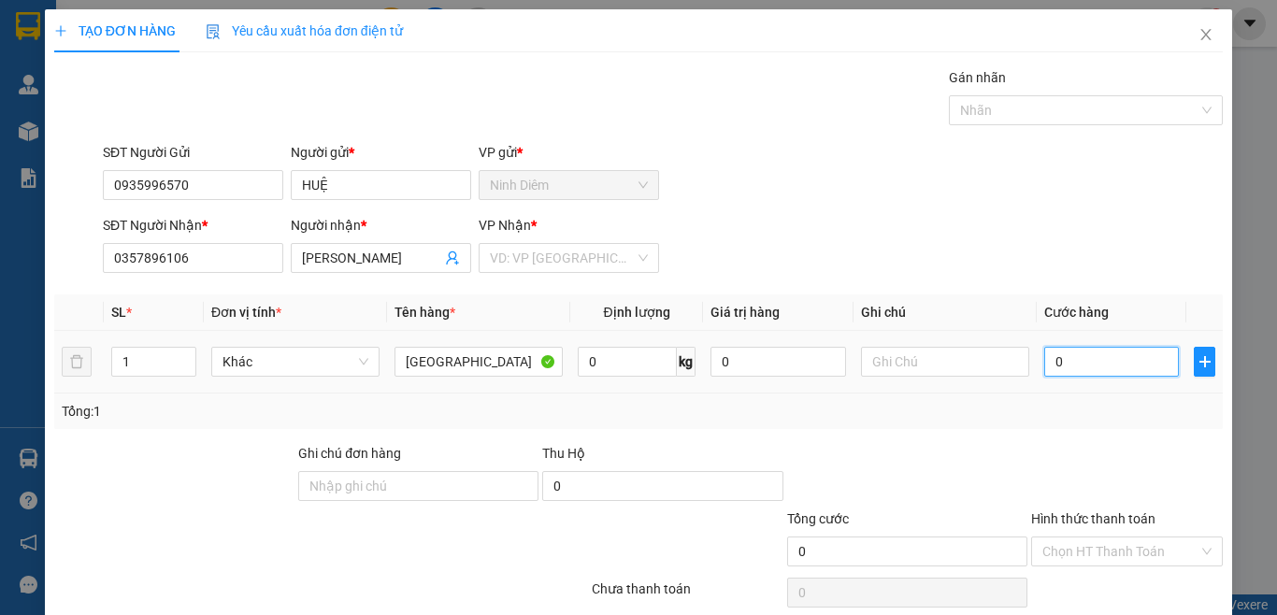
click at [1050, 360] on input "0" at bounding box center [1112, 362] width 135 height 30
type input "4"
type input "40"
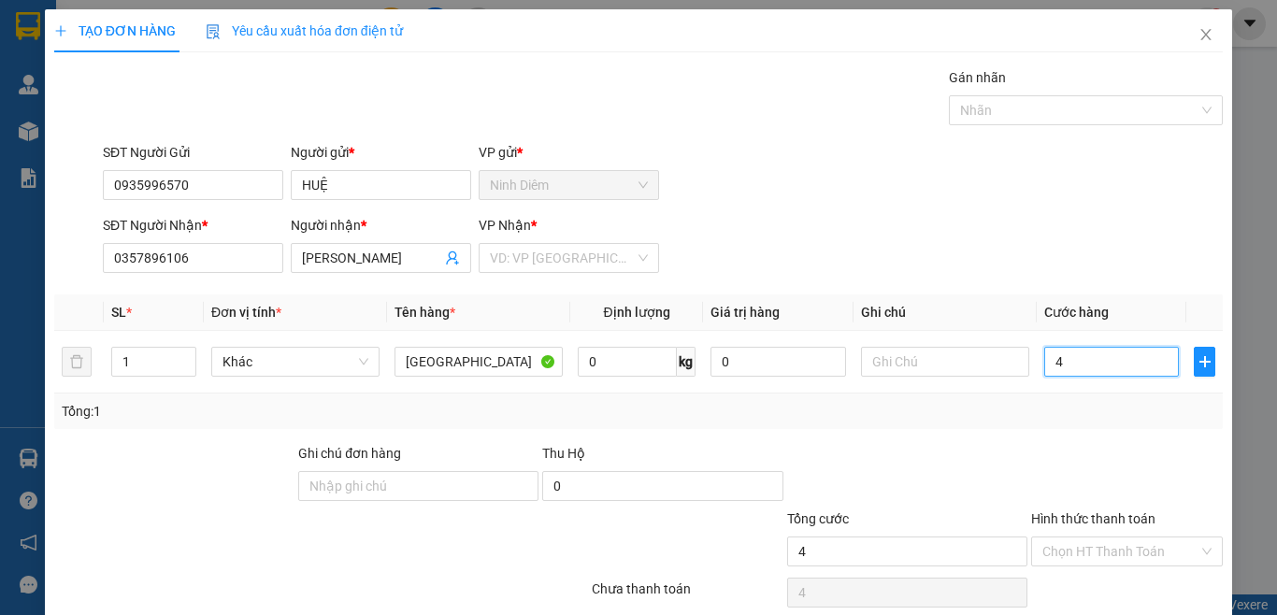
type input "40"
type input "40.000"
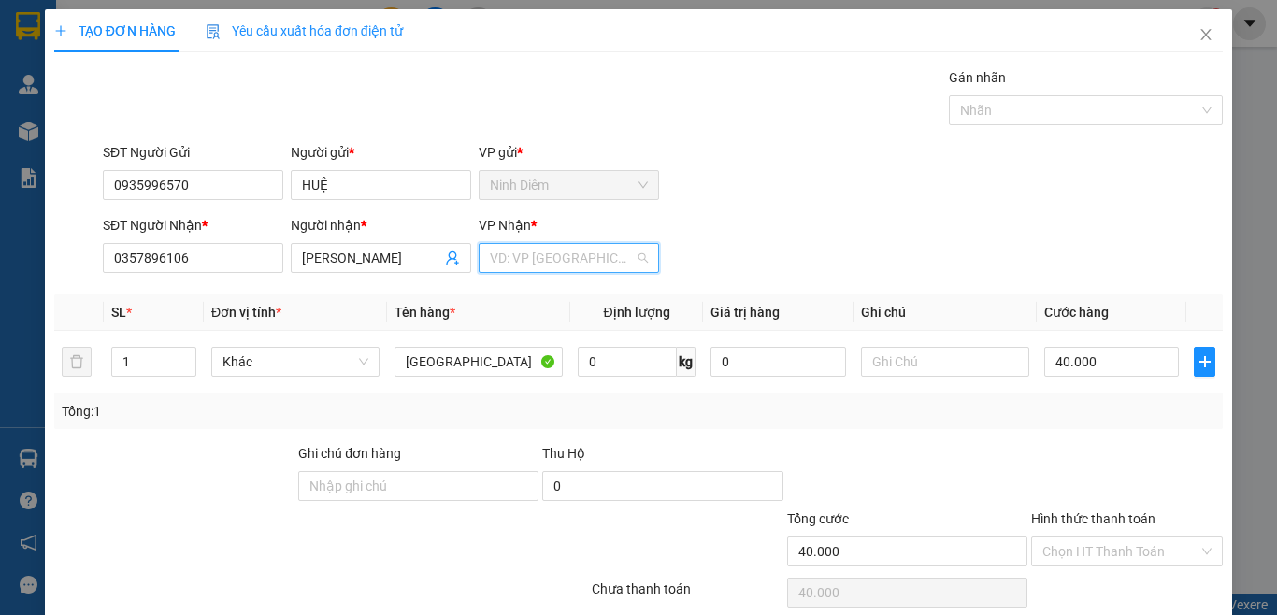
click at [554, 257] on input "search" at bounding box center [562, 258] width 145 height 28
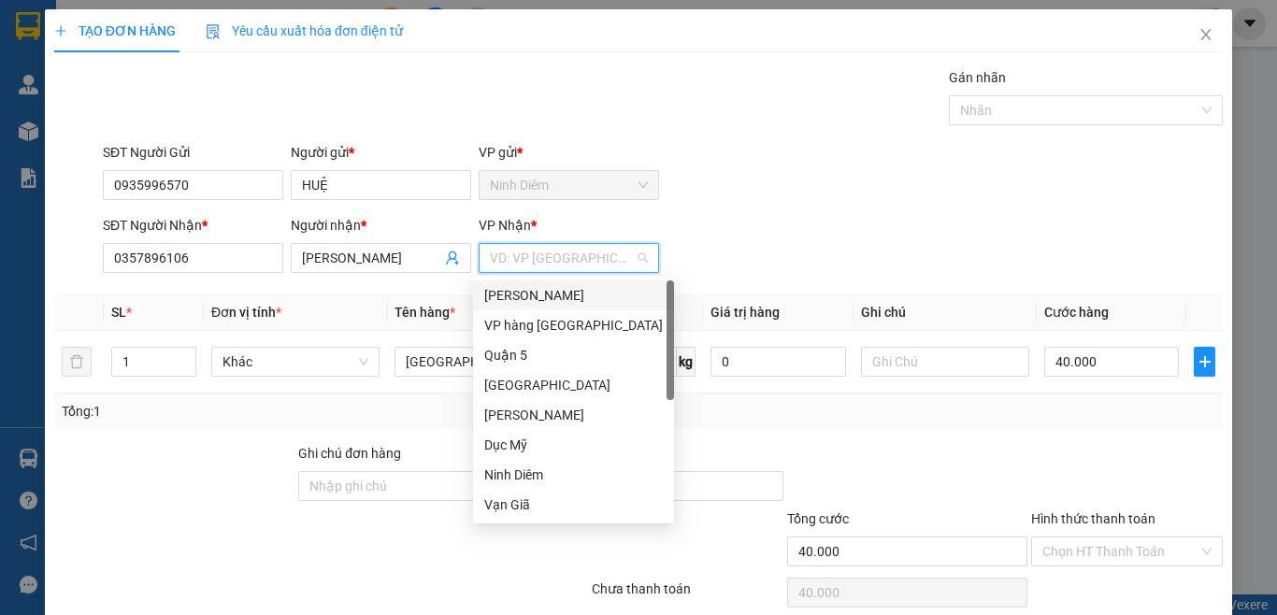
click at [543, 298] on div "[PERSON_NAME]" at bounding box center [573, 295] width 179 height 21
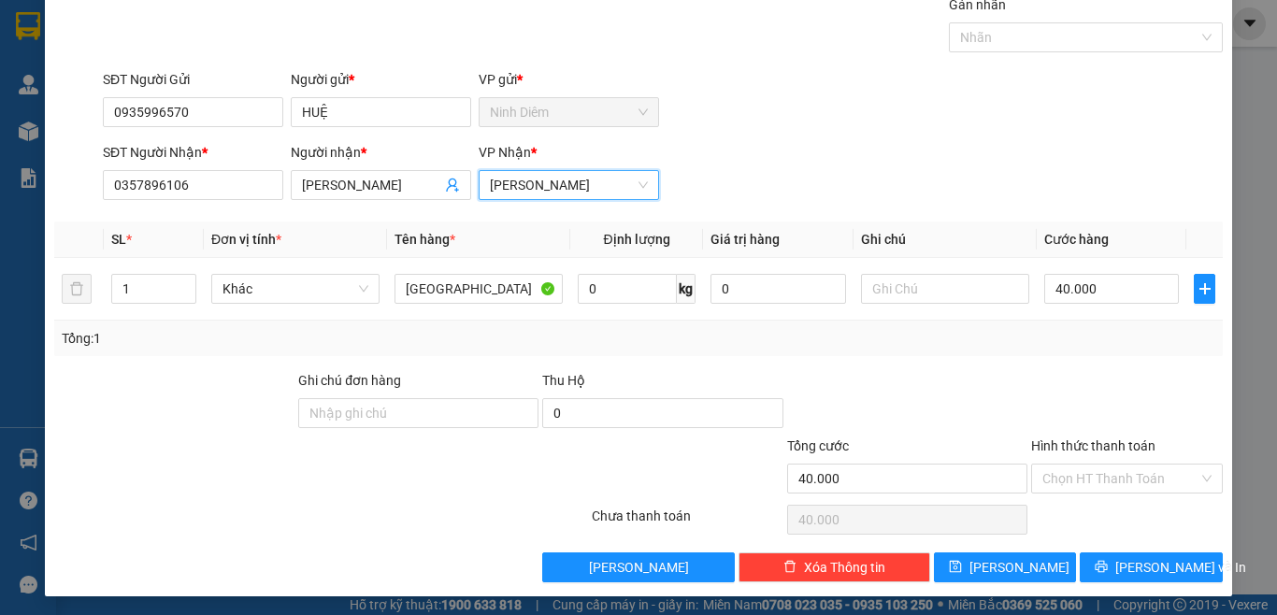
scroll to position [77, 0]
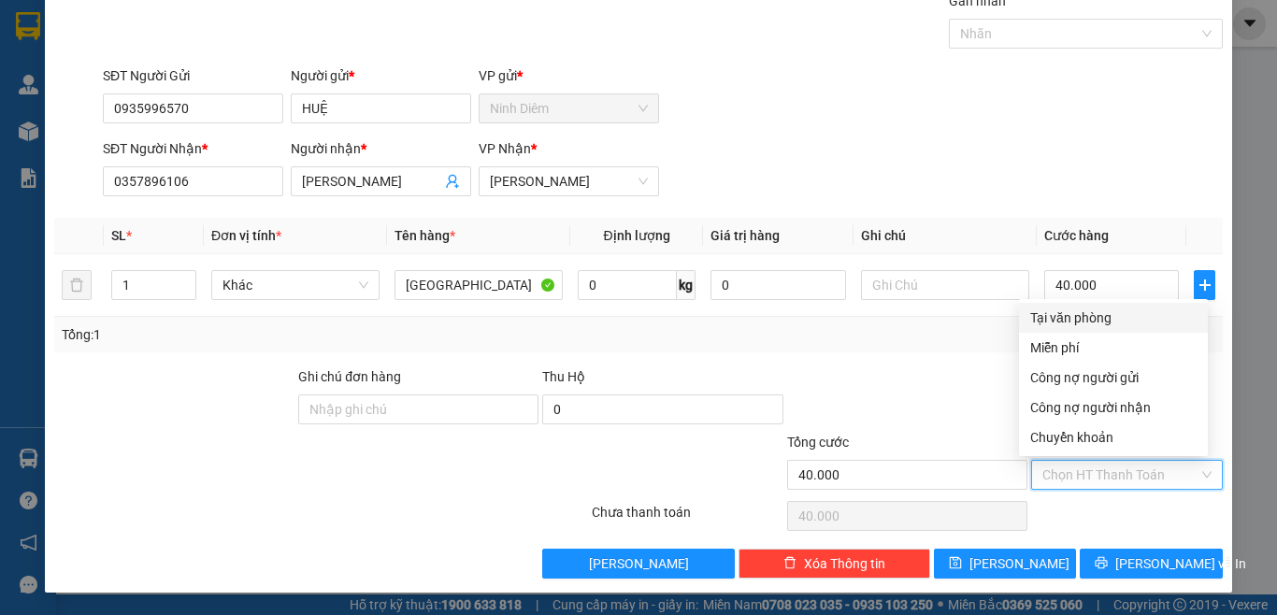
click at [1078, 482] on input "Hình thức thanh toán" at bounding box center [1121, 475] width 156 height 28
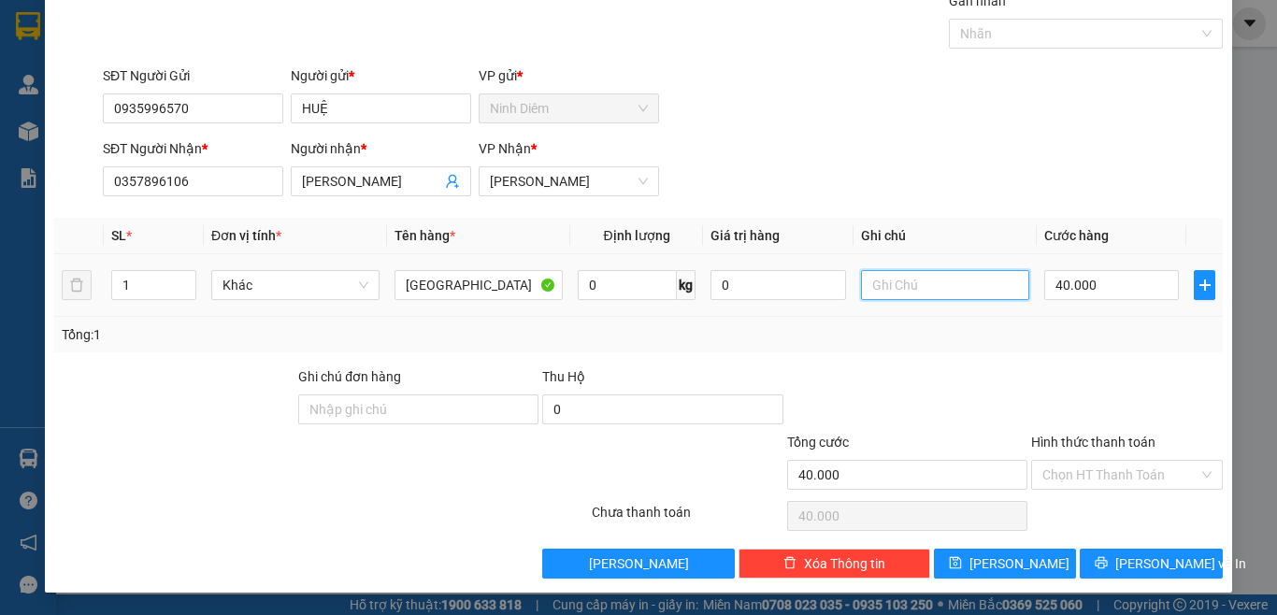
click at [909, 290] on input "text" at bounding box center [945, 285] width 168 height 30
type input "GIAO TẬN NƠI"
click at [912, 341] on div "Tổng: 1" at bounding box center [639, 334] width 1154 height 21
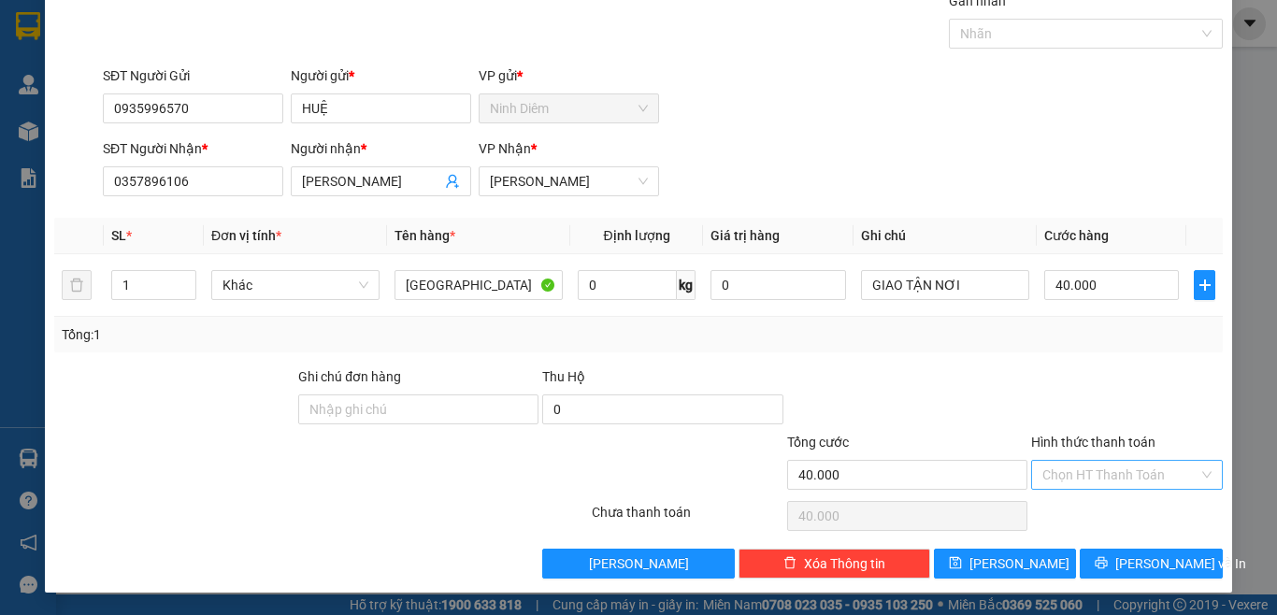
click at [1092, 470] on input "Hình thức thanh toán" at bounding box center [1121, 475] width 156 height 28
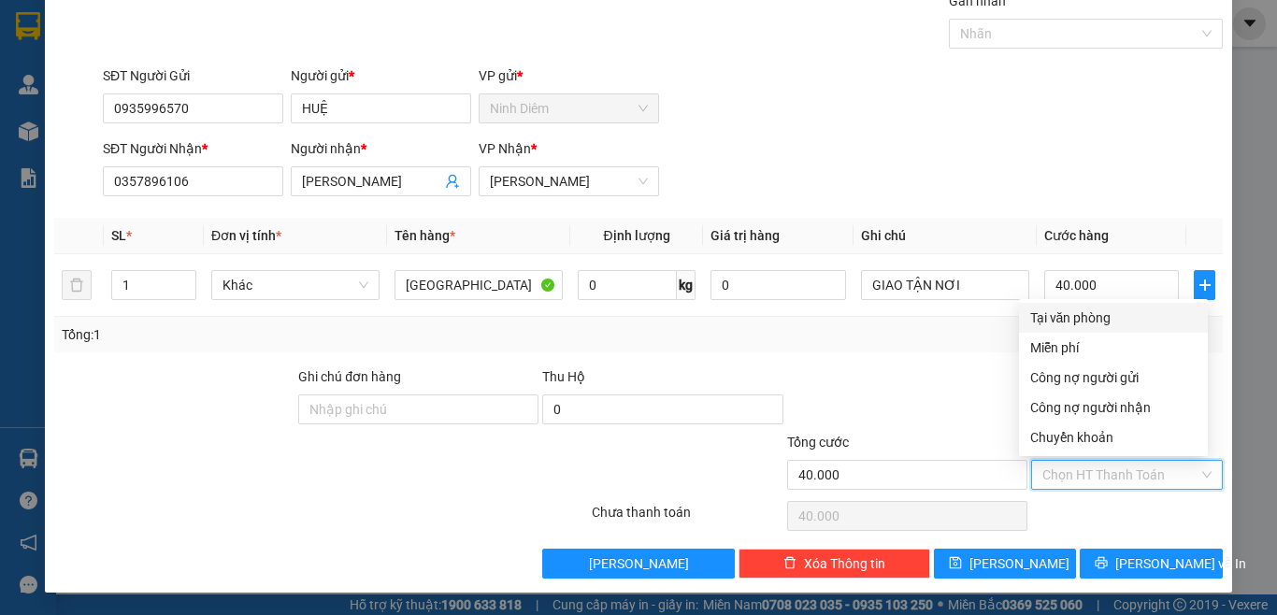
click at [1034, 324] on div "Tại văn phòng" at bounding box center [1114, 318] width 166 height 21
type input "0"
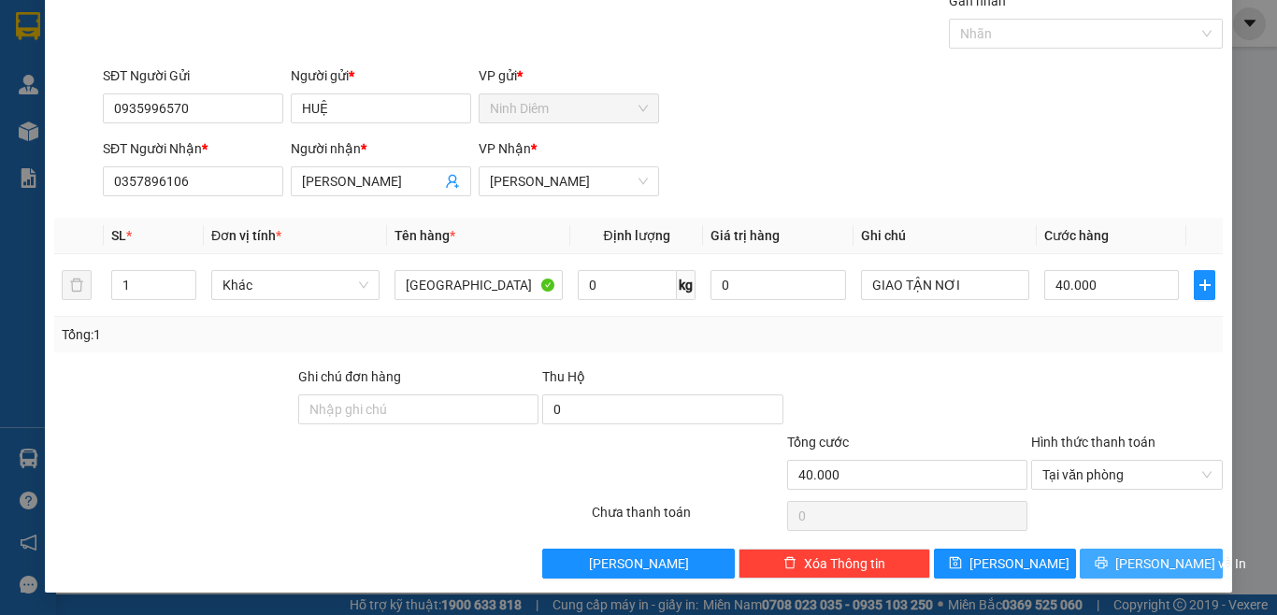
click at [1128, 572] on span "[PERSON_NAME] và In" at bounding box center [1181, 564] width 131 height 21
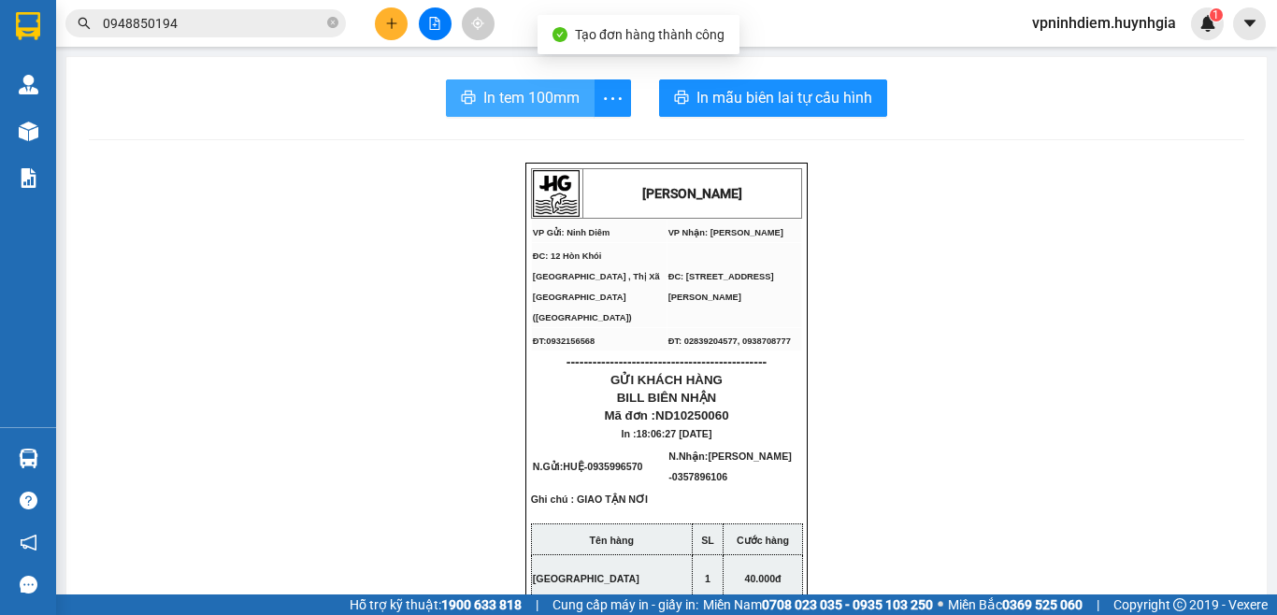
click at [472, 93] on button "In tem 100mm" at bounding box center [520, 97] width 149 height 37
click at [513, 97] on span "In tem 100mm" at bounding box center [531, 97] width 96 height 23
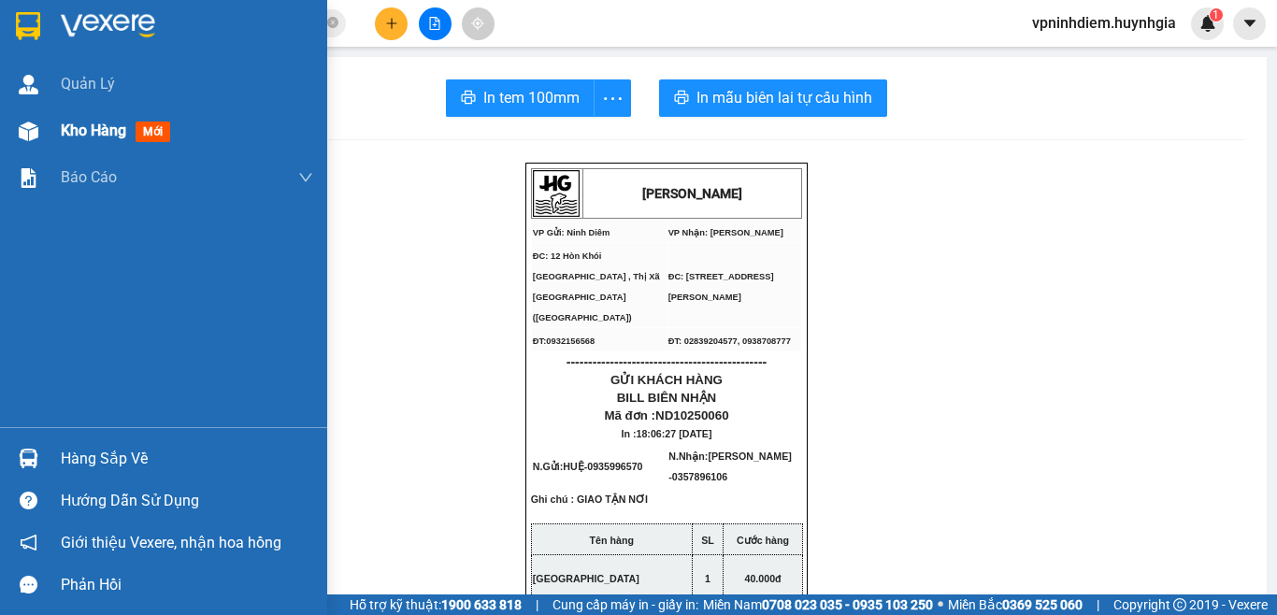
click at [41, 131] on div at bounding box center [28, 131] width 33 height 33
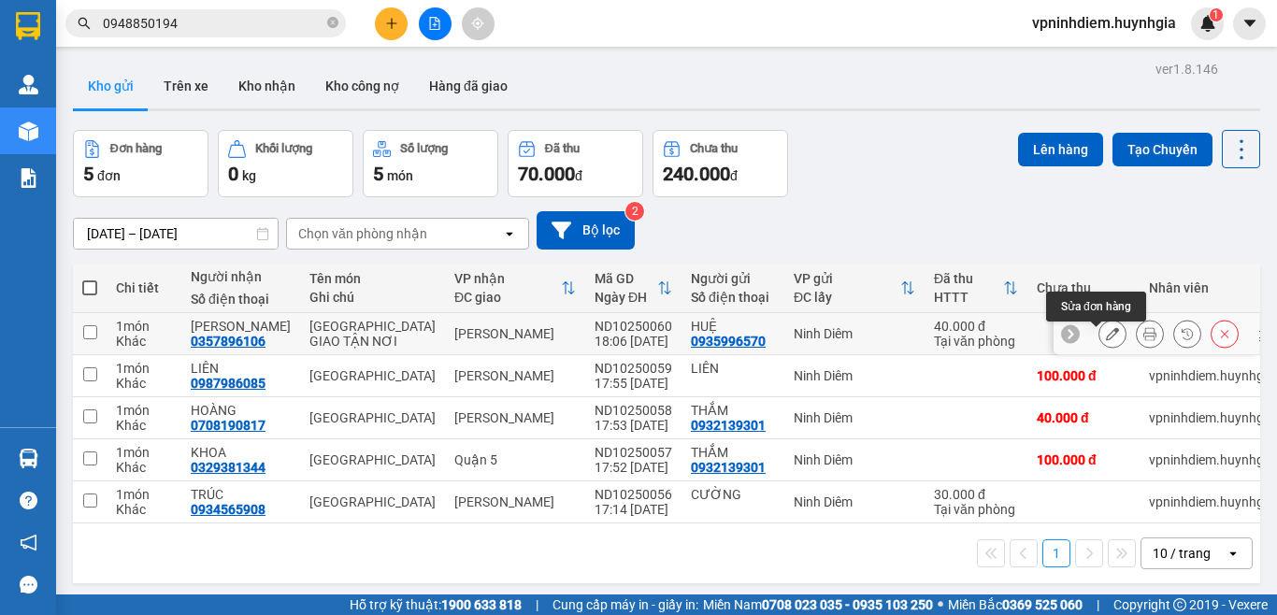
click at [1106, 340] on icon at bounding box center [1112, 333] width 13 height 13
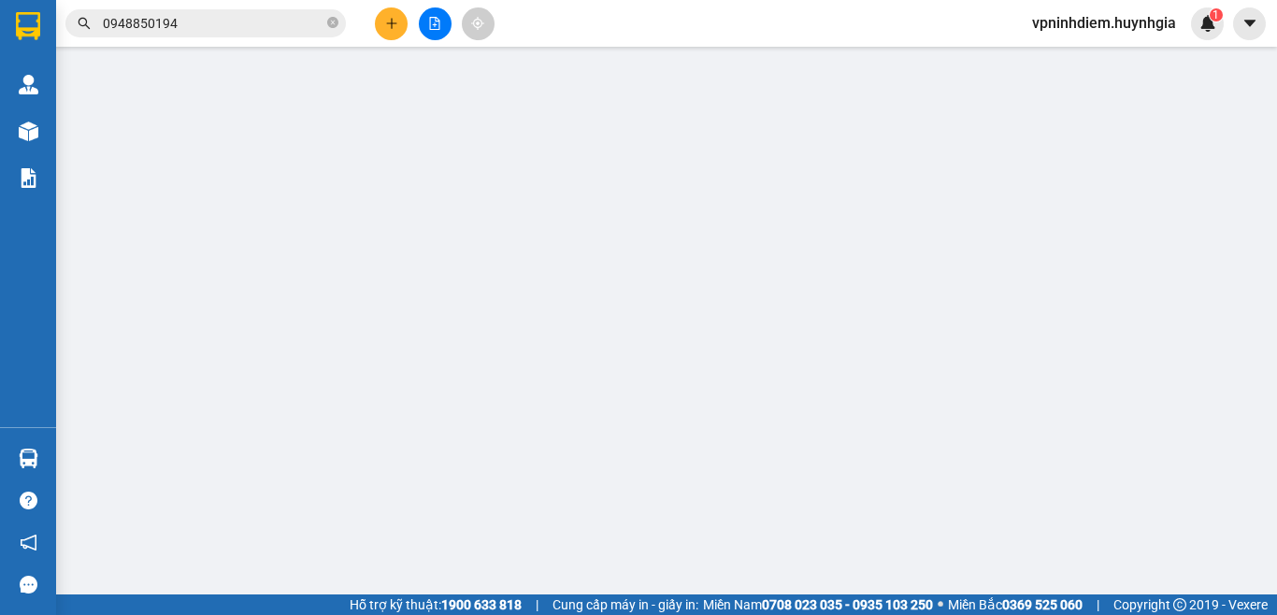
type input "0935996570"
type input "HUỆ"
type input "0357896106"
type input "[PERSON_NAME]"
type input "40.000"
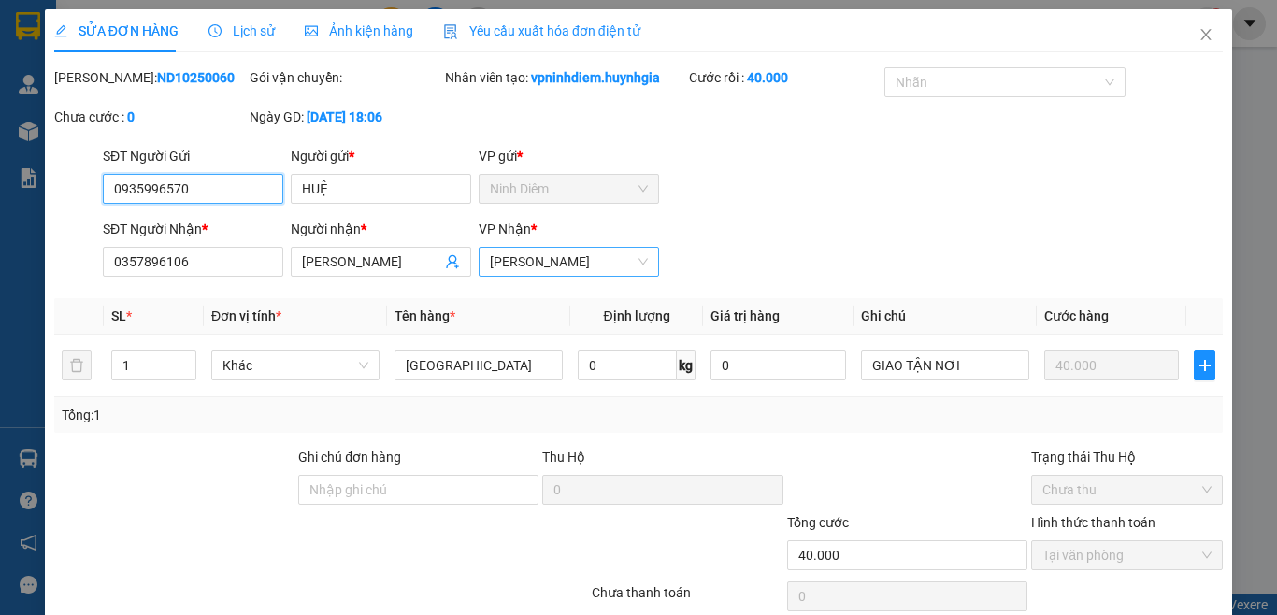
click at [541, 271] on span "[PERSON_NAME]" at bounding box center [569, 262] width 158 height 28
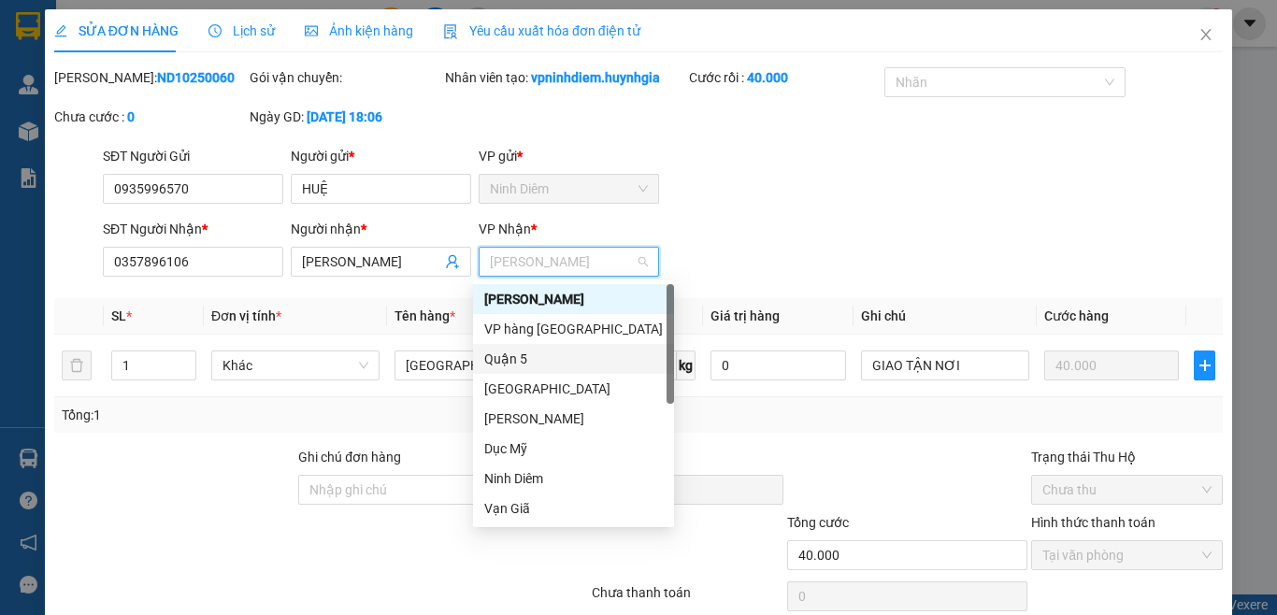
click at [529, 353] on div "Quận 5" at bounding box center [573, 359] width 179 height 21
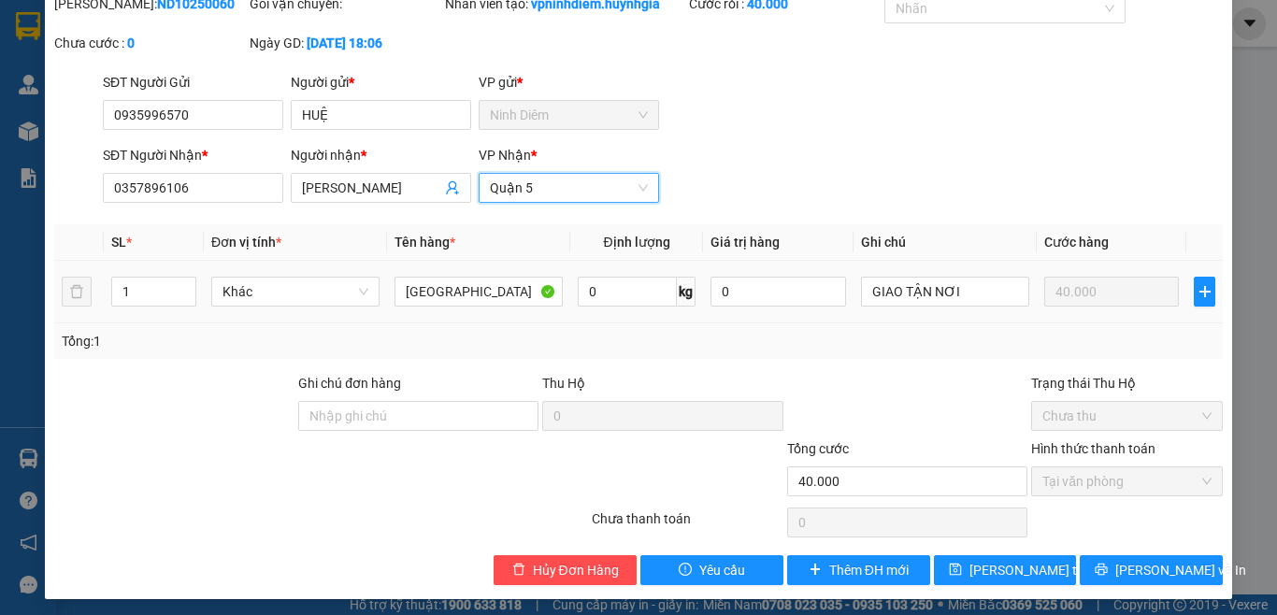
scroll to position [80, 0]
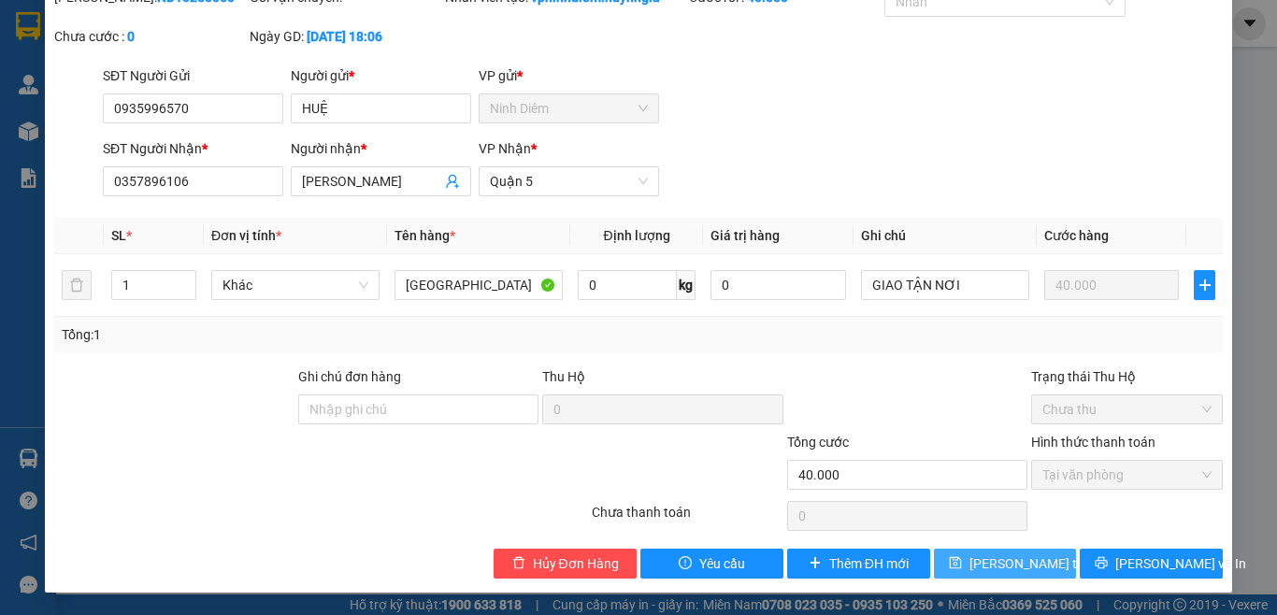
click at [964, 566] on button "[PERSON_NAME] thay đổi" at bounding box center [1005, 564] width 143 height 30
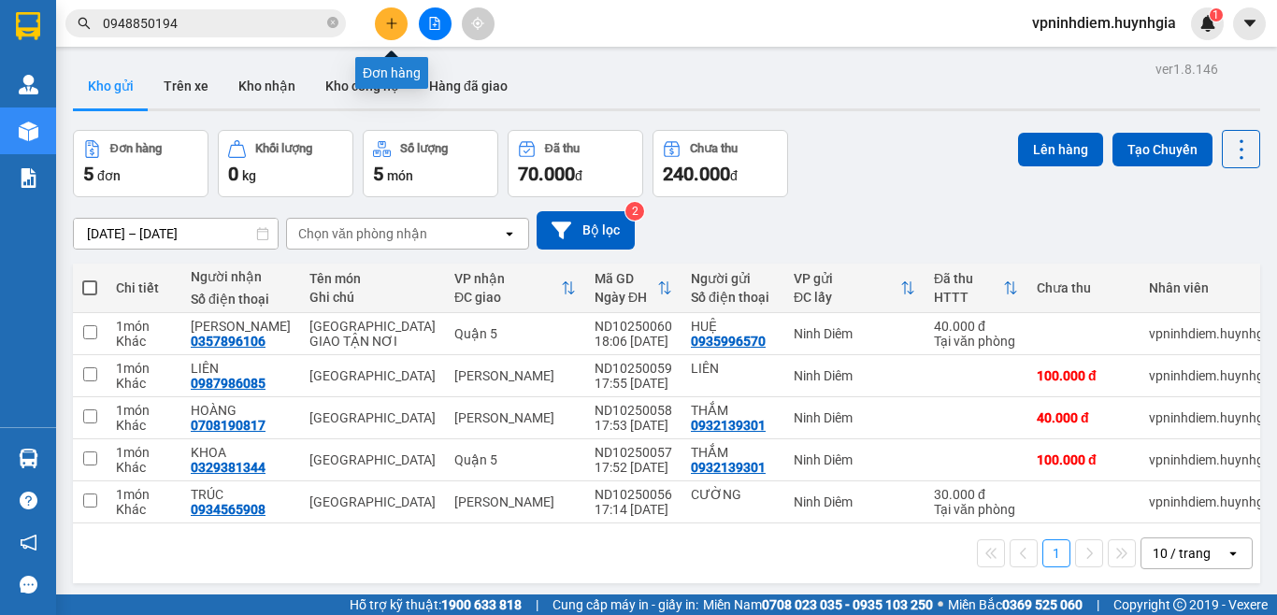
click at [377, 25] on button at bounding box center [391, 23] width 33 height 33
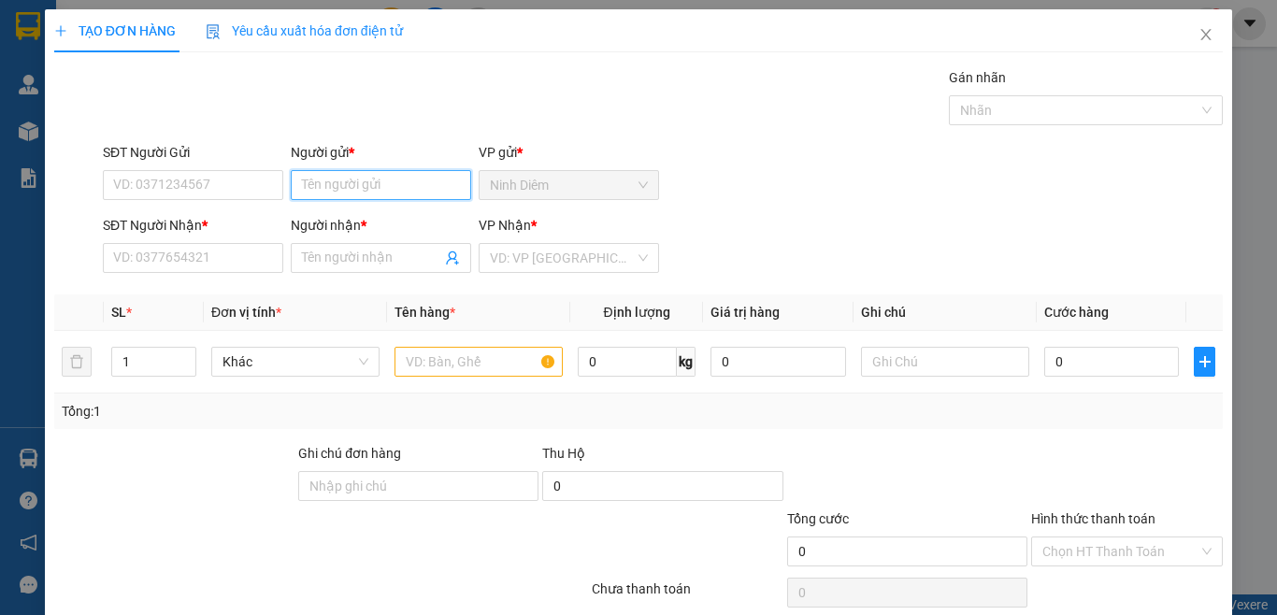
click at [306, 194] on input "Người gửi *" at bounding box center [381, 185] width 180 height 30
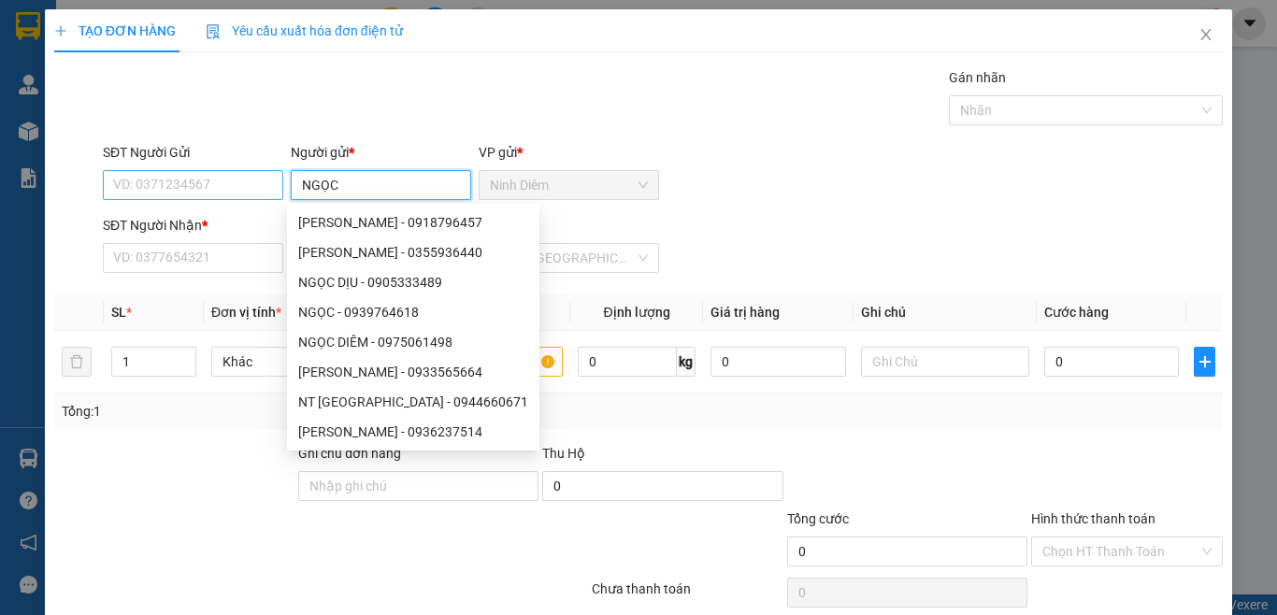
type input "NGỌC"
click at [191, 195] on input "SĐT Người Gửi" at bounding box center [193, 185] width 180 height 30
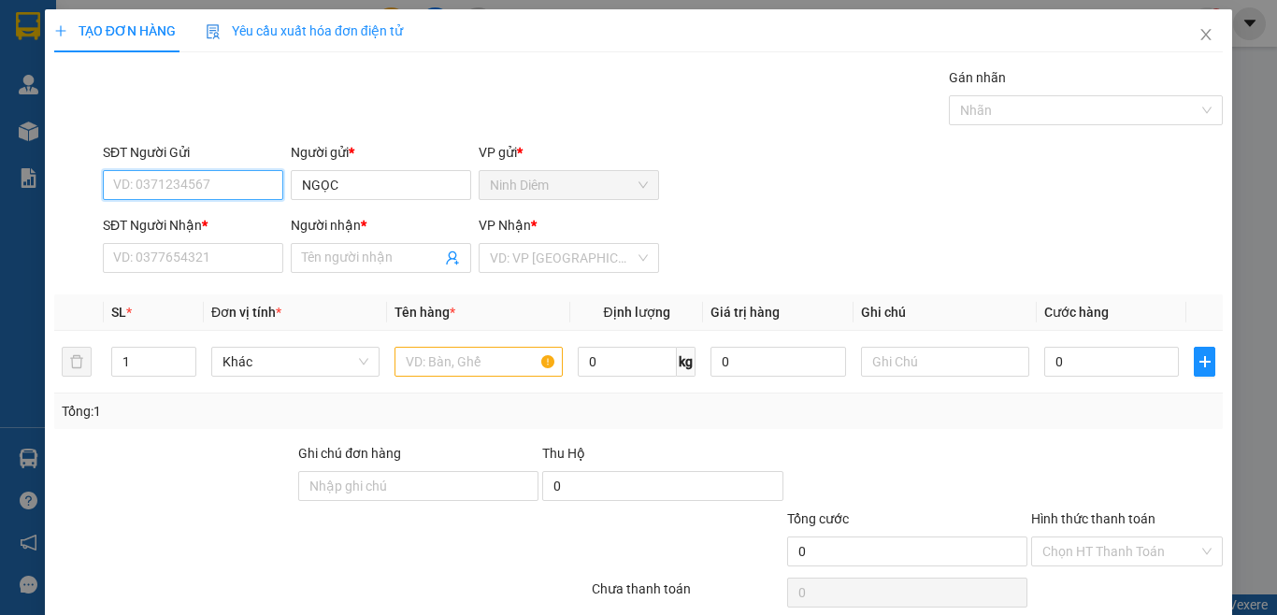
type input "9"
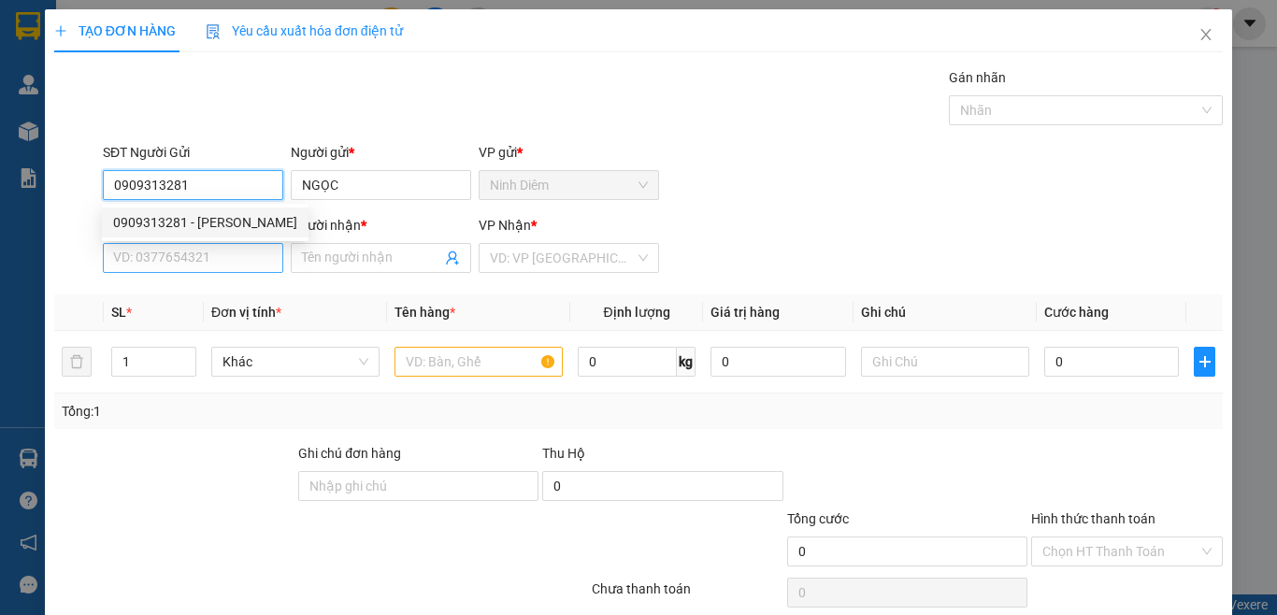
type input "0909313281"
click at [251, 264] on input "SĐT Người Nhận *" at bounding box center [193, 258] width 180 height 30
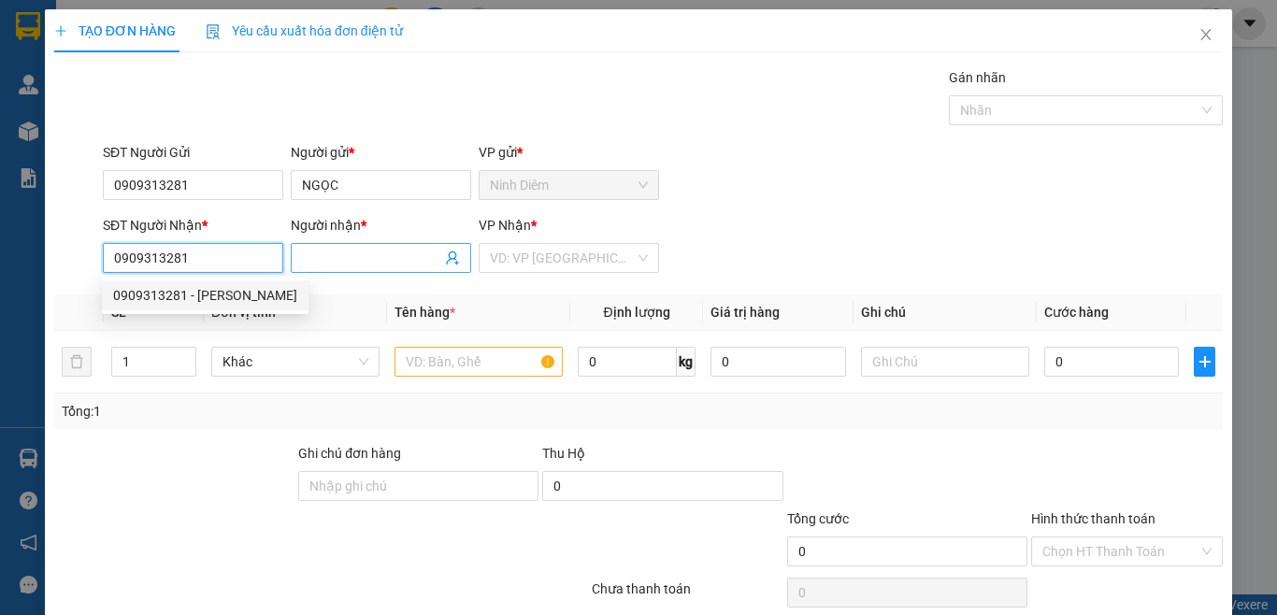
type input "0909313281"
click at [340, 264] on input "Người nhận *" at bounding box center [371, 258] width 139 height 21
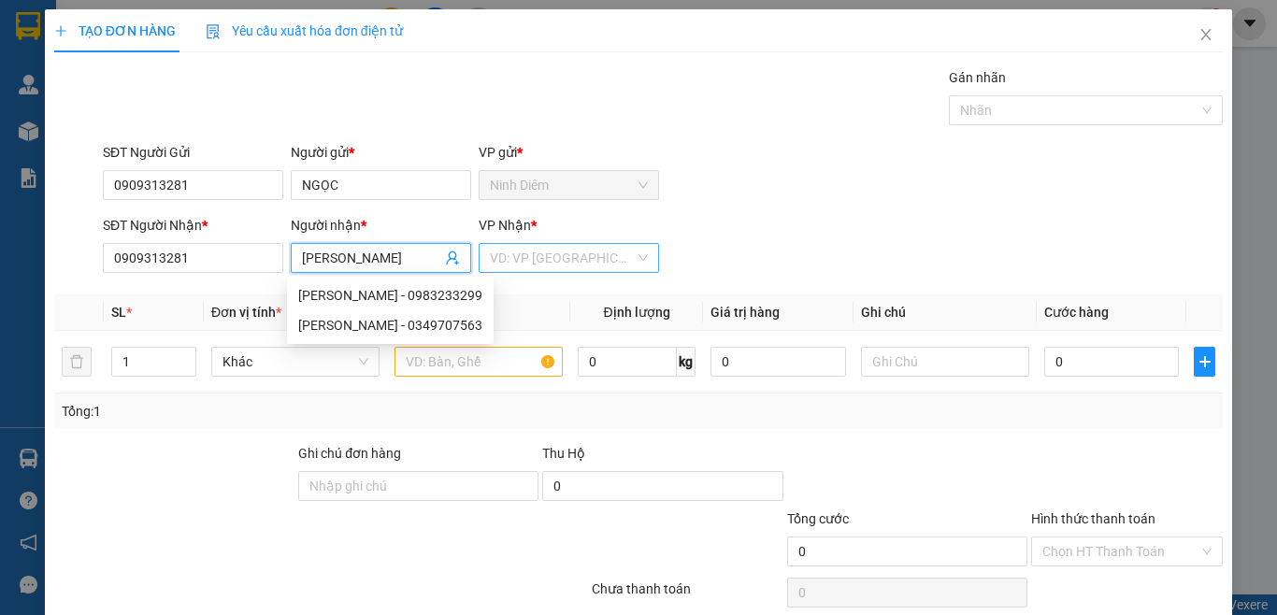
type input "[PERSON_NAME]"
click at [553, 265] on input "search" at bounding box center [562, 258] width 145 height 28
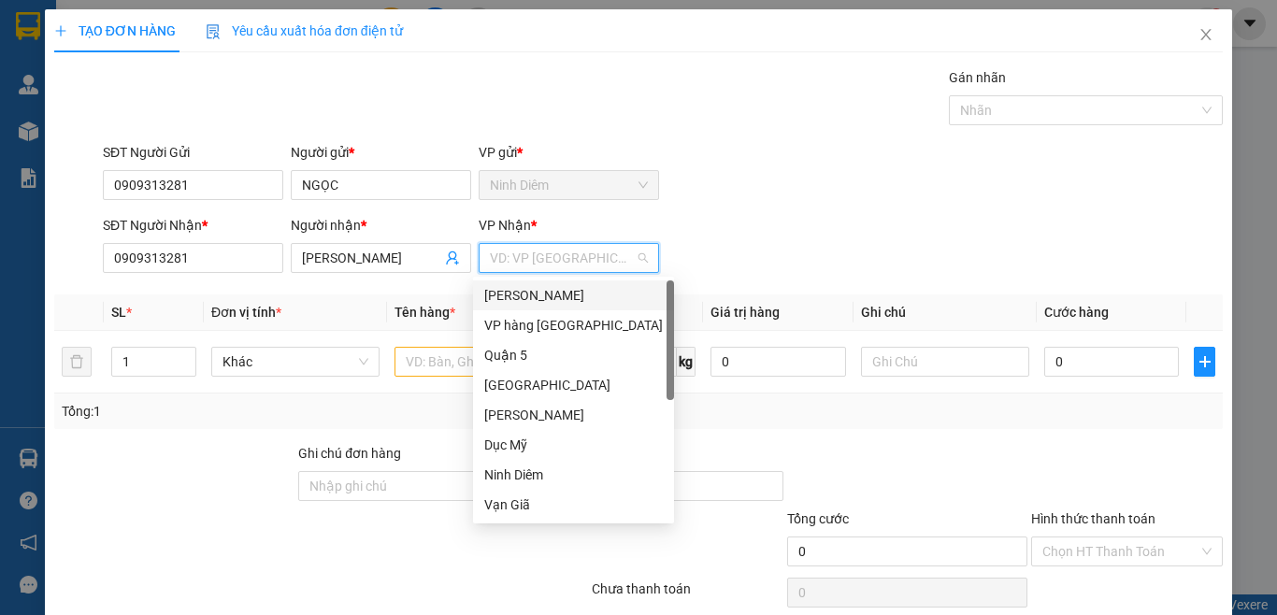
click at [563, 290] on div "[PERSON_NAME]" at bounding box center [573, 295] width 179 height 21
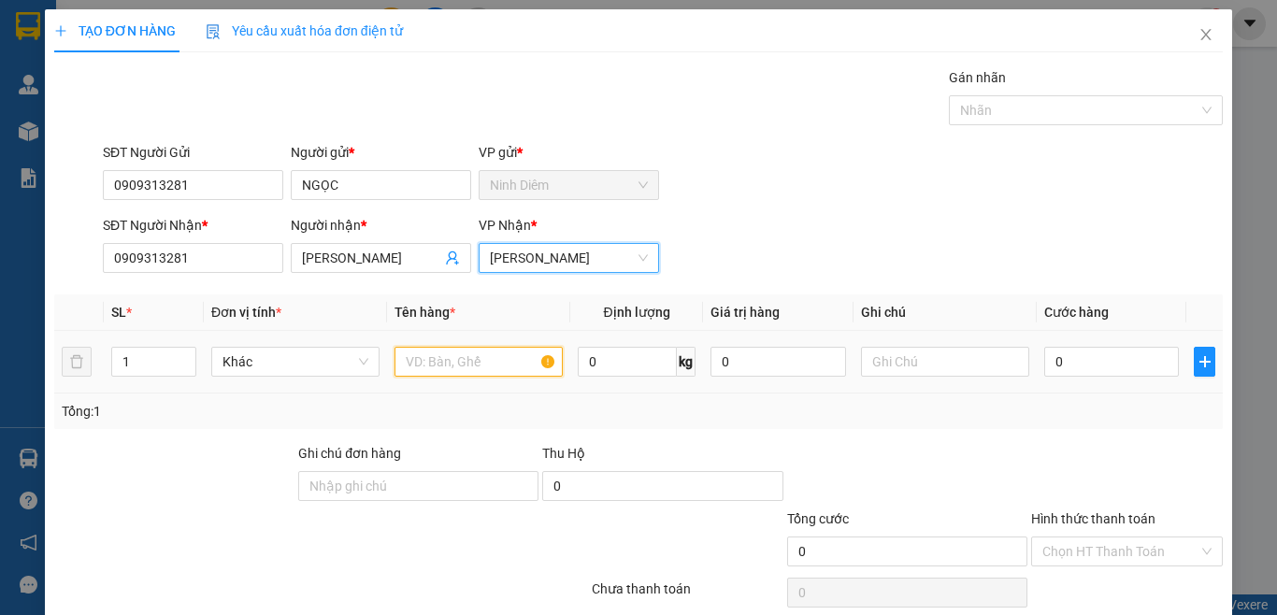
click at [495, 368] on input "text" at bounding box center [479, 362] width 168 height 30
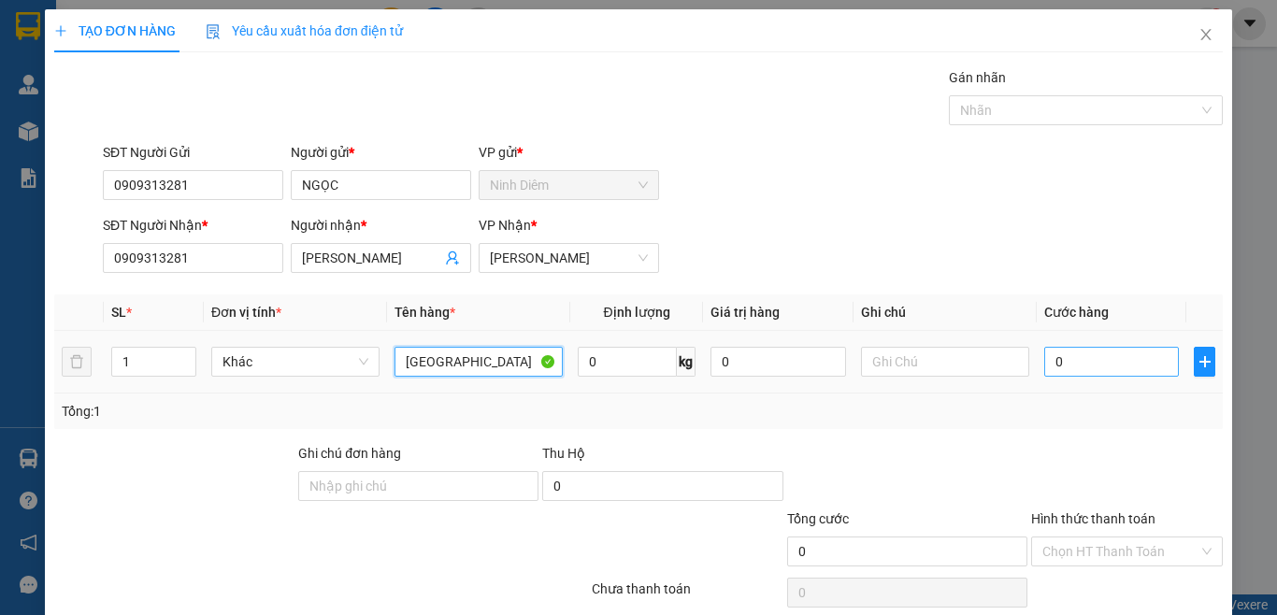
type input "[GEOGRAPHIC_DATA]"
click at [1074, 367] on input "0" at bounding box center [1112, 362] width 135 height 30
type input "3"
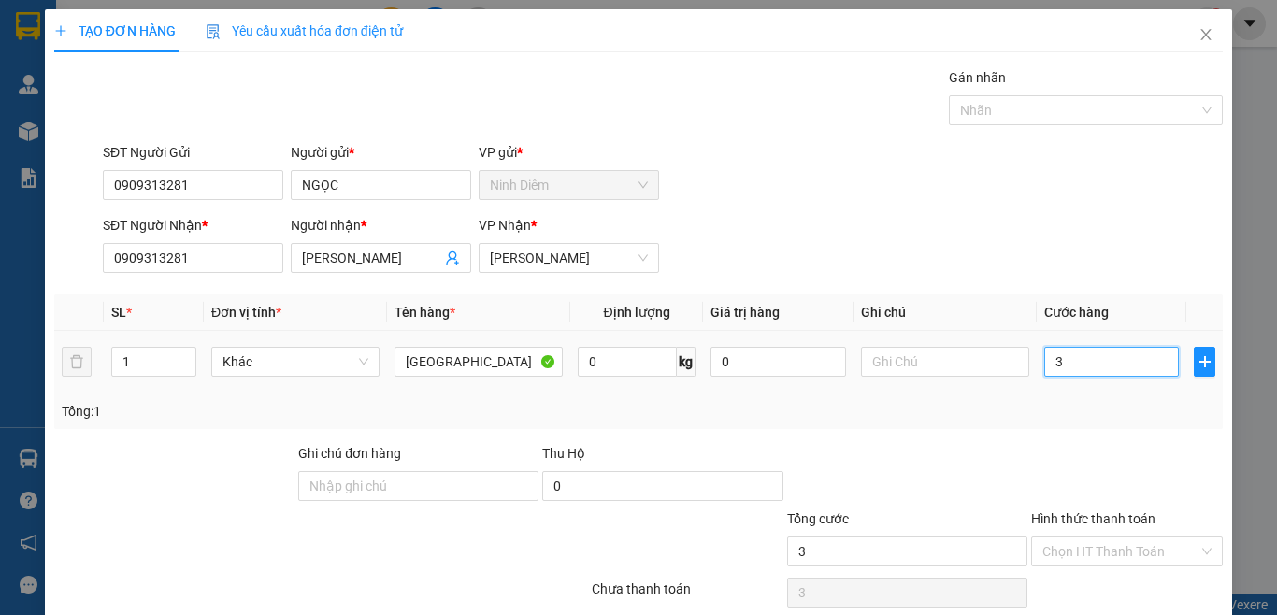
type input "30"
type input "30.000"
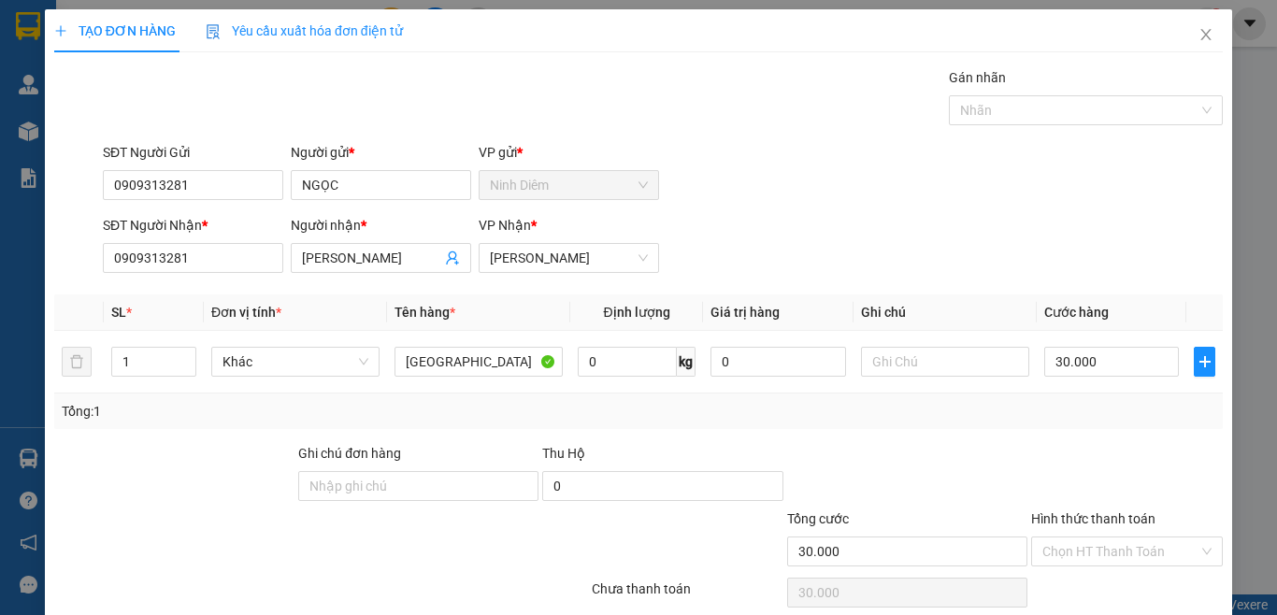
click at [1072, 429] on div "Transit Pickup Surcharge Ids Transit Deliver Surcharge Ids Transit Deliver Surc…" at bounding box center [638, 361] width 1169 height 588
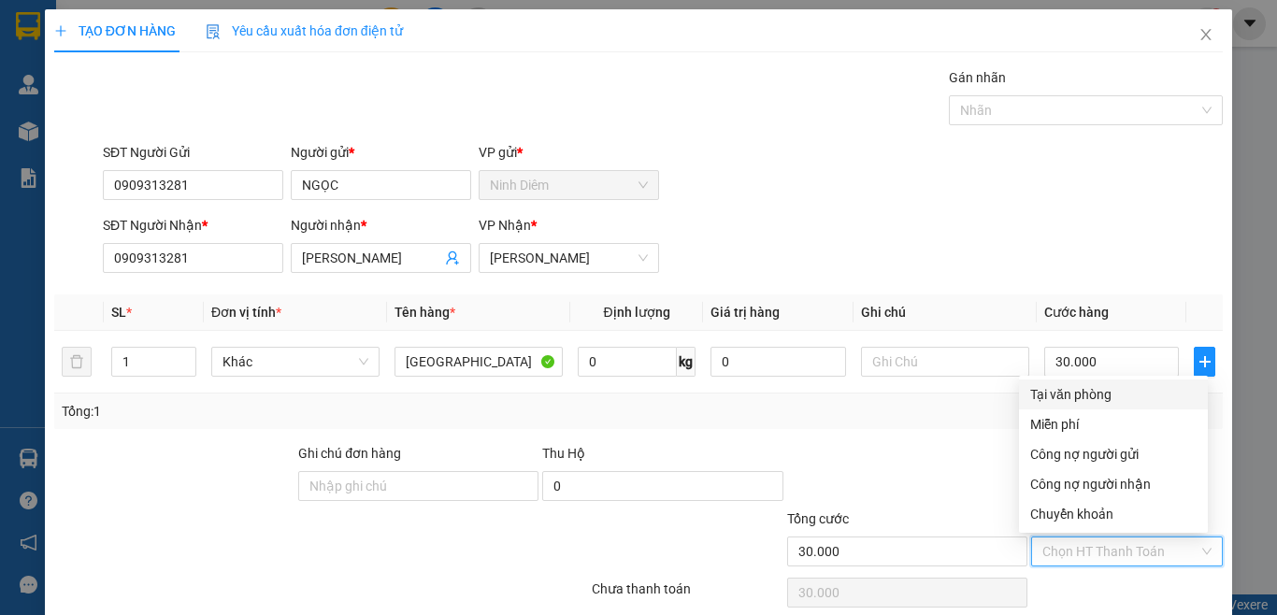
click at [1079, 554] on input "Hình thức thanh toán" at bounding box center [1121, 552] width 156 height 28
click at [1071, 398] on div "Tại văn phòng" at bounding box center [1114, 394] width 166 height 21
type input "0"
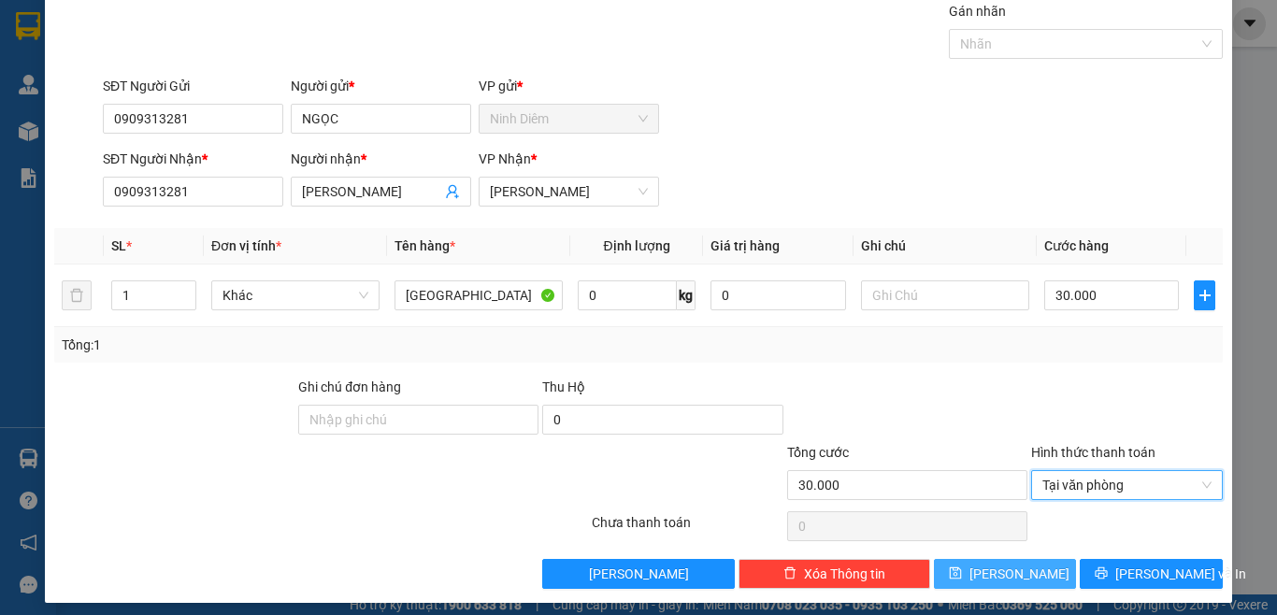
scroll to position [77, 0]
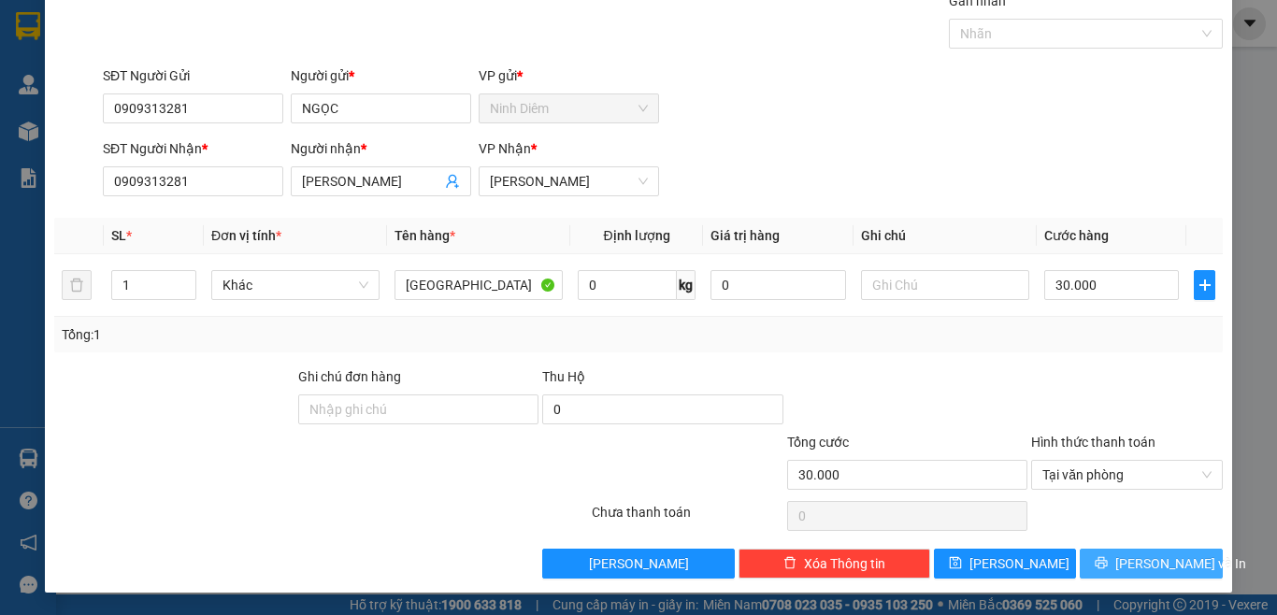
click at [1133, 568] on span "[PERSON_NAME] và In" at bounding box center [1181, 564] width 131 height 21
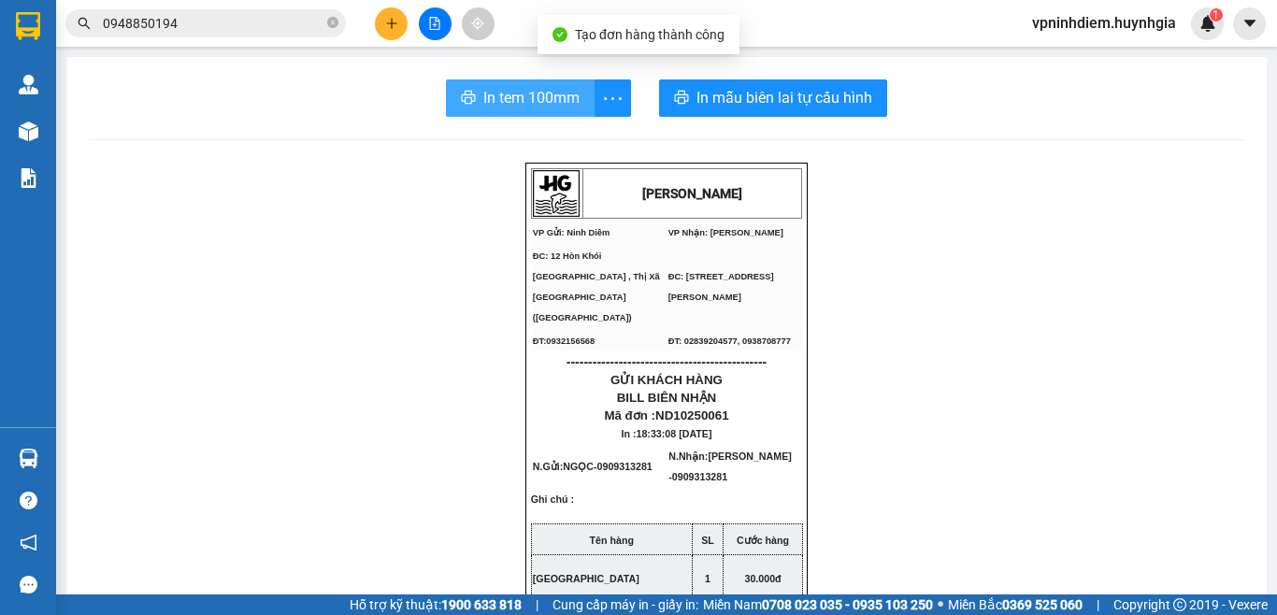
click at [544, 107] on span "In tem 100mm" at bounding box center [531, 97] width 96 height 23
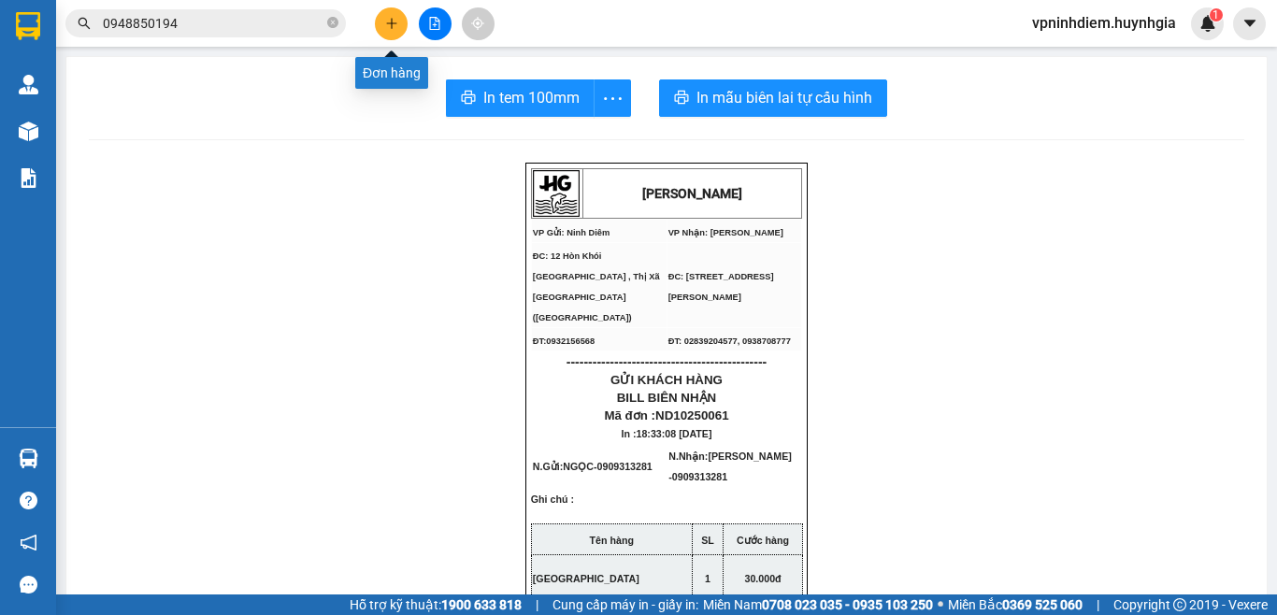
click at [387, 26] on icon "plus" at bounding box center [391, 23] width 13 height 13
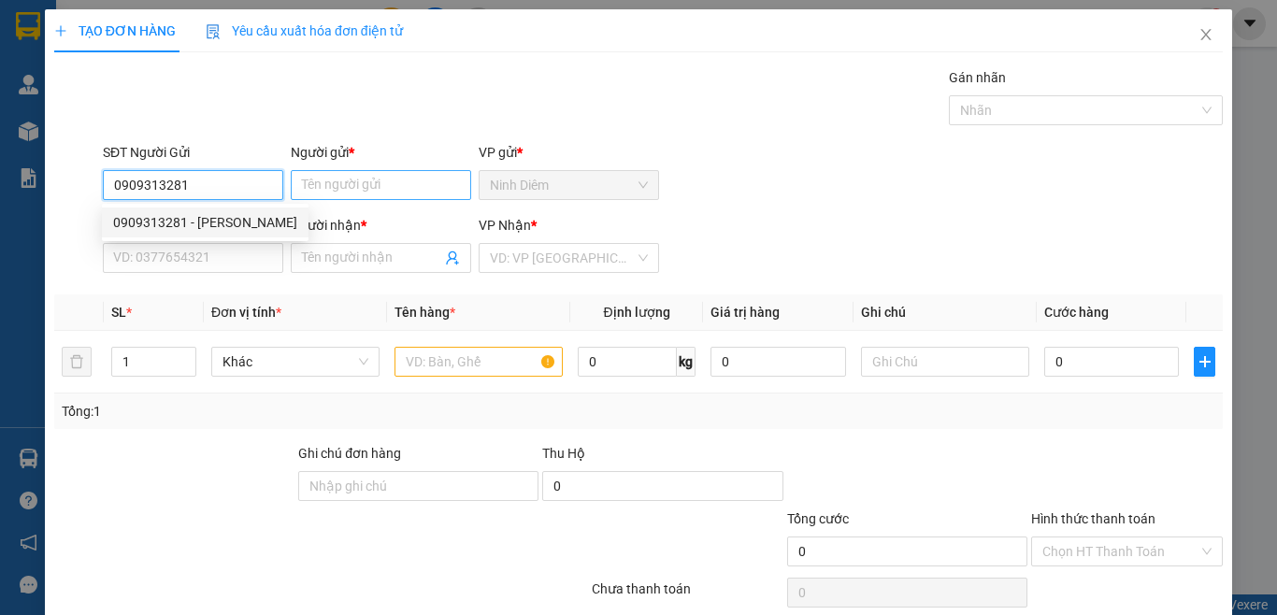
type input "0909313281"
click at [334, 192] on input "Người gửi *" at bounding box center [381, 185] width 180 height 30
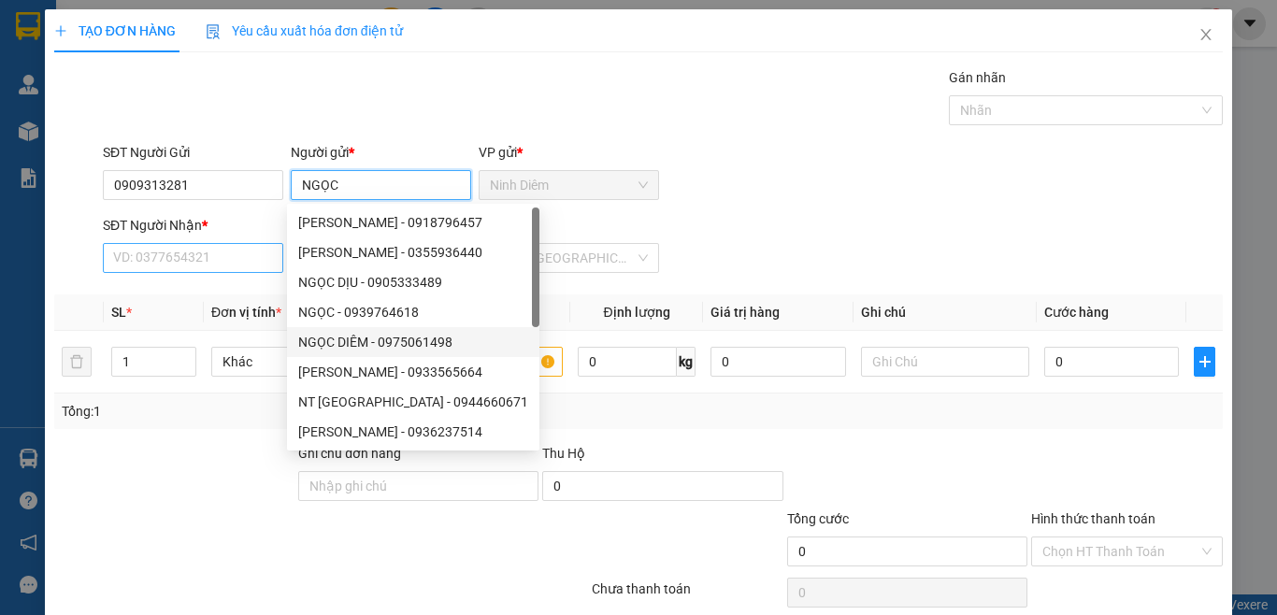
type input "NGỌC"
click at [192, 258] on input "SĐT Người Nhận *" at bounding box center [193, 258] width 180 height 30
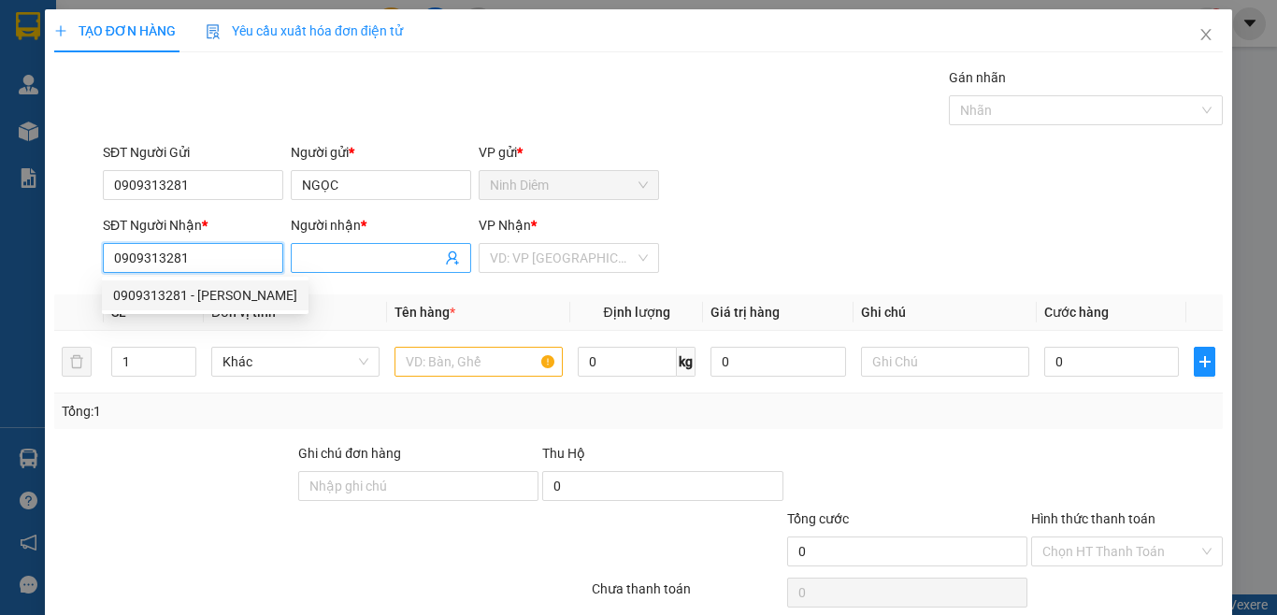
type input "0909313281"
click at [351, 252] on input "Người nhận *" at bounding box center [371, 258] width 139 height 21
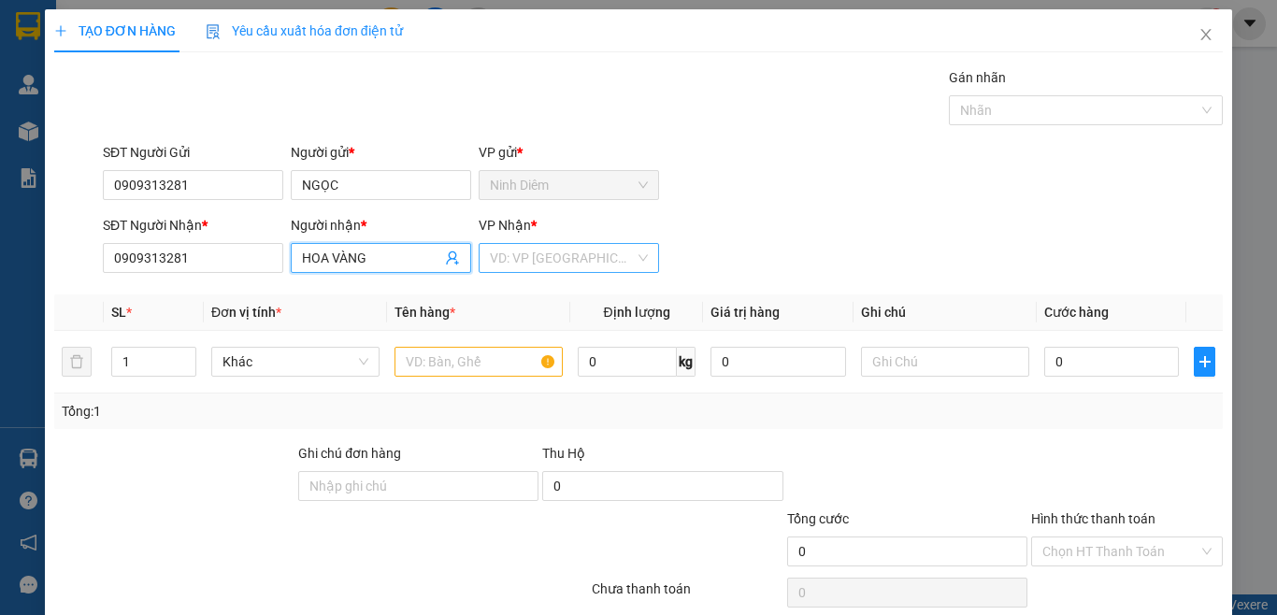
type input "HOA VÀNG"
click at [582, 257] on input "search" at bounding box center [562, 258] width 145 height 28
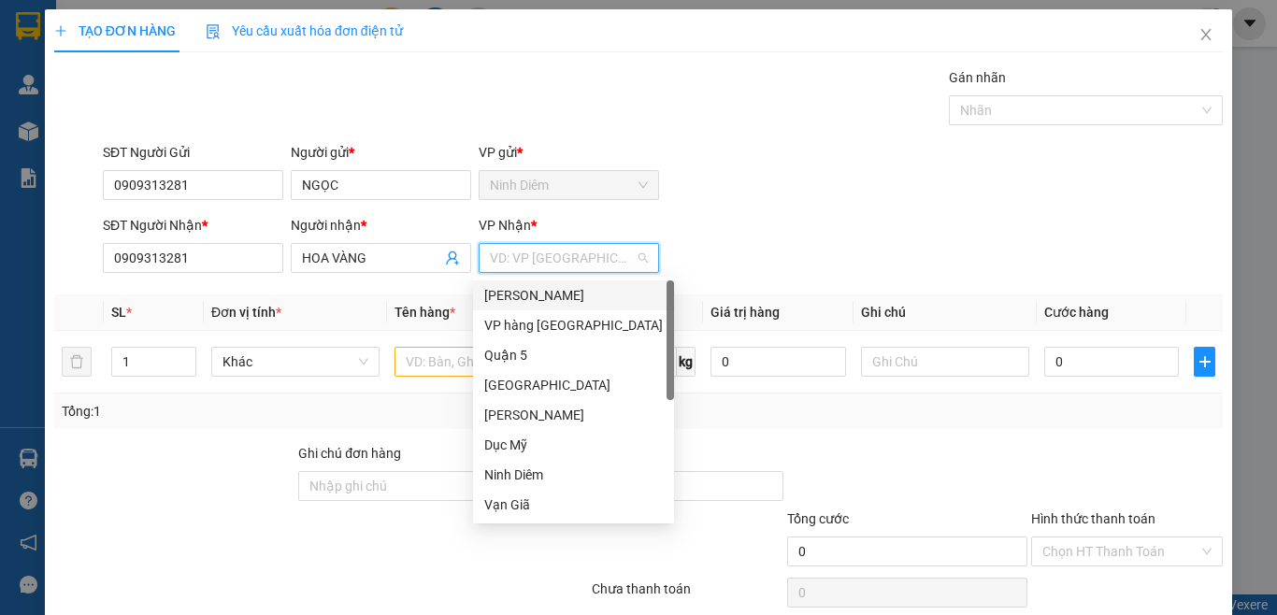
click at [580, 296] on div "[PERSON_NAME]" at bounding box center [573, 295] width 179 height 21
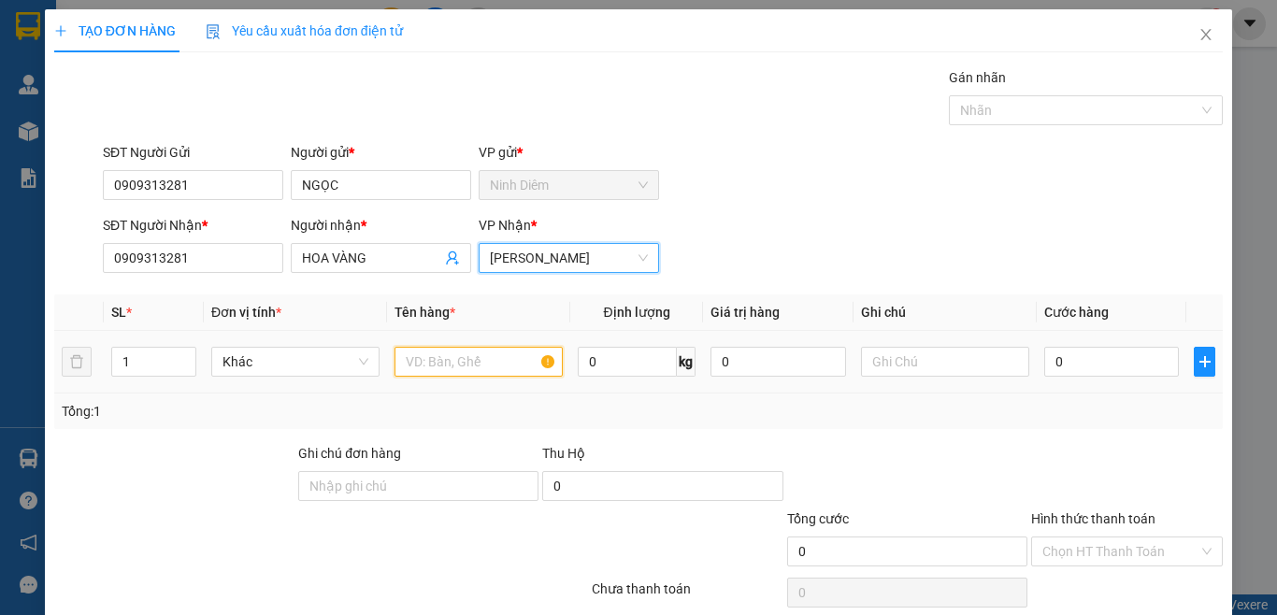
click at [461, 362] on input "text" at bounding box center [479, 362] width 168 height 30
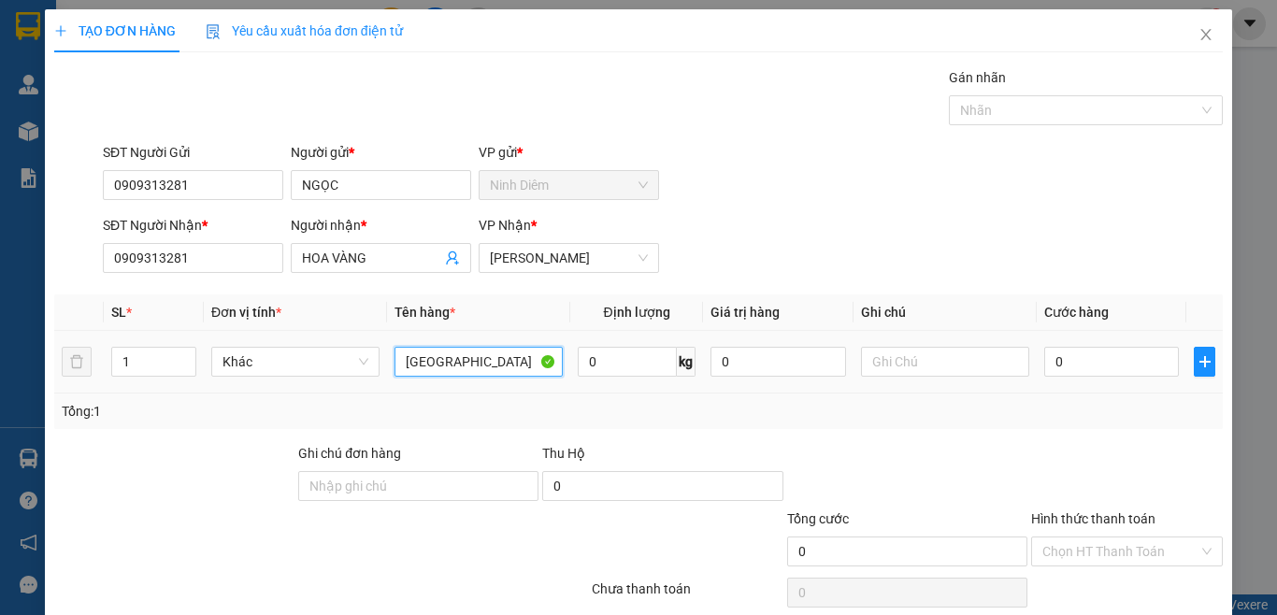
type input "[GEOGRAPHIC_DATA]"
click at [1107, 381] on td "0" at bounding box center [1112, 362] width 150 height 63
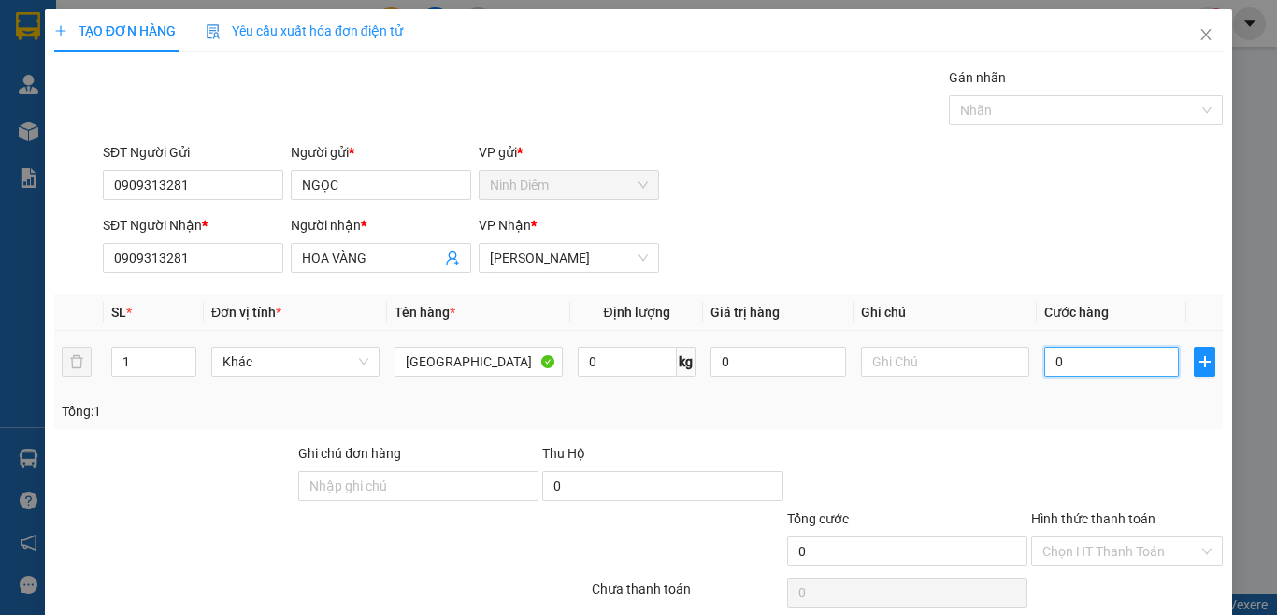
click at [1093, 370] on input "0" at bounding box center [1112, 362] width 135 height 30
type input "3"
type input "30"
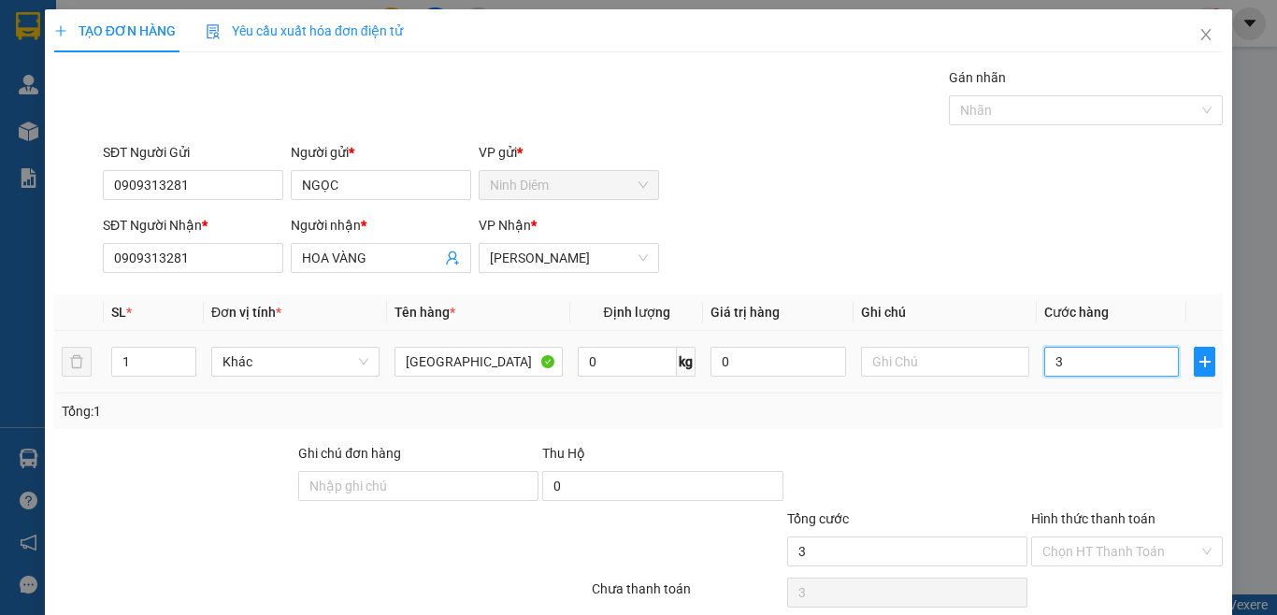
type input "30"
type input "30.000"
click at [1066, 423] on div "Tổng: 1" at bounding box center [638, 412] width 1169 height 36
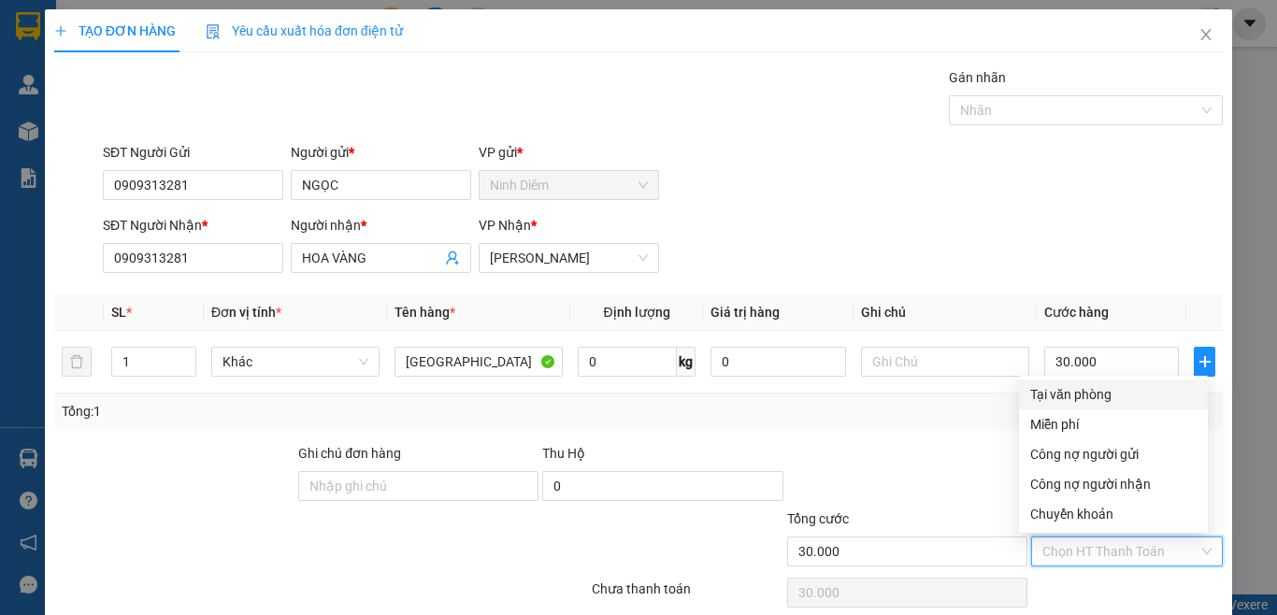
click at [1100, 561] on input "Hình thức thanh toán" at bounding box center [1121, 552] width 156 height 28
click at [1064, 387] on div "Tại văn phòng" at bounding box center [1114, 394] width 166 height 21
type input "0"
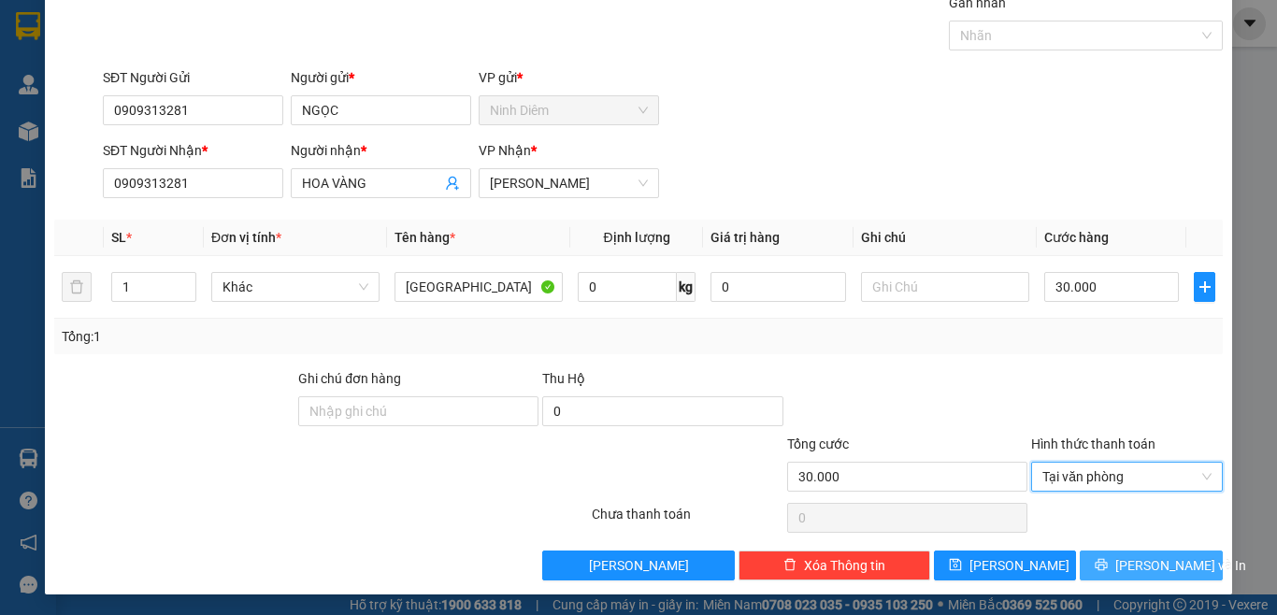
scroll to position [77, 0]
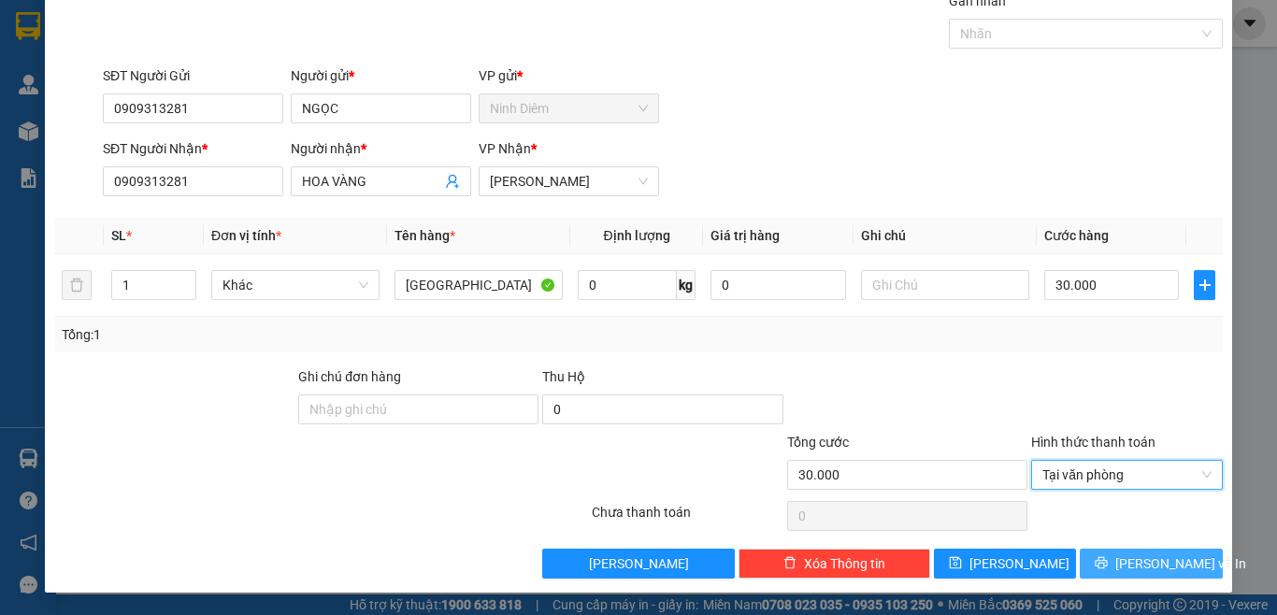
click at [1131, 560] on span "[PERSON_NAME] và In" at bounding box center [1181, 564] width 131 height 21
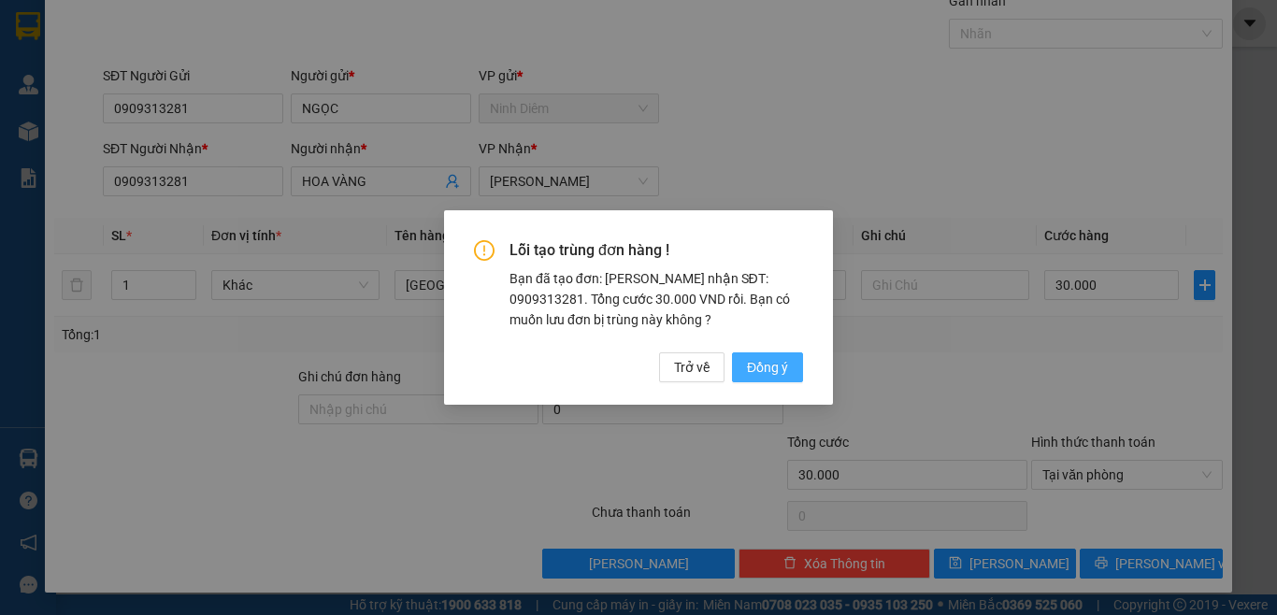
click at [769, 364] on span "Đồng ý" at bounding box center [767, 367] width 41 height 21
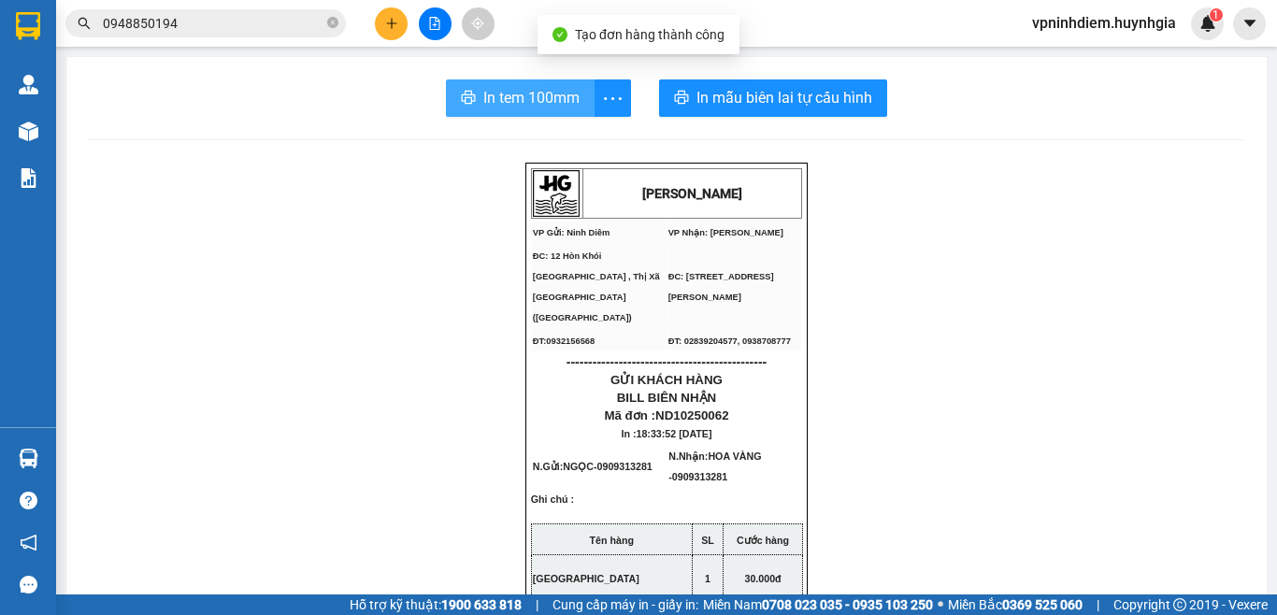
click at [514, 113] on button "In tem 100mm" at bounding box center [520, 97] width 149 height 37
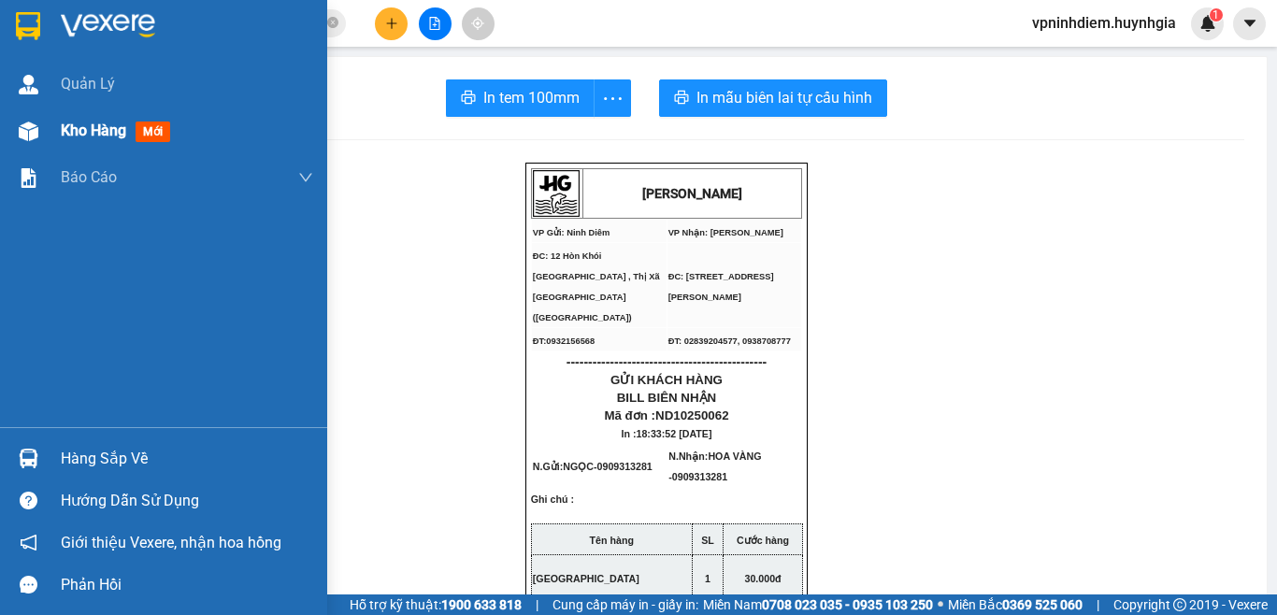
click at [109, 120] on div "Kho hàng mới" at bounding box center [119, 130] width 117 height 23
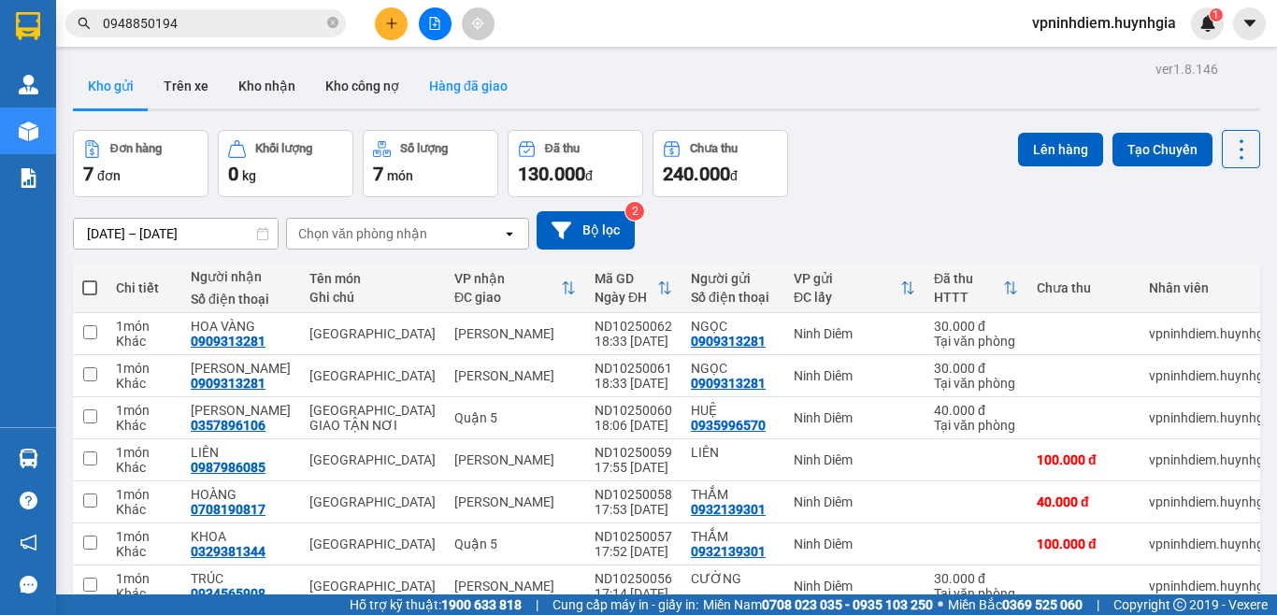
click at [481, 88] on button "Hàng đã giao" at bounding box center [468, 86] width 108 height 45
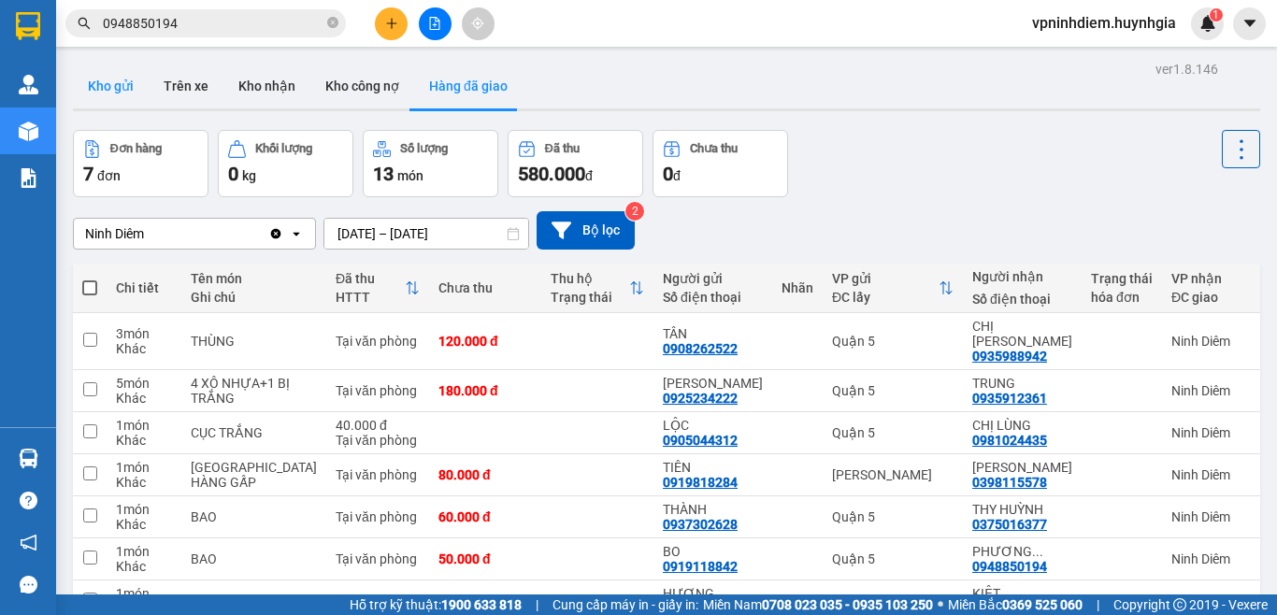
click at [117, 85] on button "Kho gửi" at bounding box center [111, 86] width 76 height 45
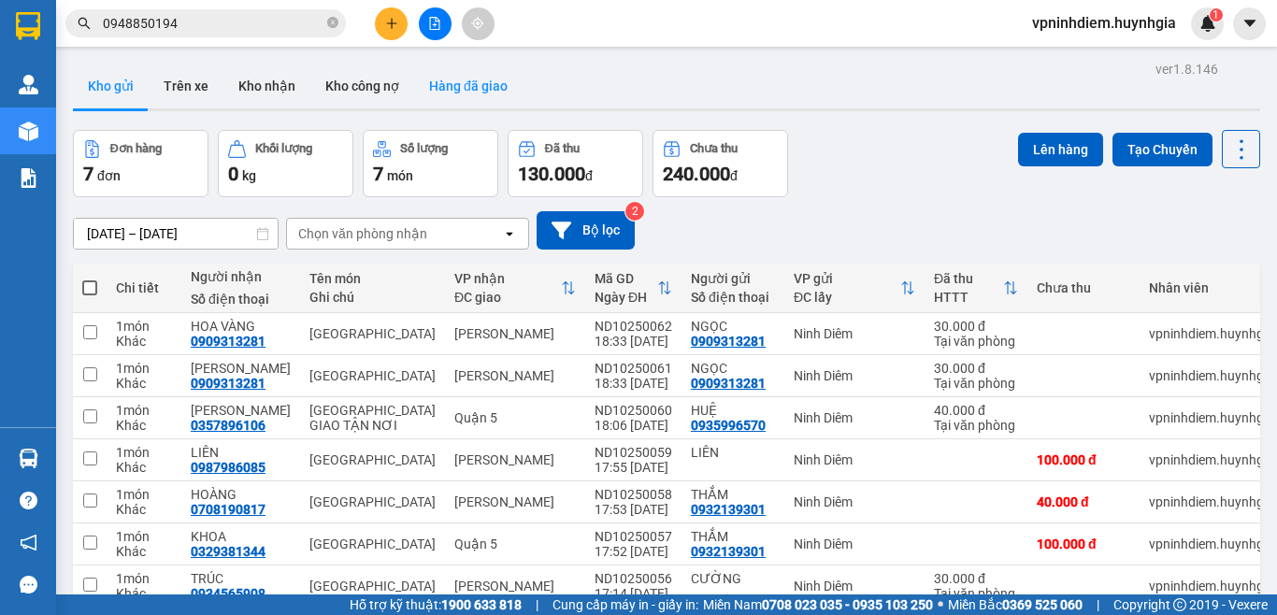
click at [467, 75] on button "Hàng đã giao" at bounding box center [468, 86] width 108 height 45
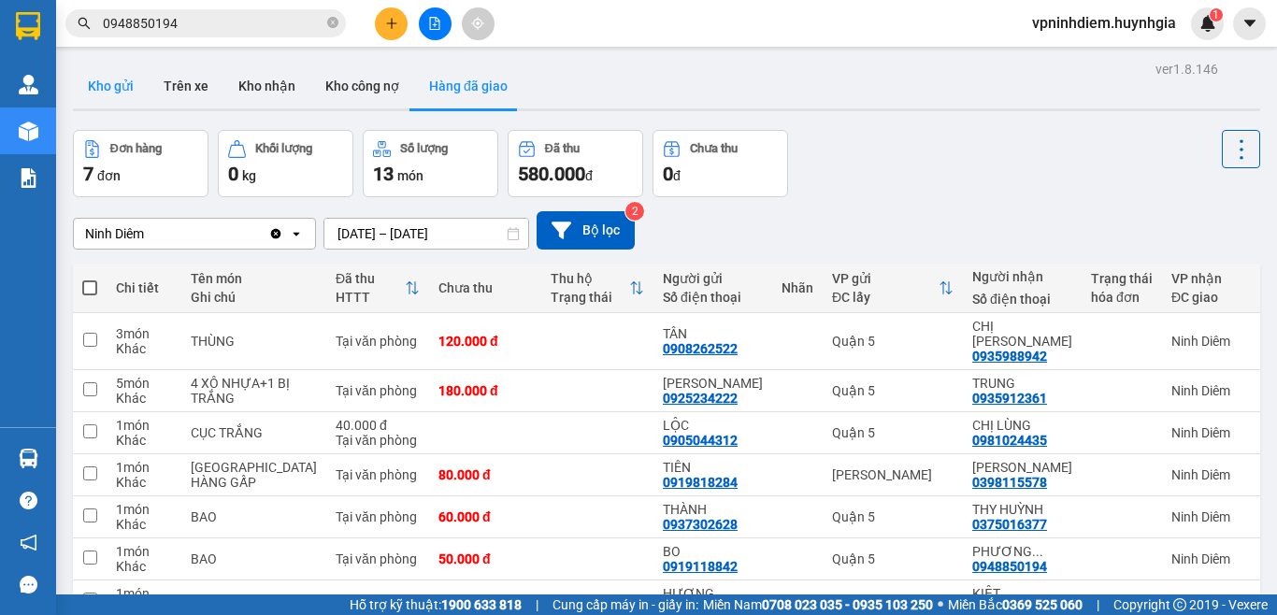
click at [126, 86] on button "Kho gửi" at bounding box center [111, 86] width 76 height 45
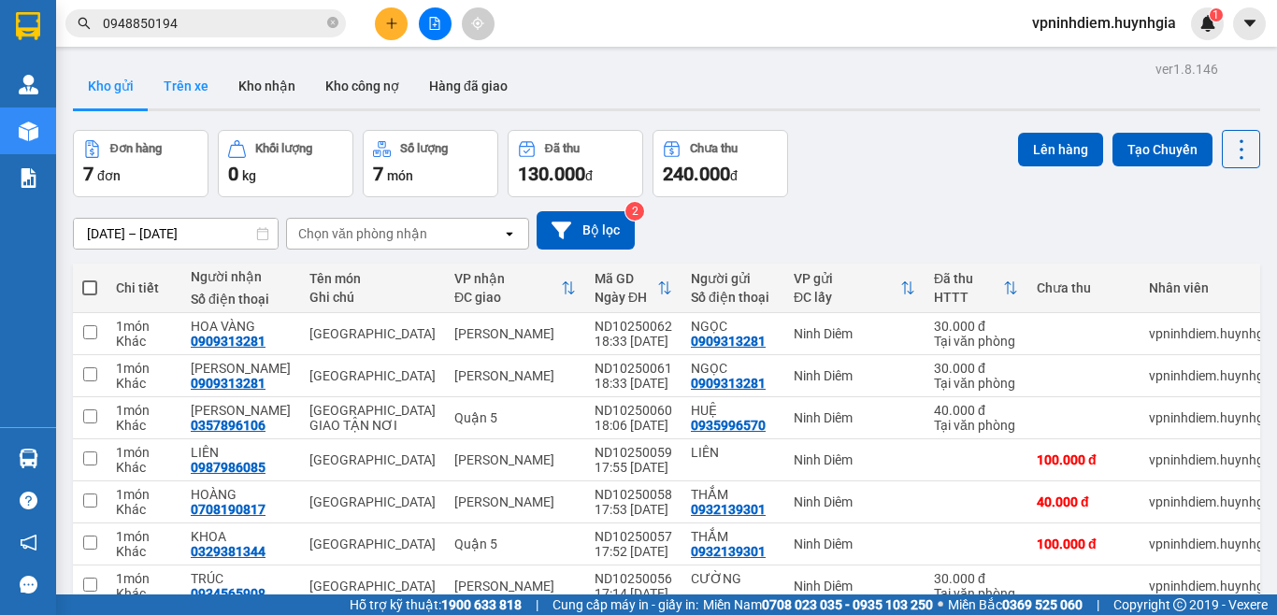
click at [199, 92] on button "Trên xe" at bounding box center [186, 86] width 75 height 45
